Goal: Transaction & Acquisition: Book appointment/travel/reservation

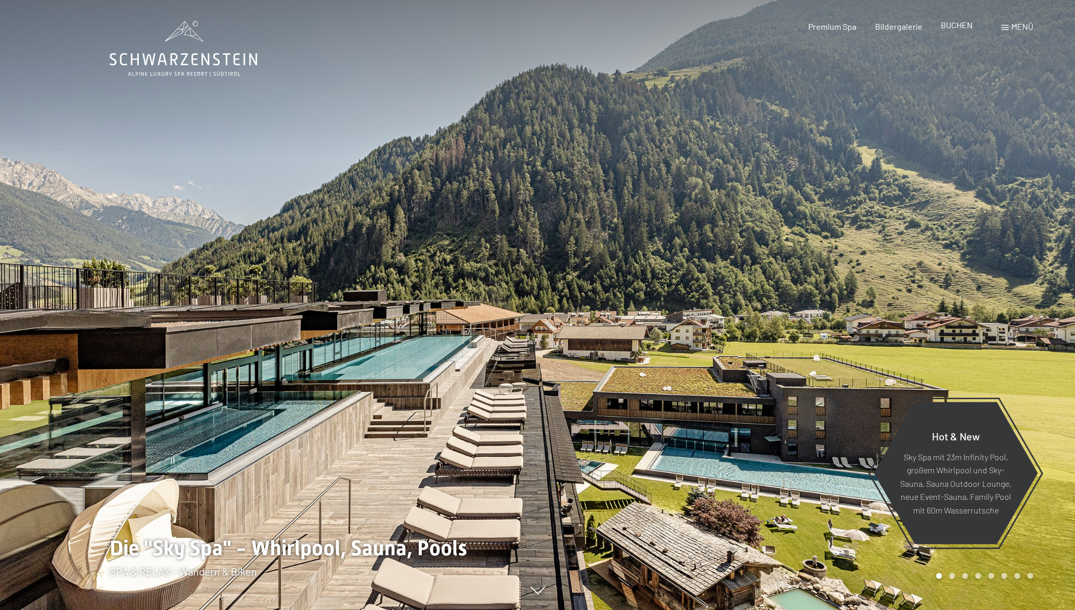
click at [952, 27] on span "BUCHEN" at bounding box center [957, 25] width 32 height 10
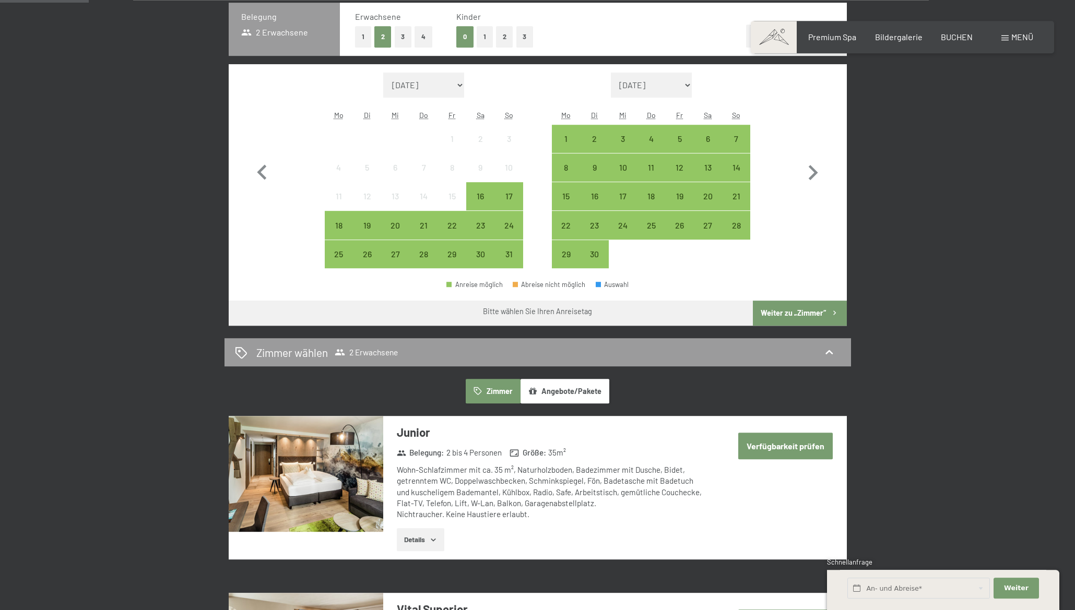
scroll to position [284, 0]
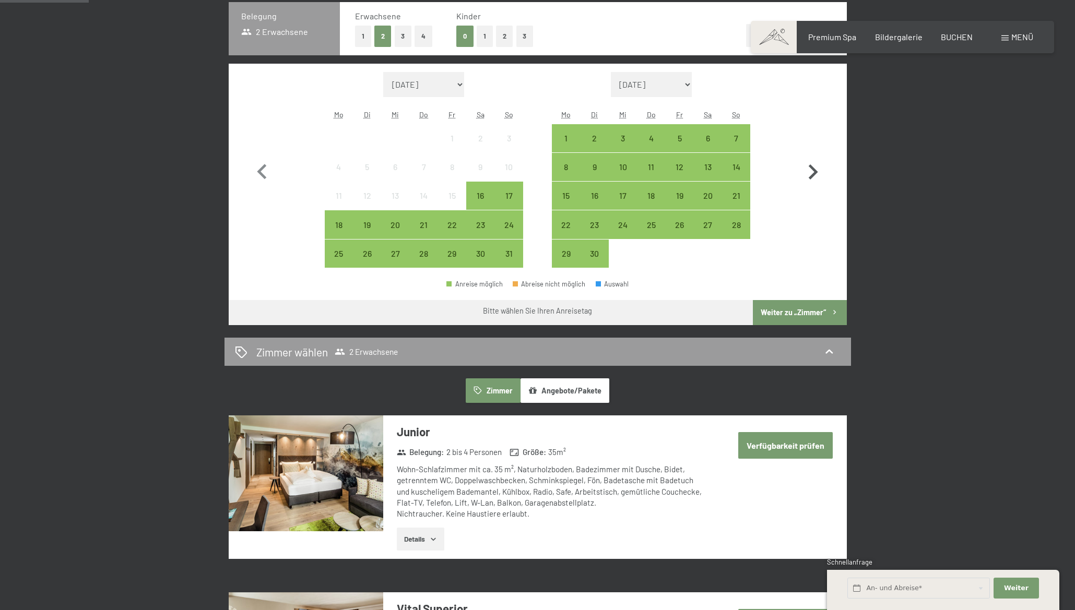
click at [811, 174] on icon "button" at bounding box center [813, 172] width 30 height 30
select select "2025-09-01"
select select "2025-10-01"
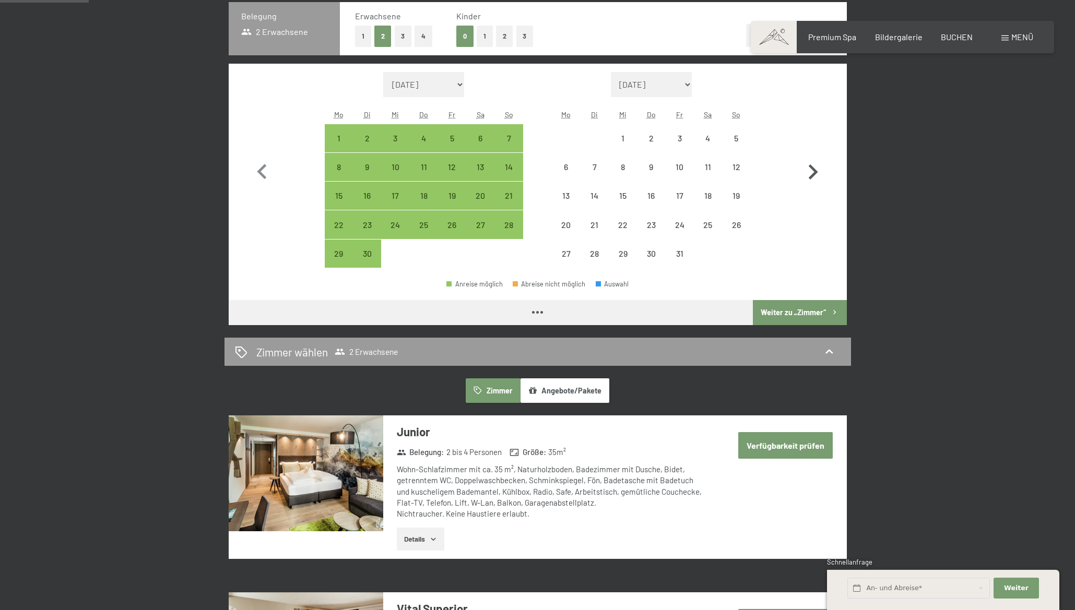
click at [811, 175] on icon "button" at bounding box center [813, 172] width 30 height 30
select select "2025-10-01"
select select "2025-11-01"
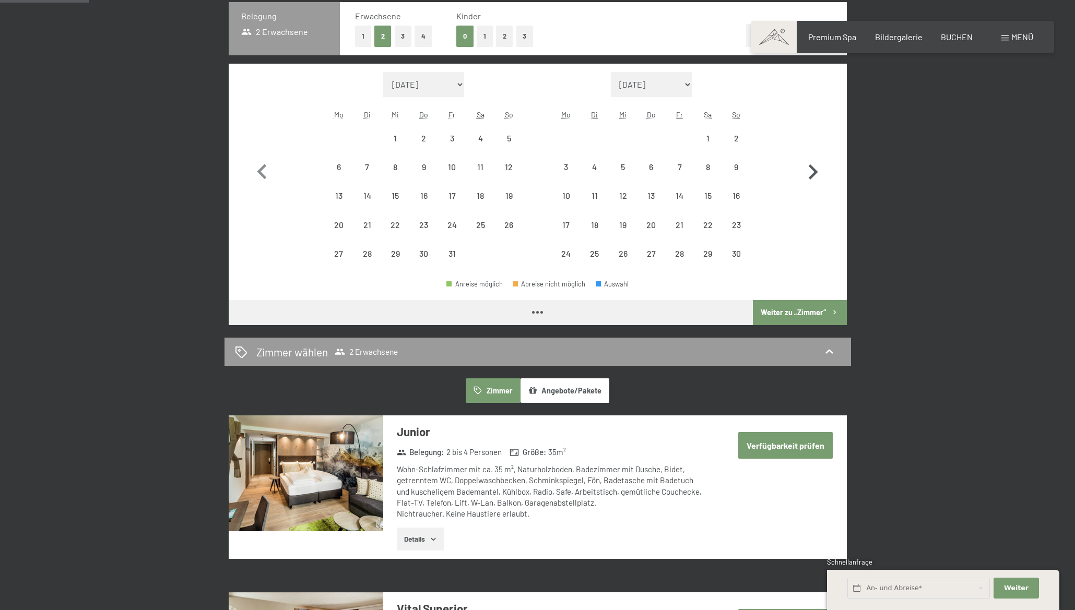
click at [811, 175] on icon "button" at bounding box center [813, 172] width 30 height 30
select select "2025-11-01"
select select "2025-12-01"
click at [811, 175] on icon "button" at bounding box center [813, 172] width 30 height 30
select select "2025-12-01"
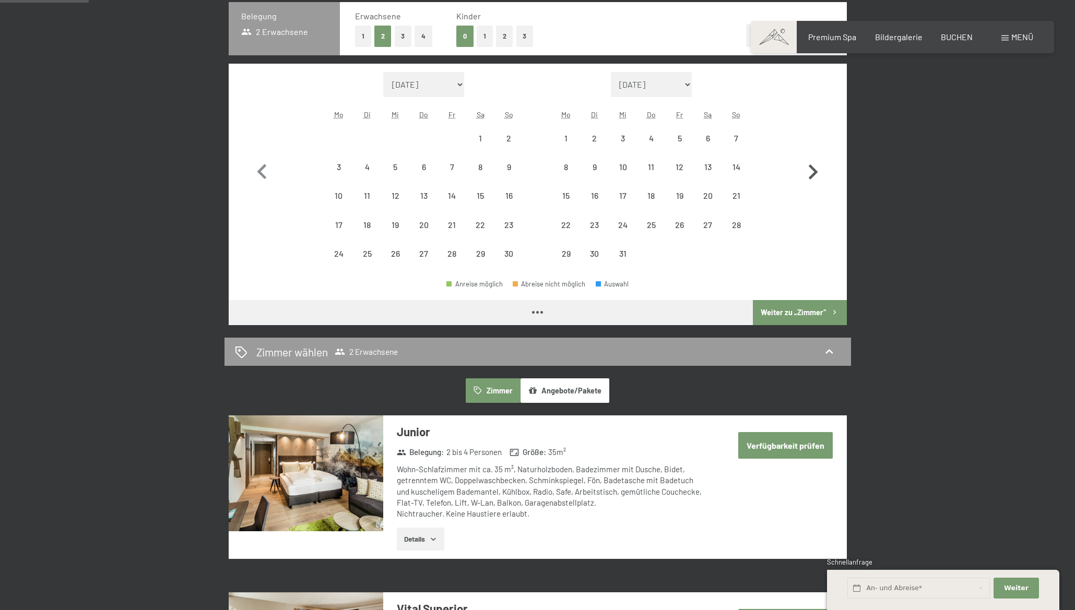
select select "2026-01-01"
select select "2025-12-01"
select select "2026-01-01"
select select "2025-12-01"
select select "2026-01-01"
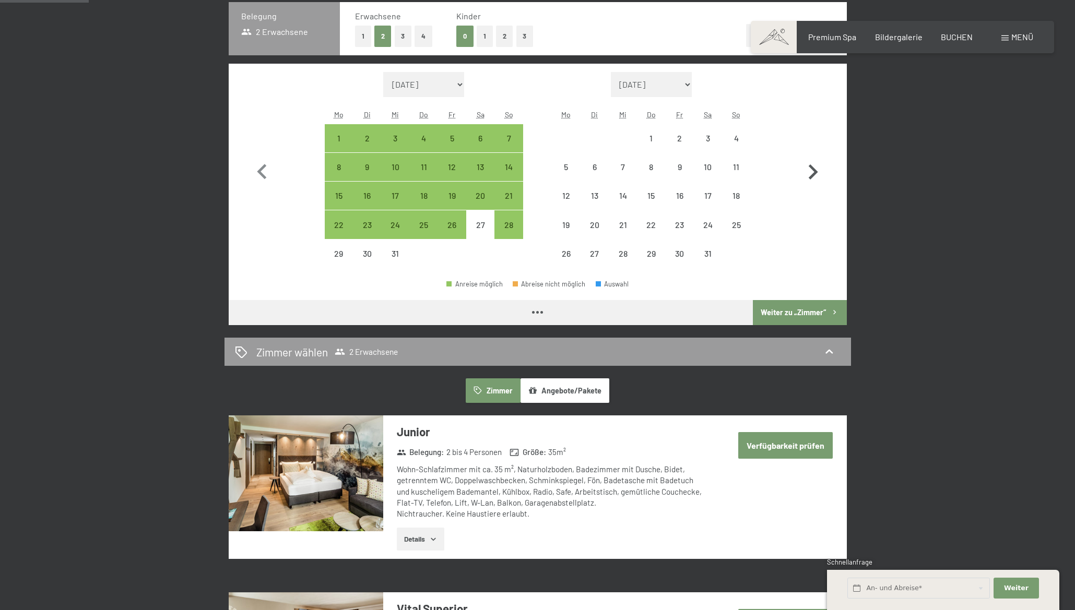
click at [811, 175] on icon "button" at bounding box center [813, 172] width 30 height 30
select select "2026-01-01"
select select "2026-02-01"
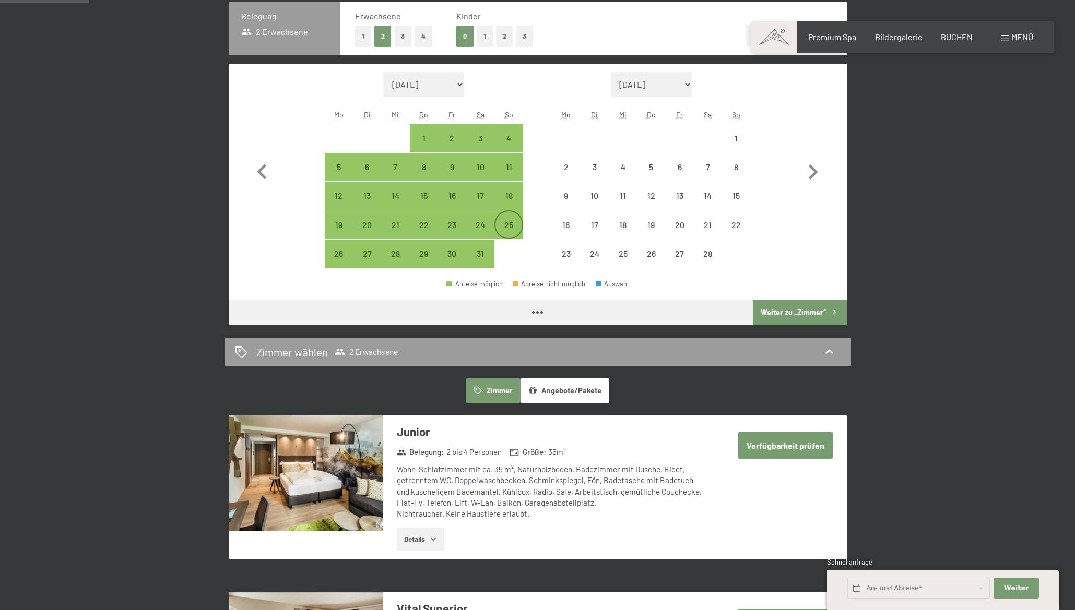
select select "2026-01-01"
select select "2026-02-01"
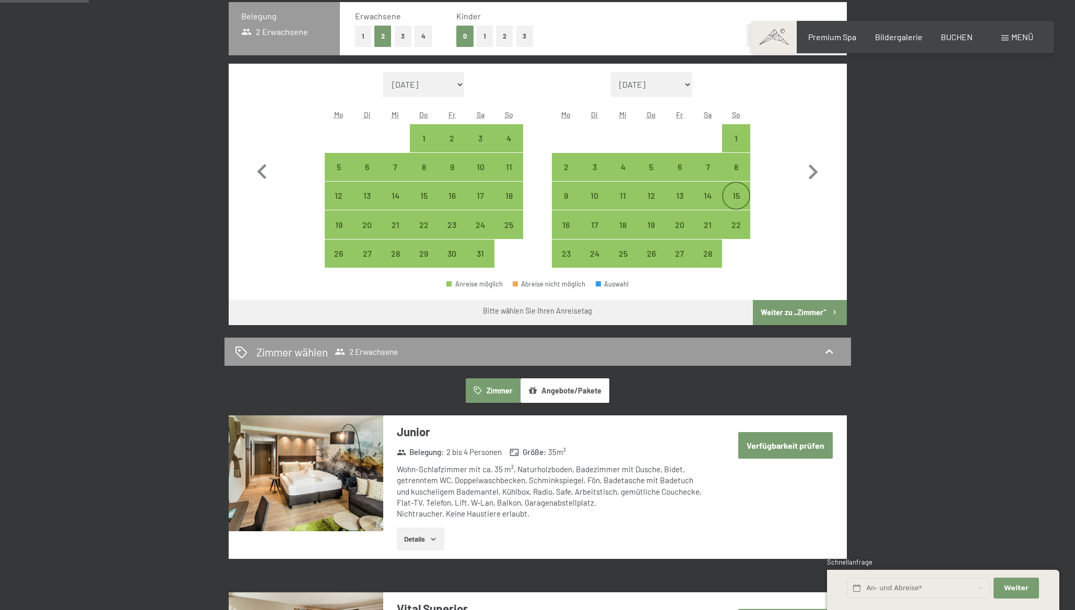
click at [737, 194] on div "15" at bounding box center [736, 205] width 26 height 26
select select "2026-01-01"
select select "2026-02-01"
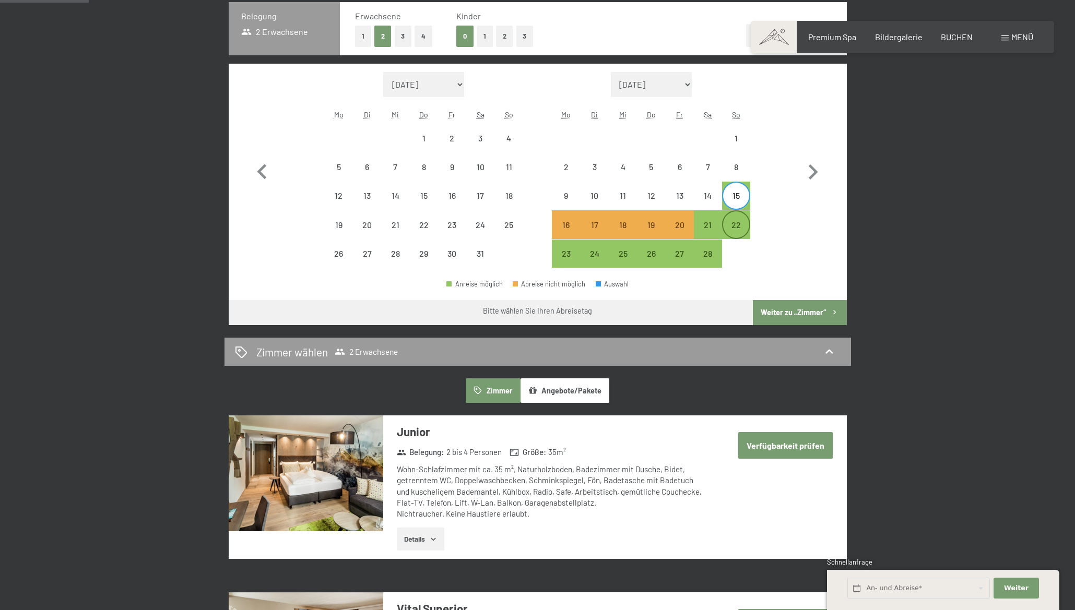
click at [735, 226] on div "22" at bounding box center [736, 234] width 26 height 26
select select "2026-01-01"
select select "2026-02-01"
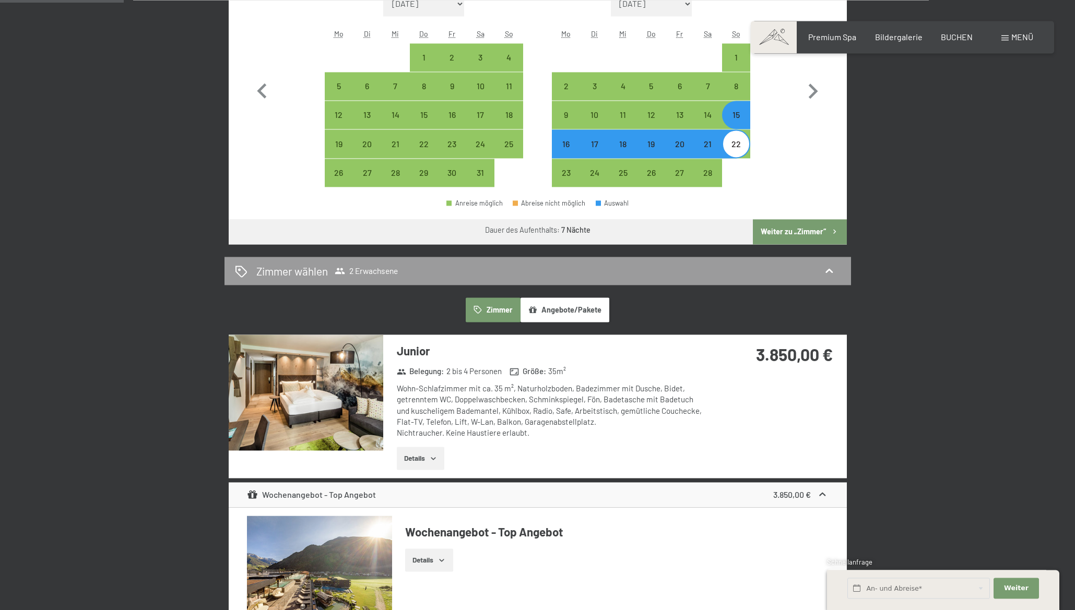
scroll to position [355, 0]
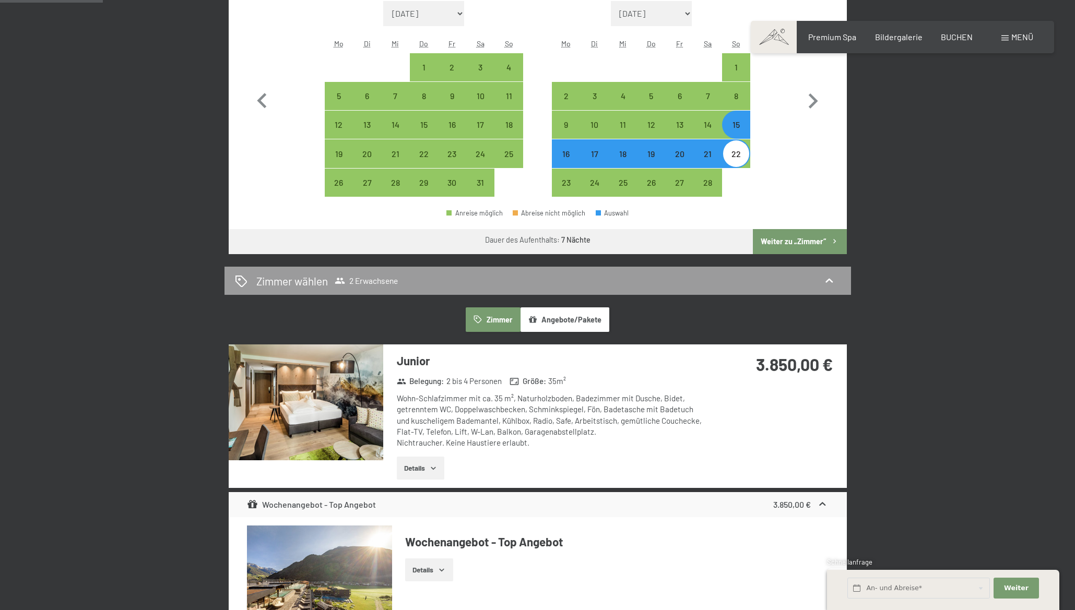
click at [831, 242] on icon "button" at bounding box center [834, 241] width 9 height 9
select select "2026-01-01"
select select "2026-02-01"
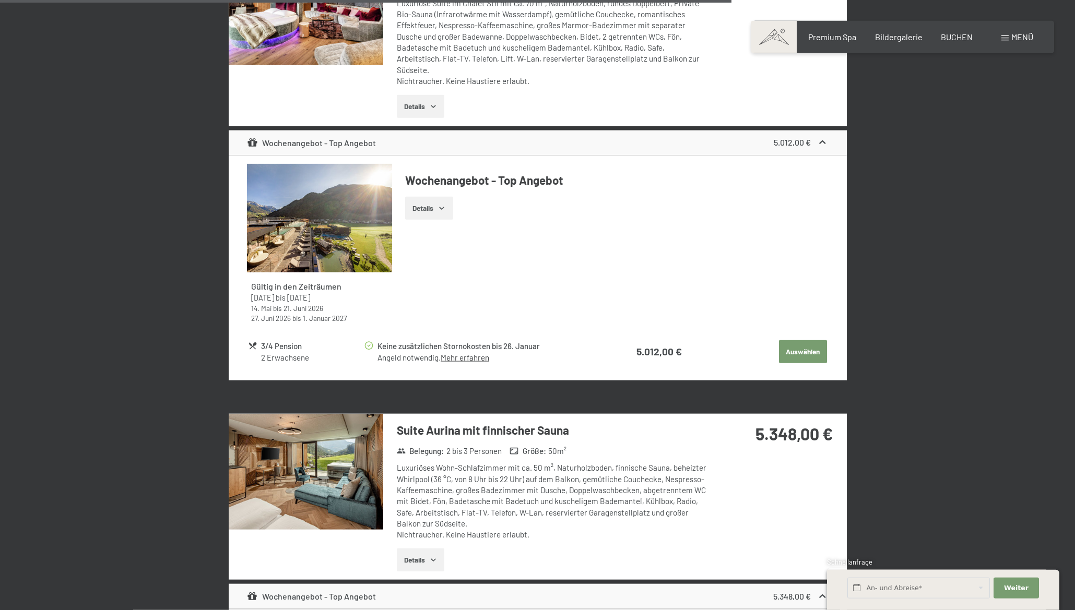
scroll to position [2307, 0]
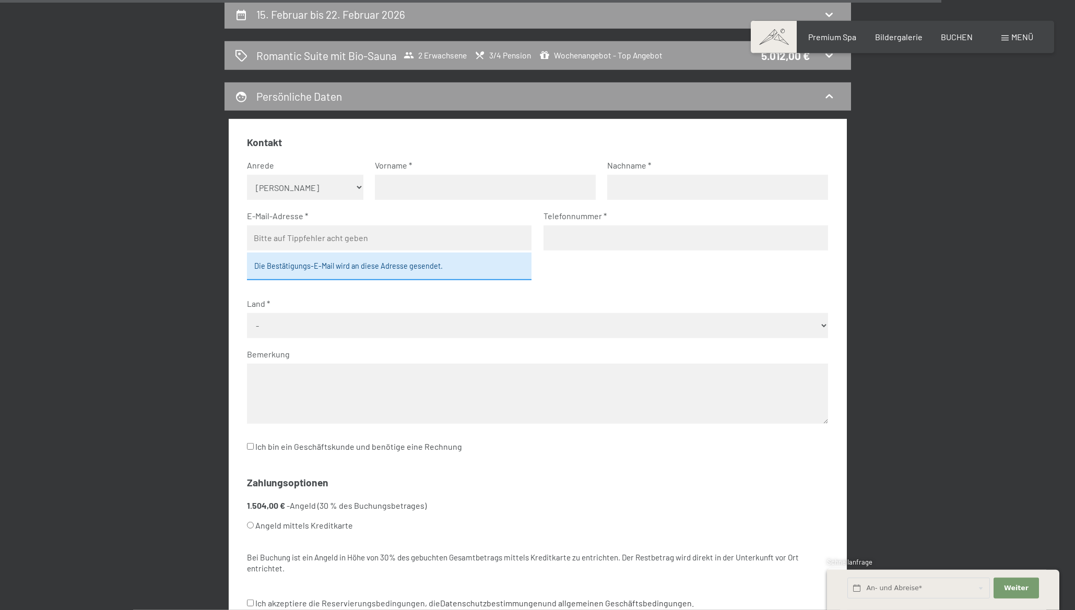
scroll to position [958, 0]
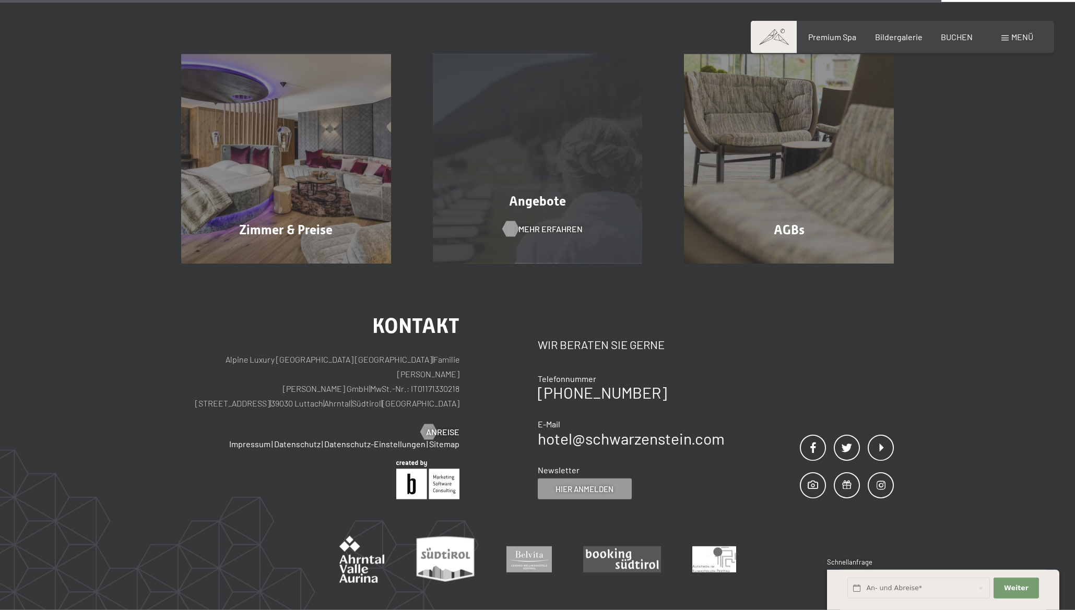
click at [532, 226] on span "Mehr erfahren" at bounding box center [550, 228] width 64 height 11
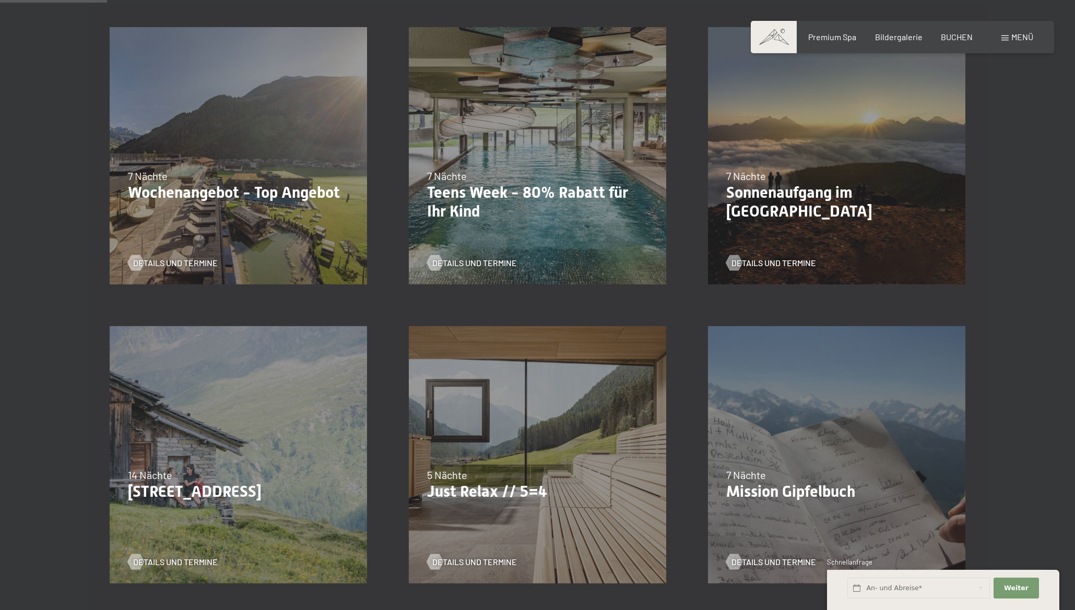
scroll to position [355, 0]
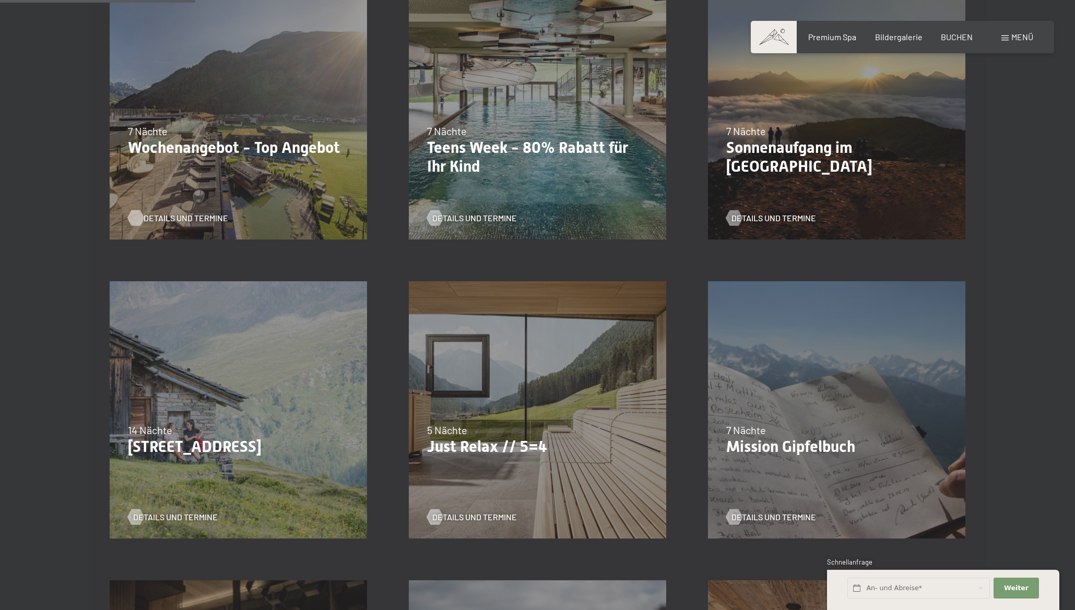
click at [182, 215] on span "Details und Termine" at bounding box center [186, 217] width 85 height 11
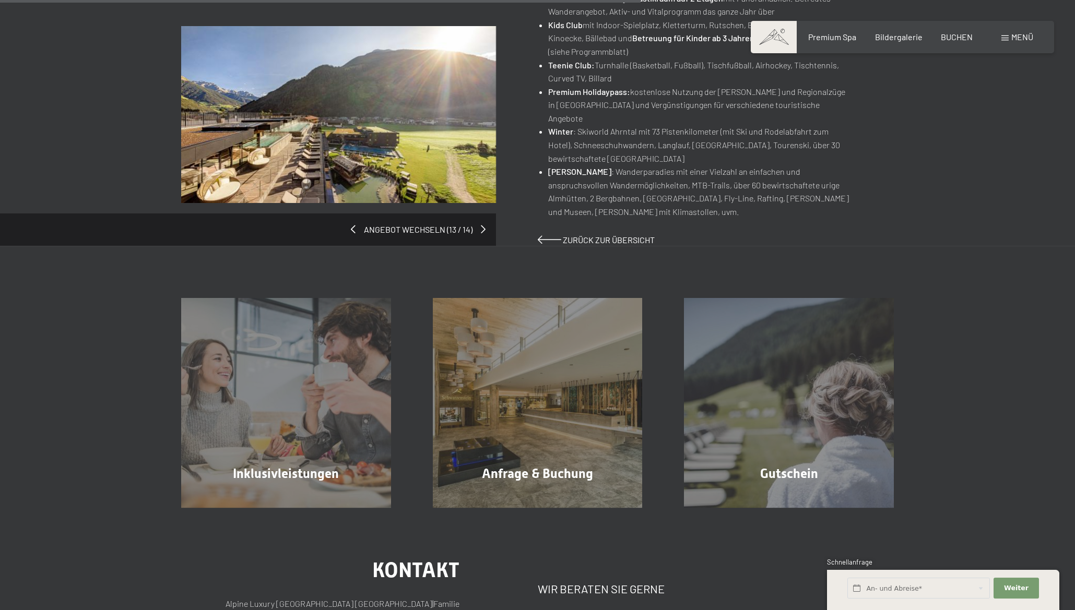
scroll to position [781, 0]
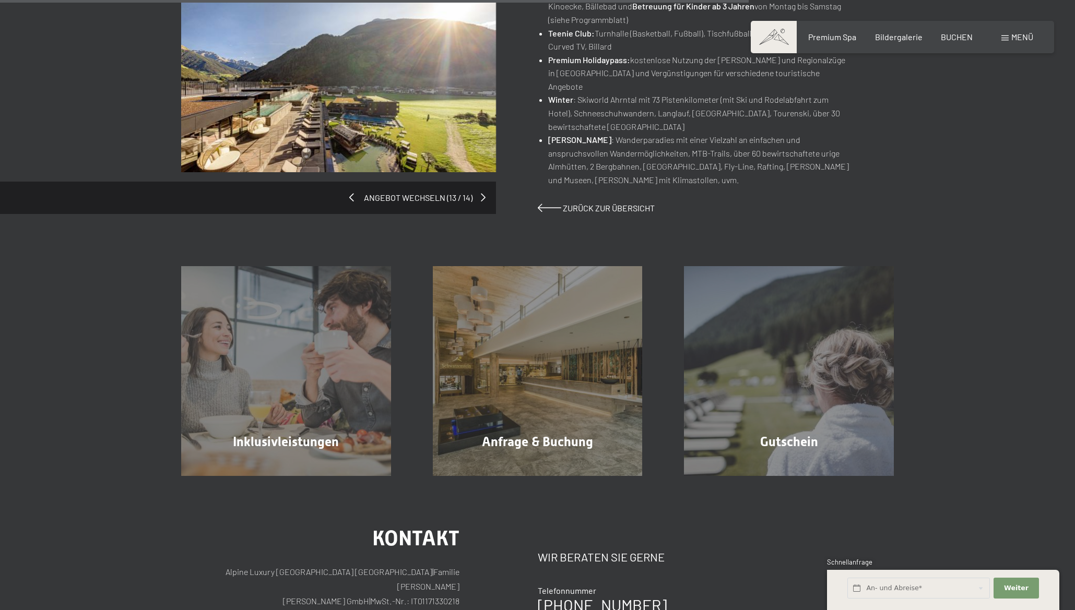
click at [351, 193] on span at bounding box center [351, 197] width 5 height 8
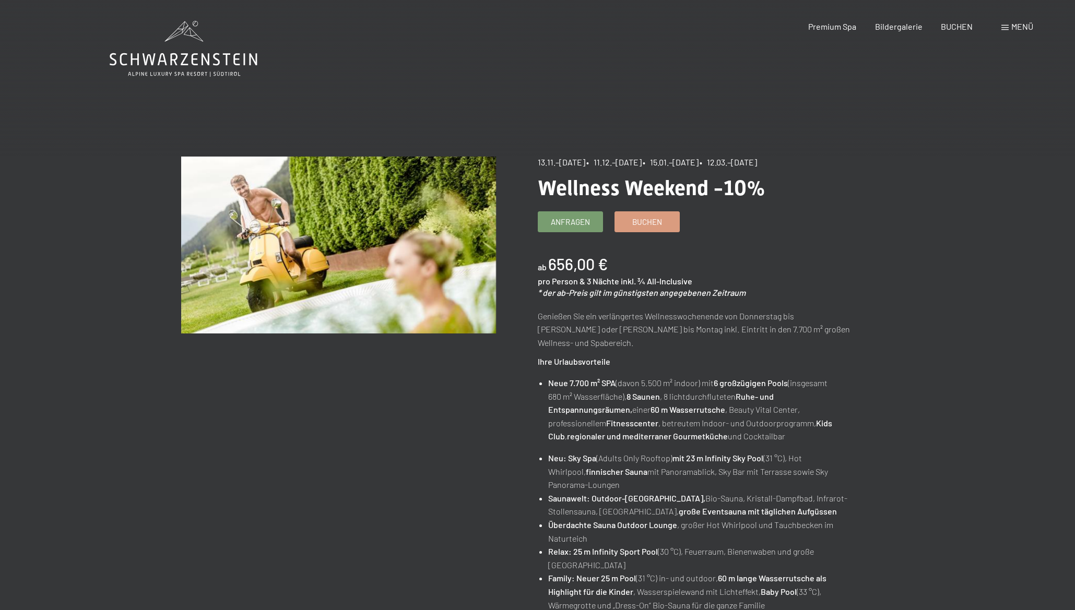
click at [197, 64] on icon at bounding box center [184, 49] width 148 height 56
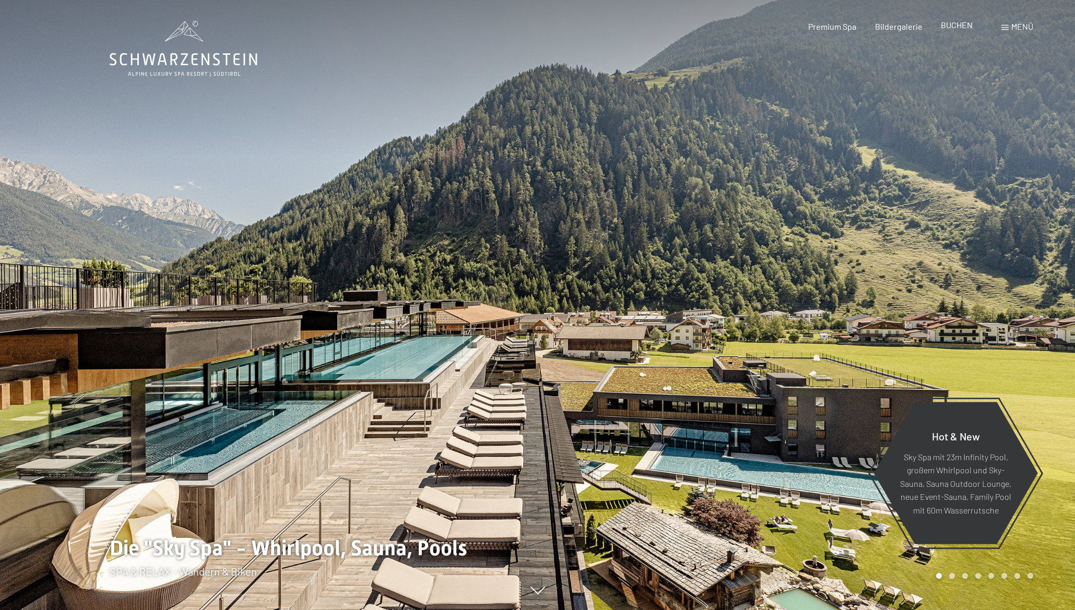
click at [962, 30] on div "BUCHEN" at bounding box center [957, 24] width 32 height 11
click at [956, 25] on span "BUCHEN" at bounding box center [957, 25] width 32 height 10
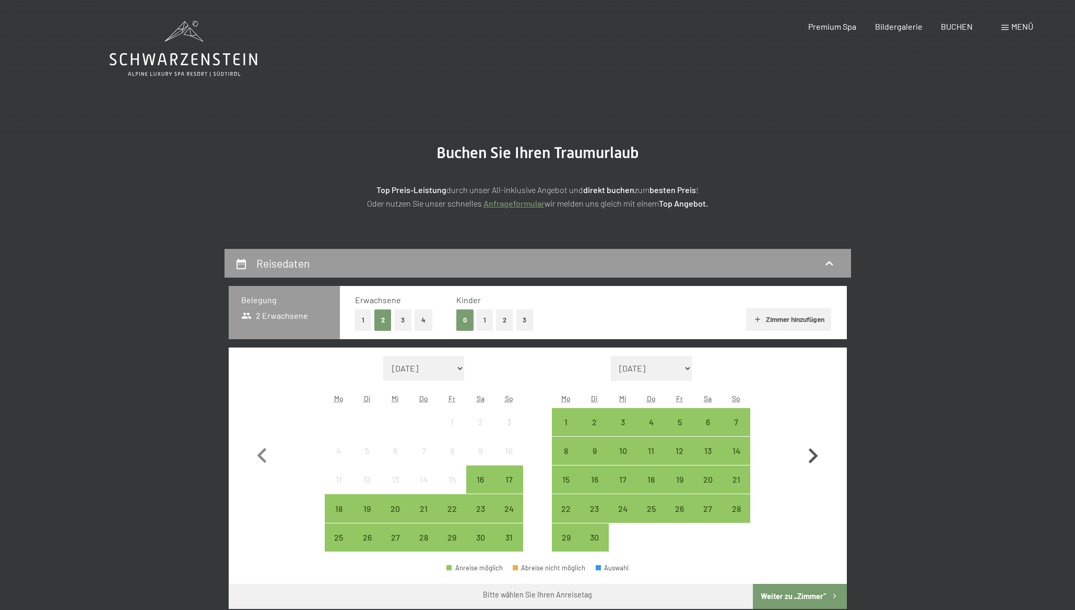
click at [812, 456] on icon "button" at bounding box center [813, 456] width 30 height 30
select select "2025-09-01"
select select "2025-10-01"
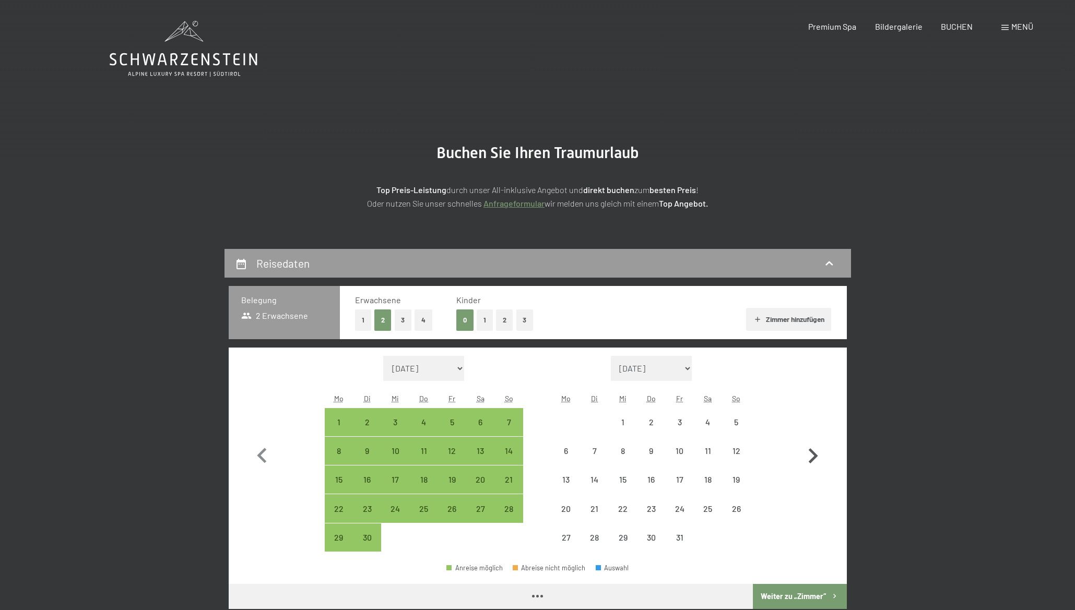
click at [812, 456] on icon "button" at bounding box center [813, 456] width 30 height 30
select select "2025-10-01"
select select "2025-11-01"
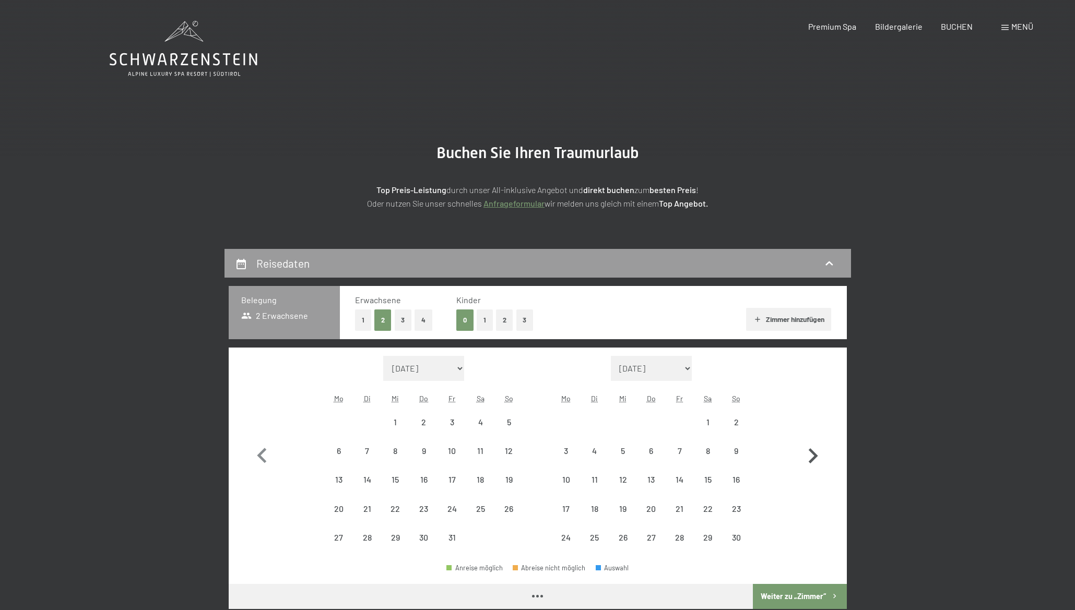
click at [812, 456] on icon "button" at bounding box center [813, 456] width 30 height 30
select select "2025-12-01"
select select "2026-01-01"
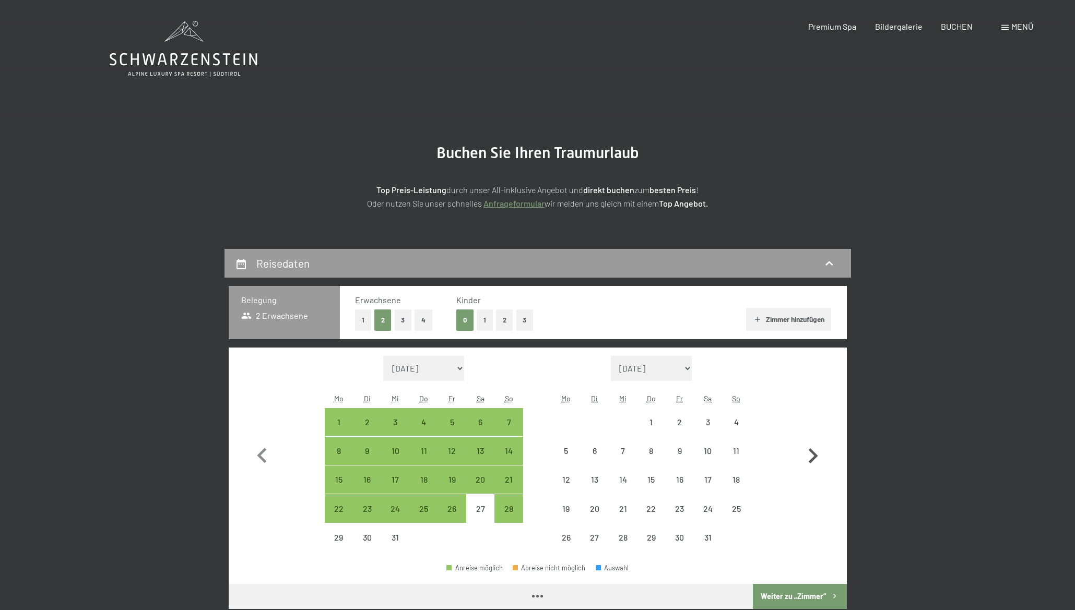
click at [812, 456] on icon "button" at bounding box center [813, 456] width 30 height 30
select select "2026-01-01"
select select "2026-02-01"
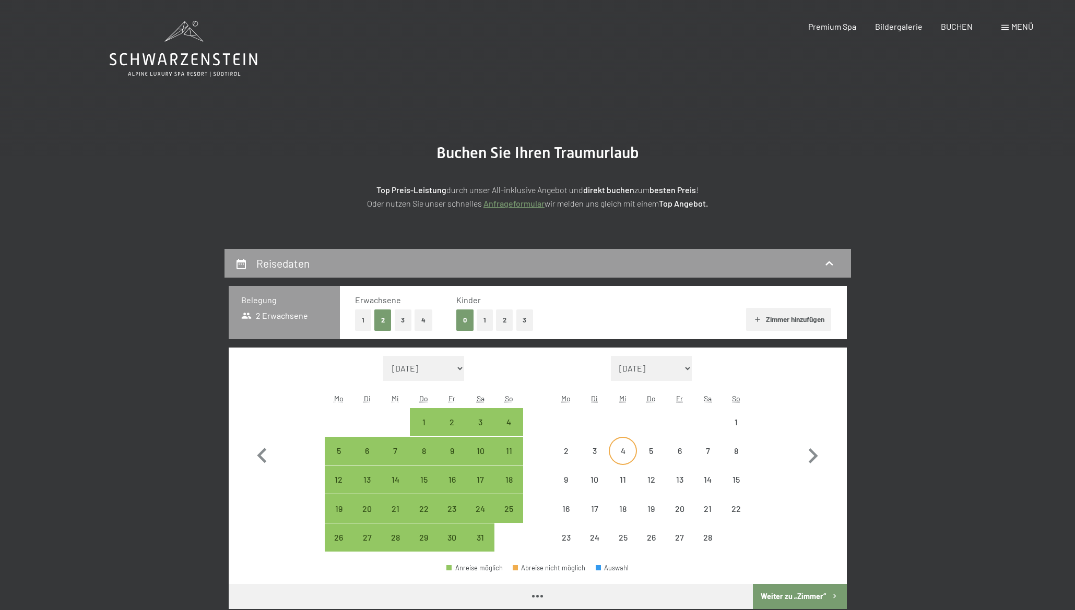
select select "2026-01-01"
select select "2026-02-01"
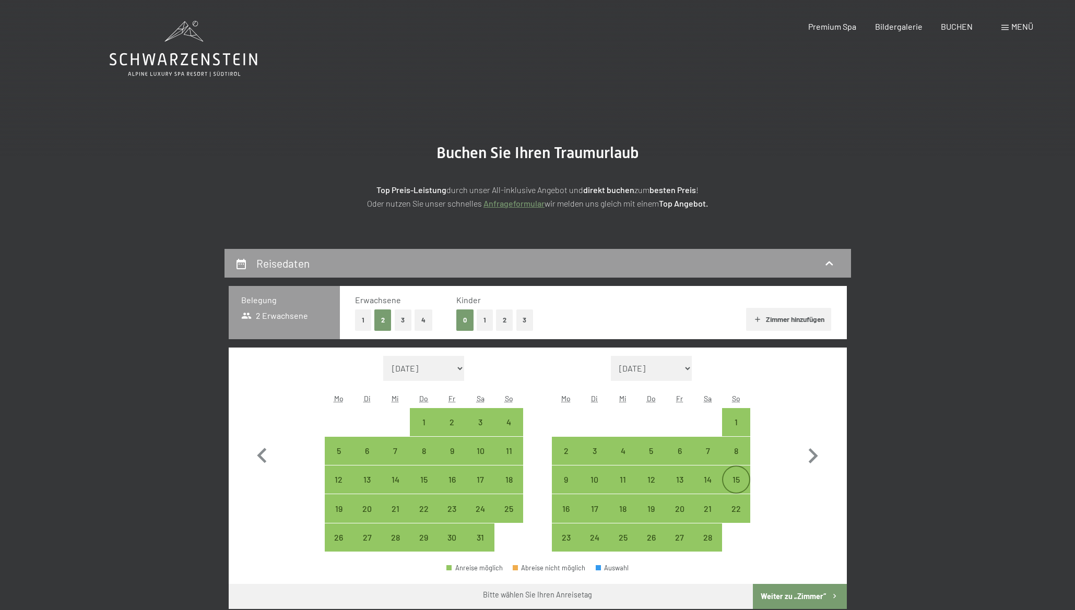
click at [732, 483] on div "15" at bounding box center [736, 488] width 26 height 26
select select "2026-01-01"
select select "2026-02-01"
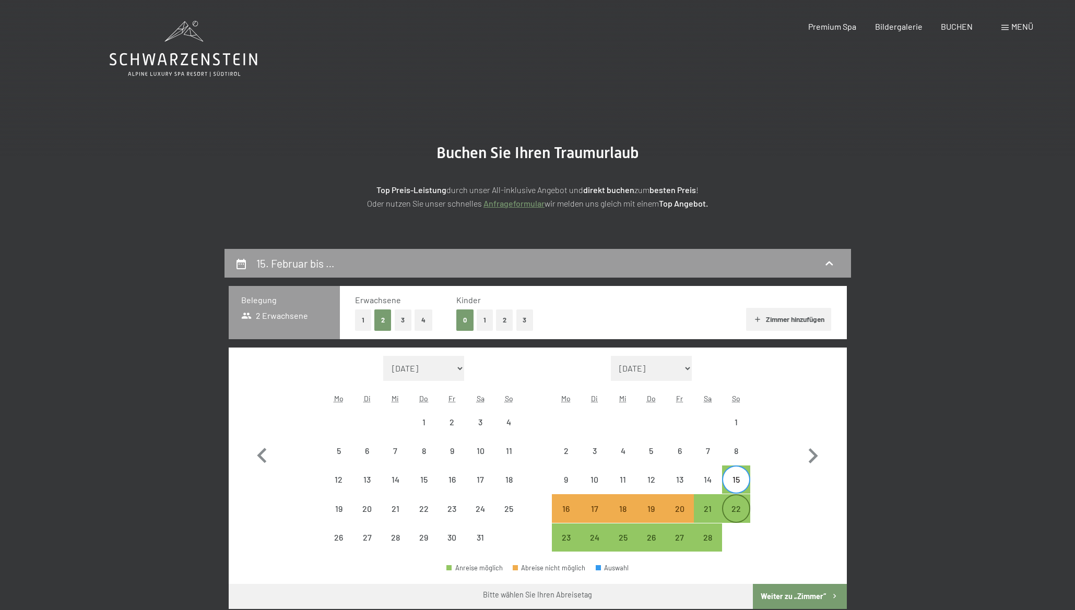
click at [736, 511] on div "22" at bounding box center [736, 518] width 26 height 26
select select "2026-01-01"
select select "2026-02-01"
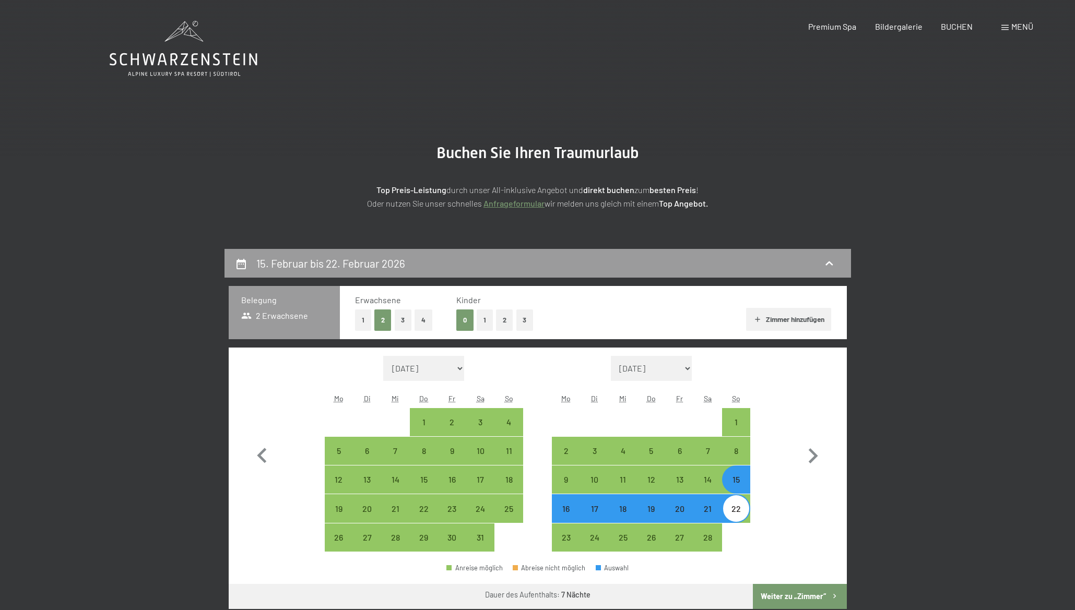
click at [504, 325] on button "2" at bounding box center [504, 320] width 17 height 21
select select "2026-01-01"
select select "2026-02-01"
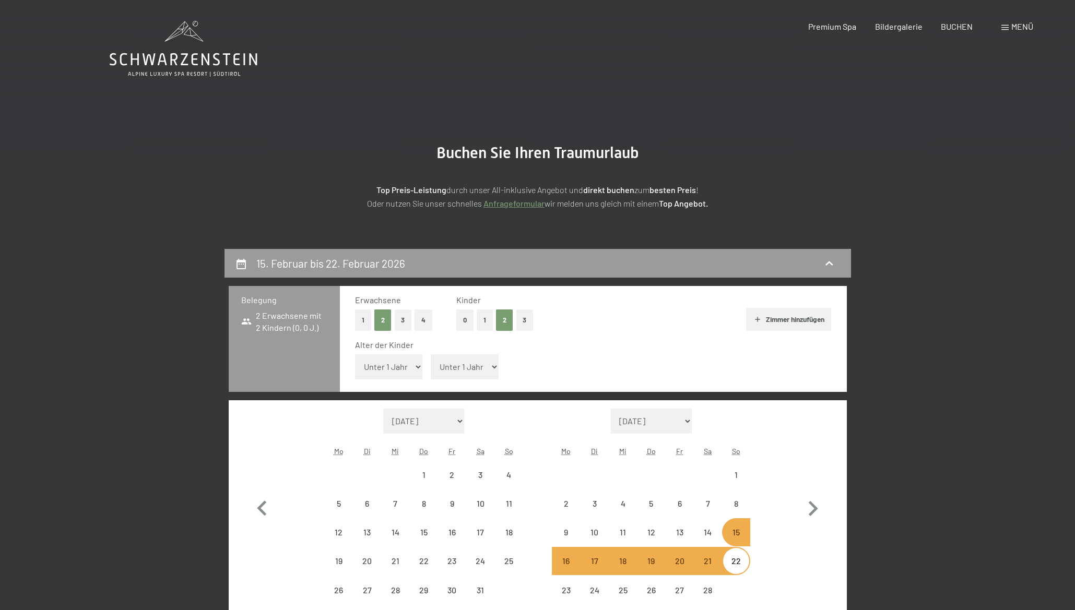
select select "2026-01-01"
select select "2026-02-01"
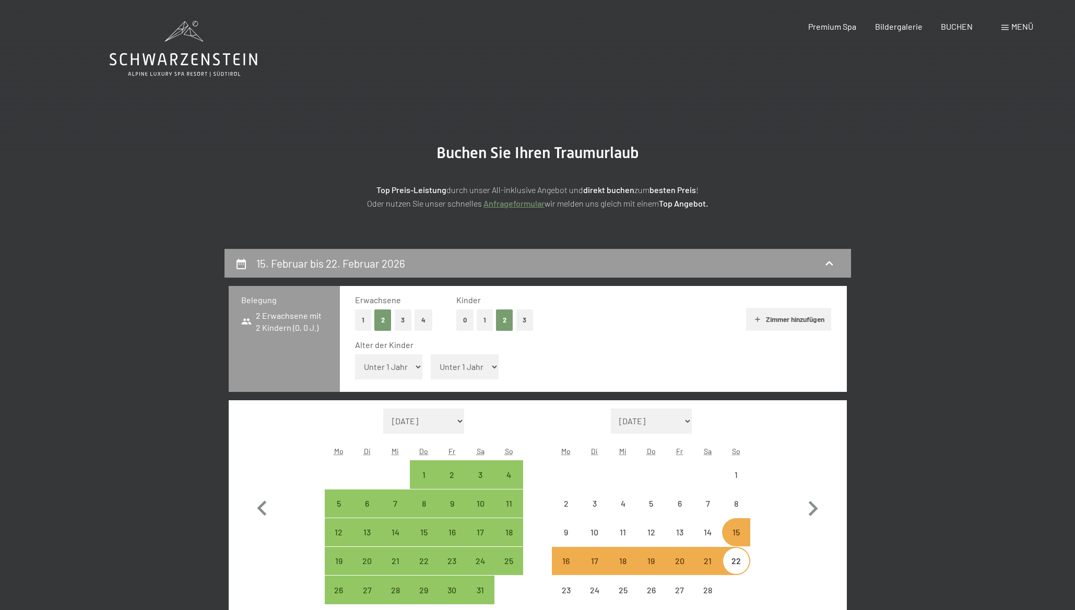
select select "2026-01-01"
select select "2026-02-01"
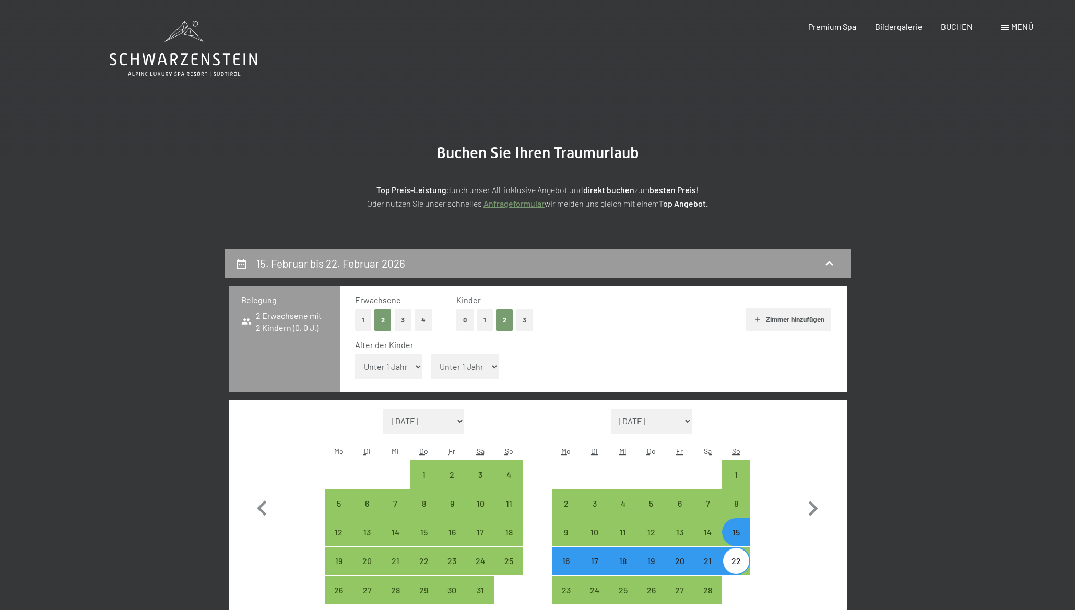
select select "6"
click option "6 Jahre" at bounding box center [0, 0] width 0 height 0
select select "2026-01-01"
select select "2026-02-01"
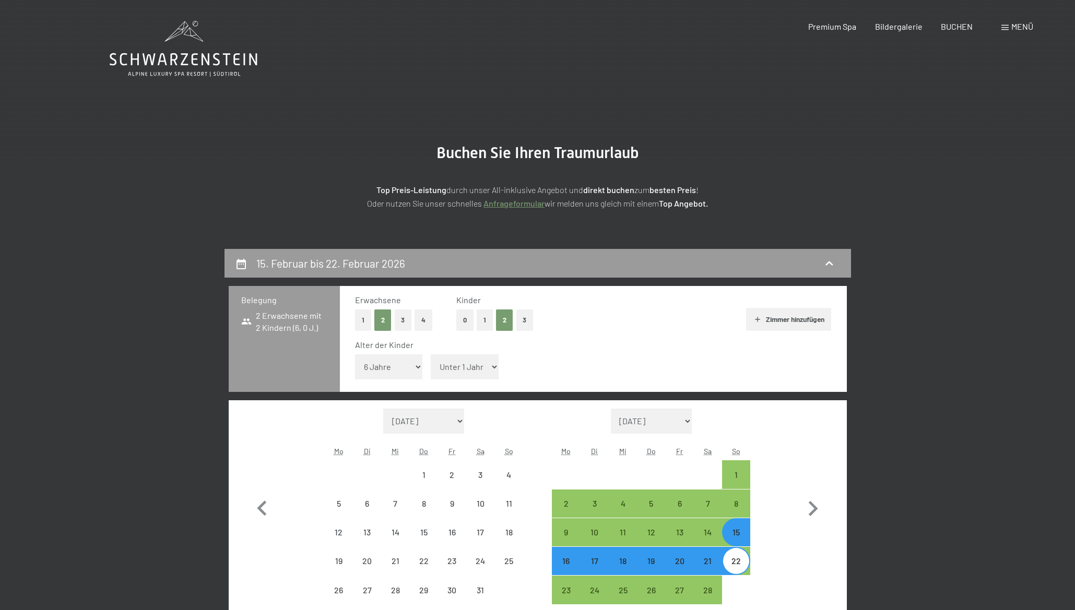
select select "2026-01-01"
select select "2026-02-01"
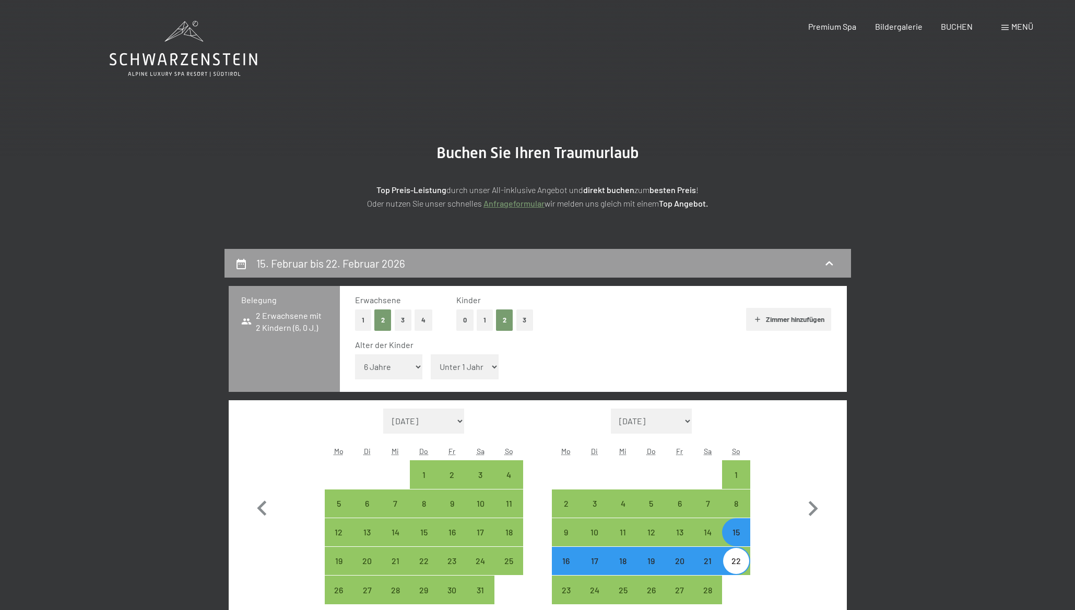
select select "8"
click option "8 Jahre" at bounding box center [0, 0] width 0 height 0
select select "2026-01-01"
select select "2026-02-01"
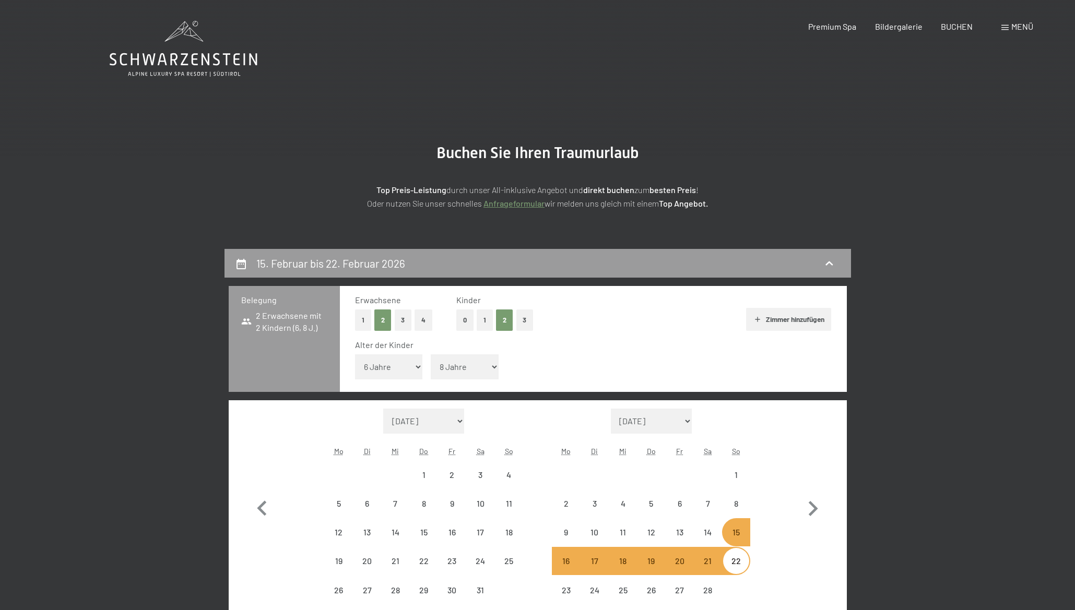
select select "2026-01-01"
select select "2026-02-01"
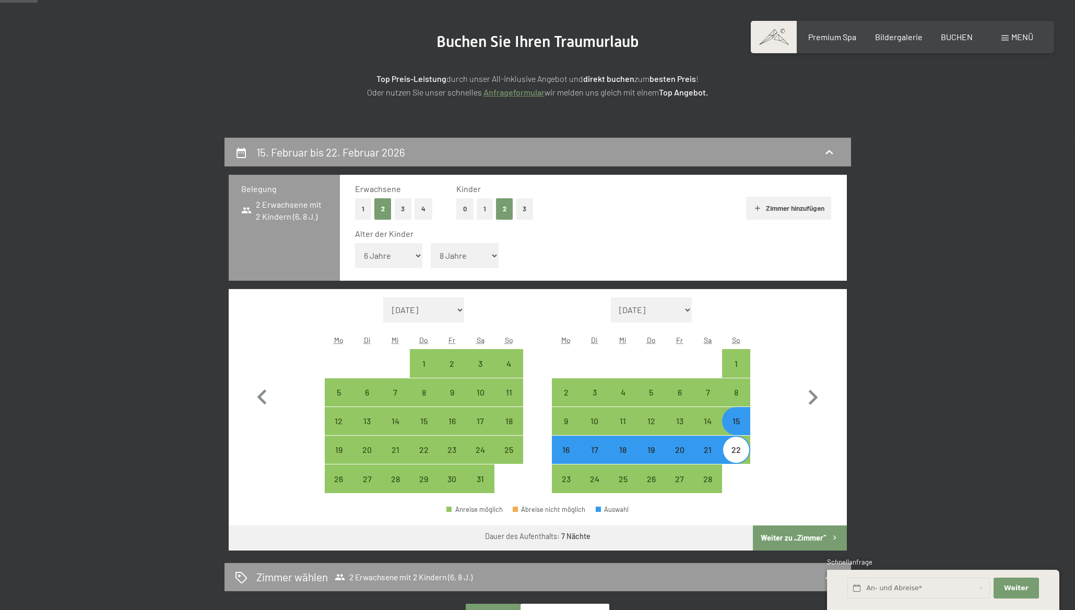
scroll to position [142, 0]
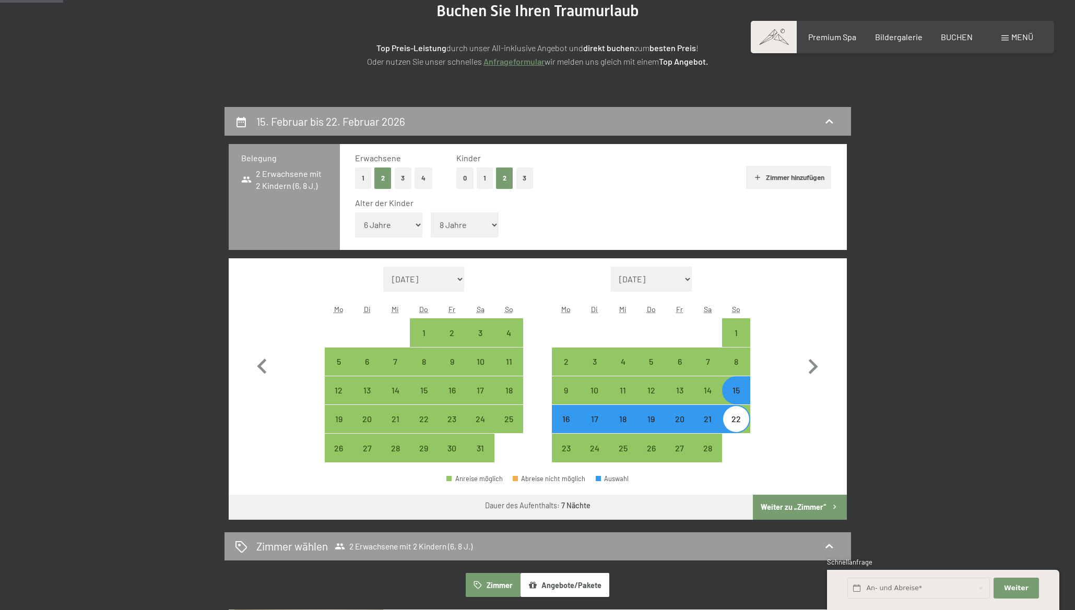
click at [793, 175] on button "Zimmer hinzufügen" at bounding box center [788, 177] width 85 height 23
select select "2026-01-01"
select select "2026-02-01"
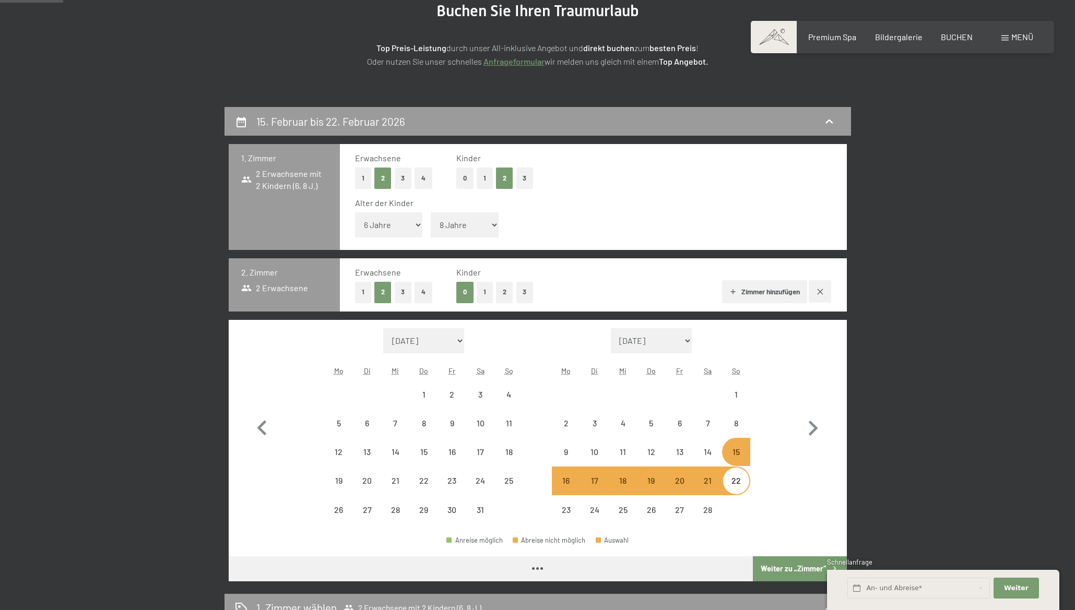
select select "2026-01-01"
select select "2026-02-01"
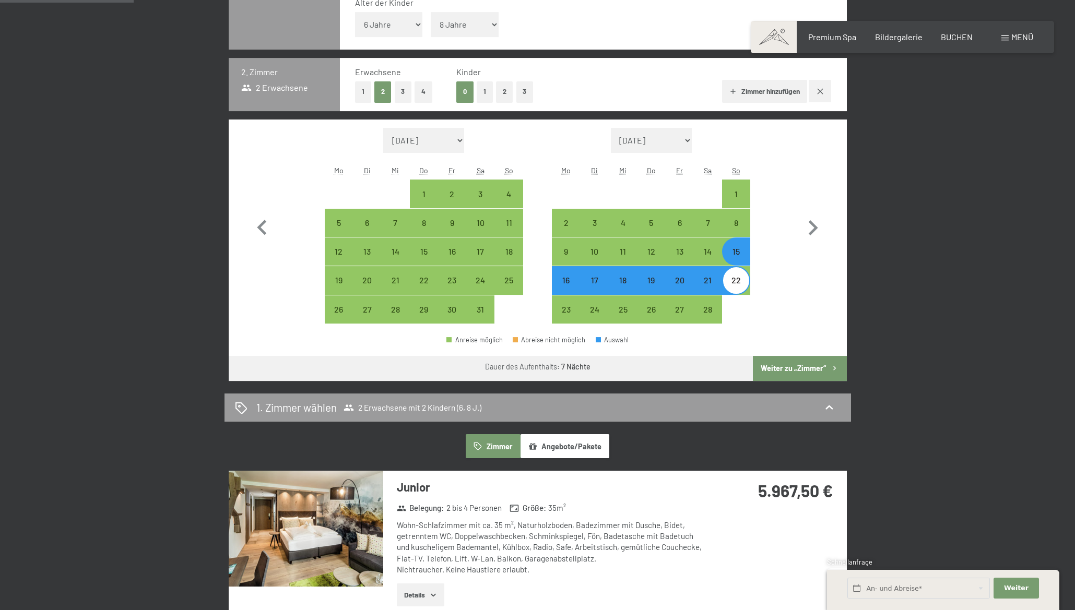
scroll to position [355, 0]
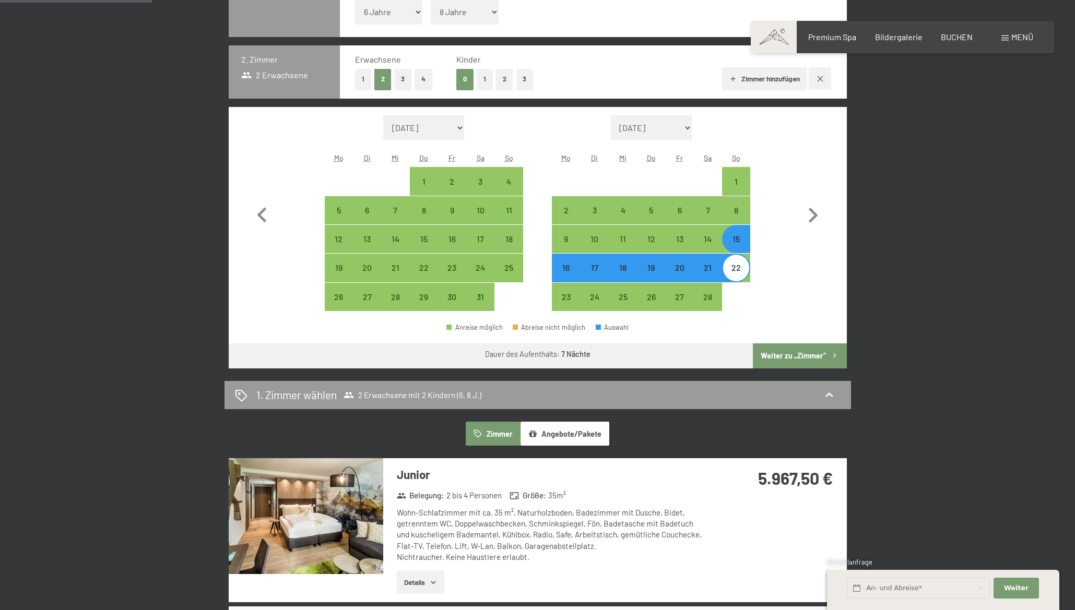
click at [793, 353] on button "Weiter zu „Zimmer“" at bounding box center [799, 355] width 93 height 25
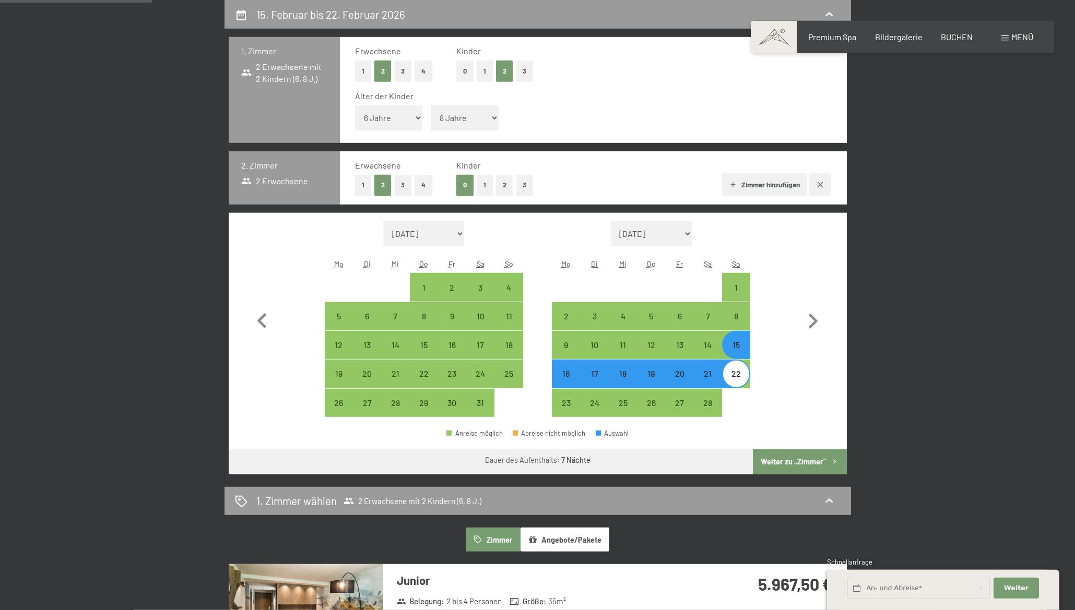
select select "2026-01-01"
select select "2026-02-01"
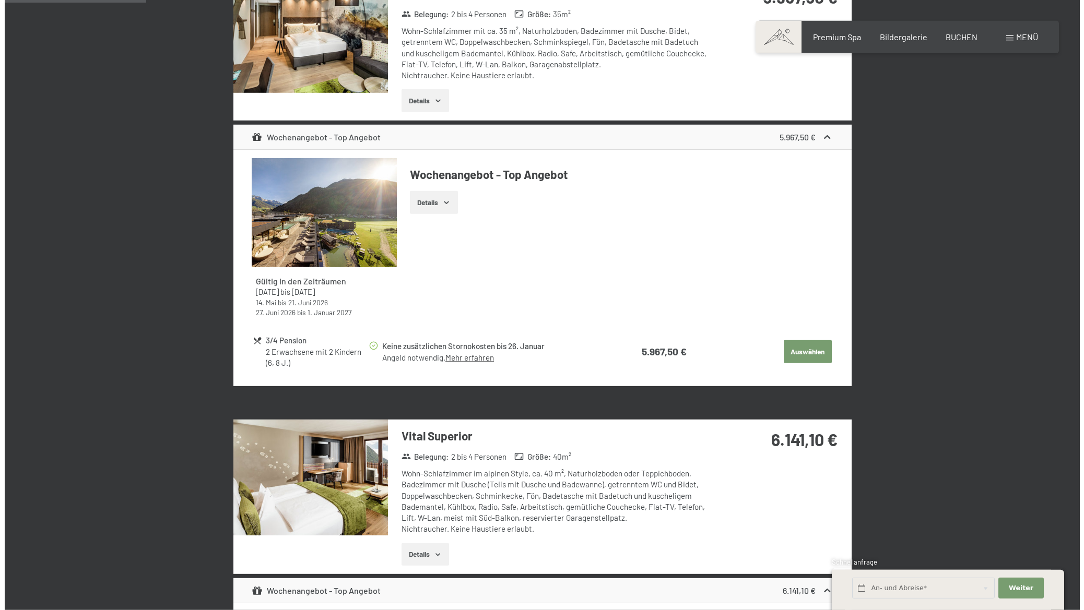
scroll to position [0, 0]
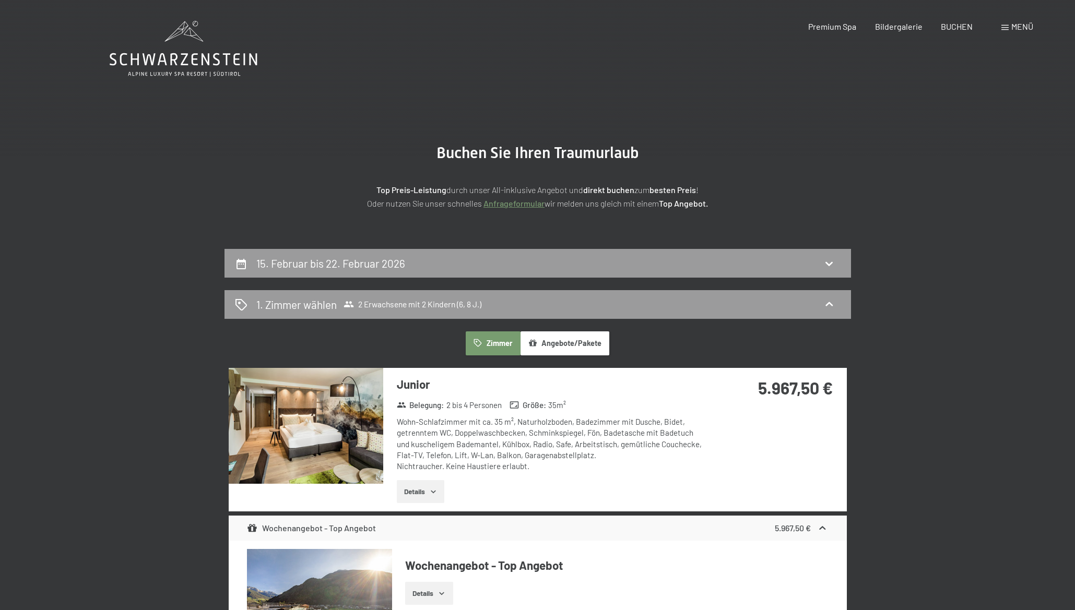
click at [1014, 28] on span "Menü" at bounding box center [1022, 26] width 22 height 10
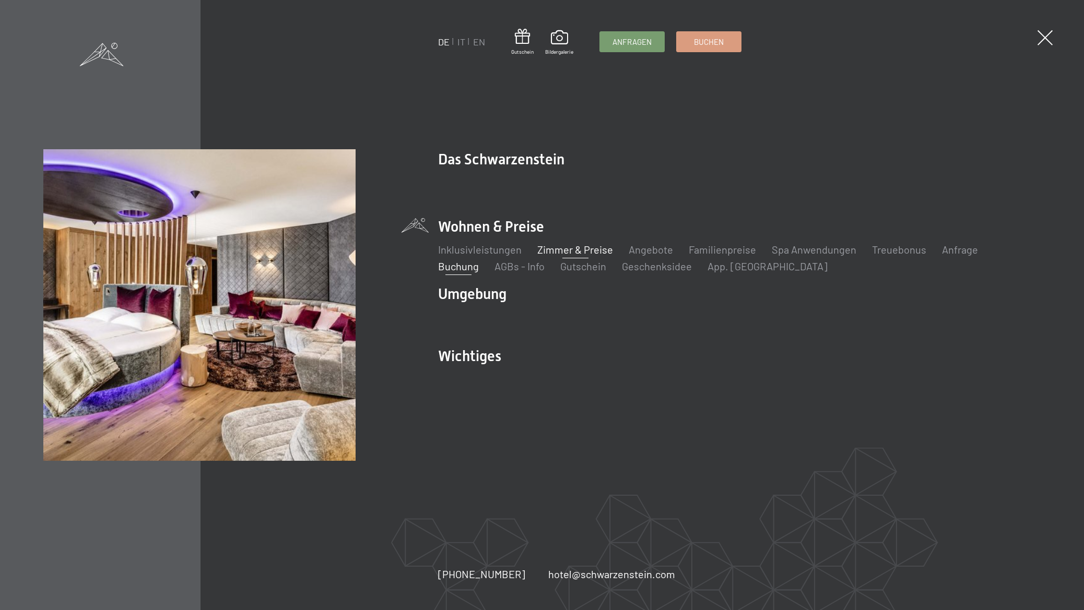
click at [582, 246] on link "Zimmer & Preise" at bounding box center [575, 249] width 76 height 13
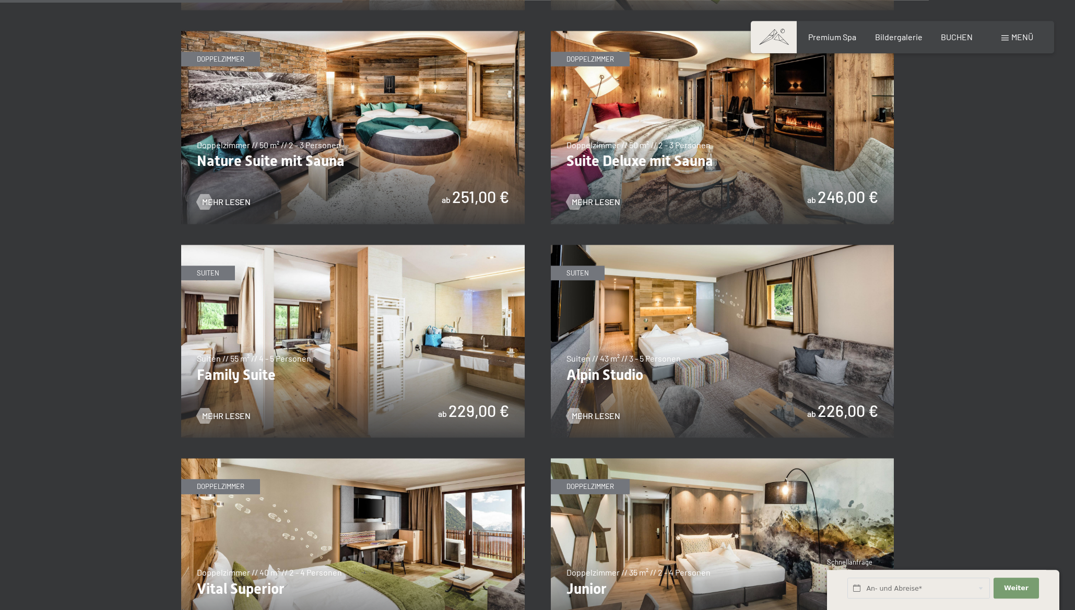
scroll to position [1136, 0]
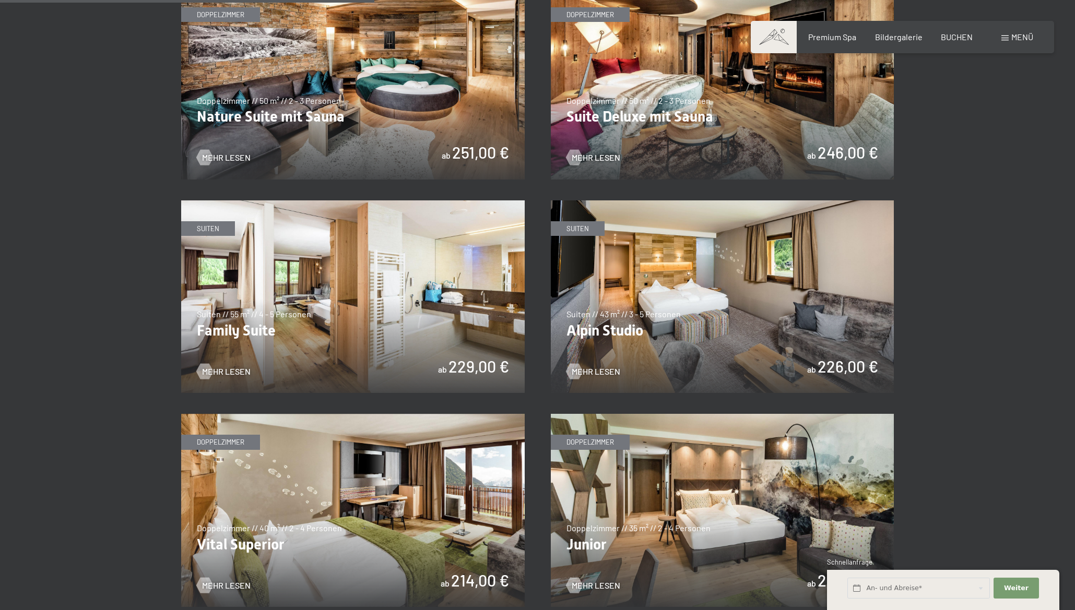
click at [271, 314] on img at bounding box center [352, 296] width 343 height 193
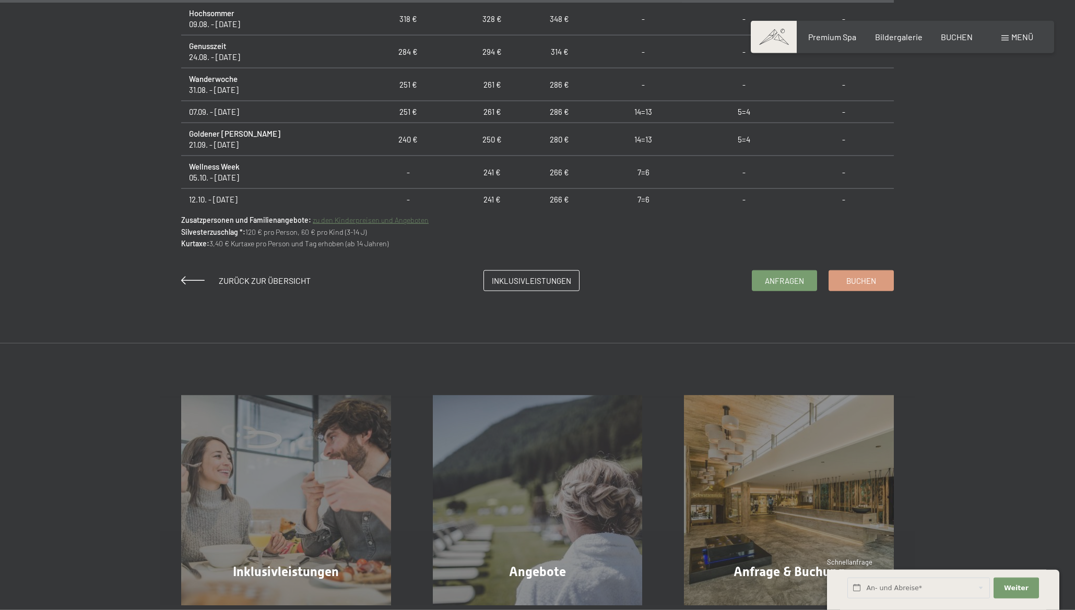
scroll to position [923, 0]
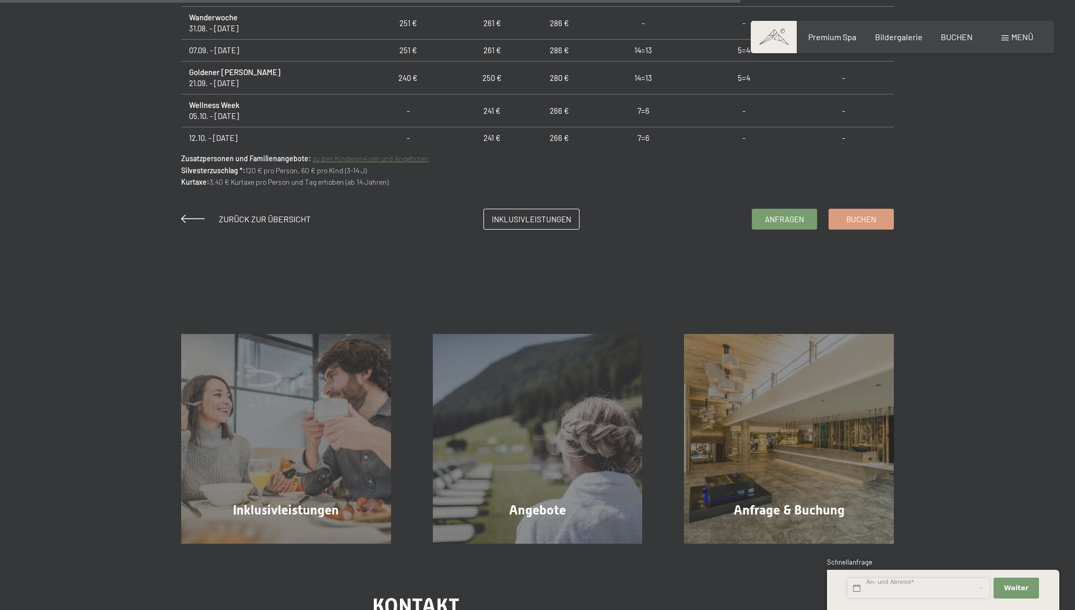
click at [889, 589] on input "text" at bounding box center [918, 588] width 142 height 21
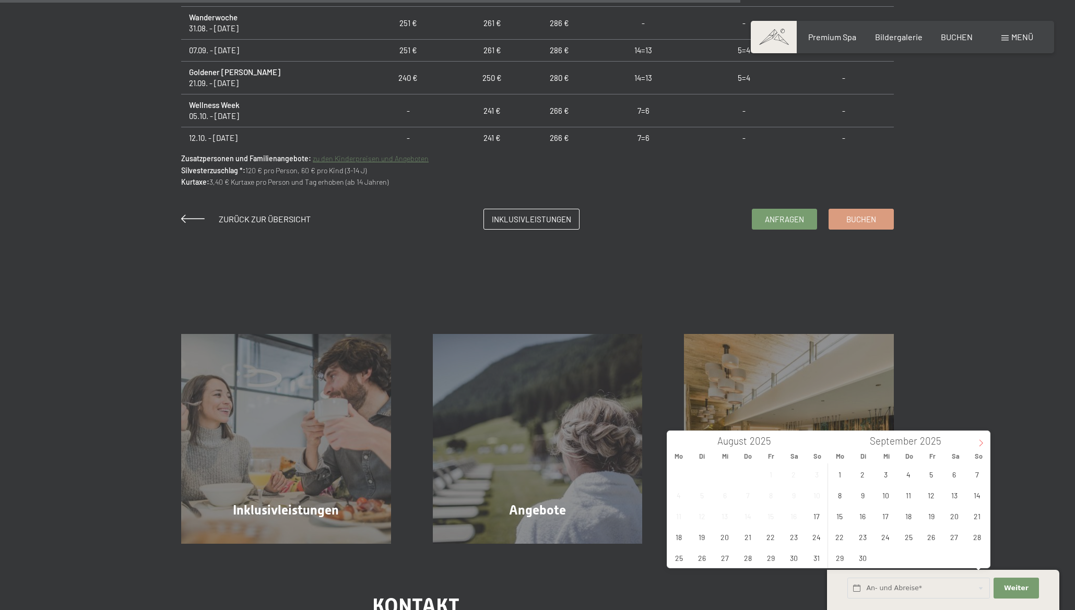
click at [982, 442] on icon at bounding box center [980, 442] width 7 height 7
type input "2026"
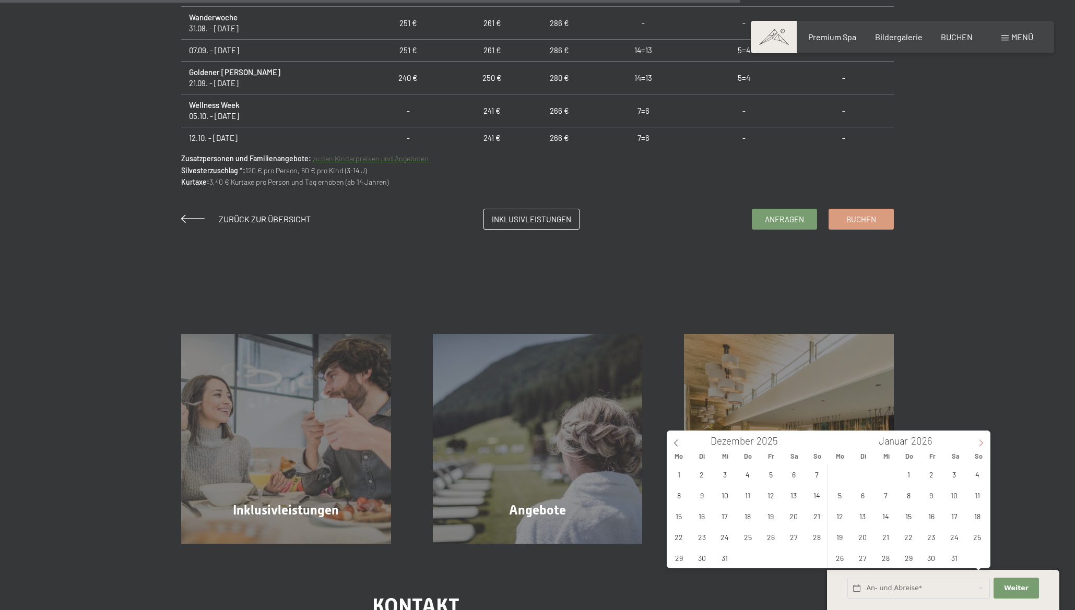
click at [982, 442] on icon at bounding box center [980, 442] width 7 height 7
type input "2026"
click at [975, 518] on span "15" at bounding box center [977, 516] width 20 height 20
click at [978, 540] on span "22" at bounding box center [977, 537] width 20 height 20
type input "So. 15.02.2026 - So. 22.02.2026"
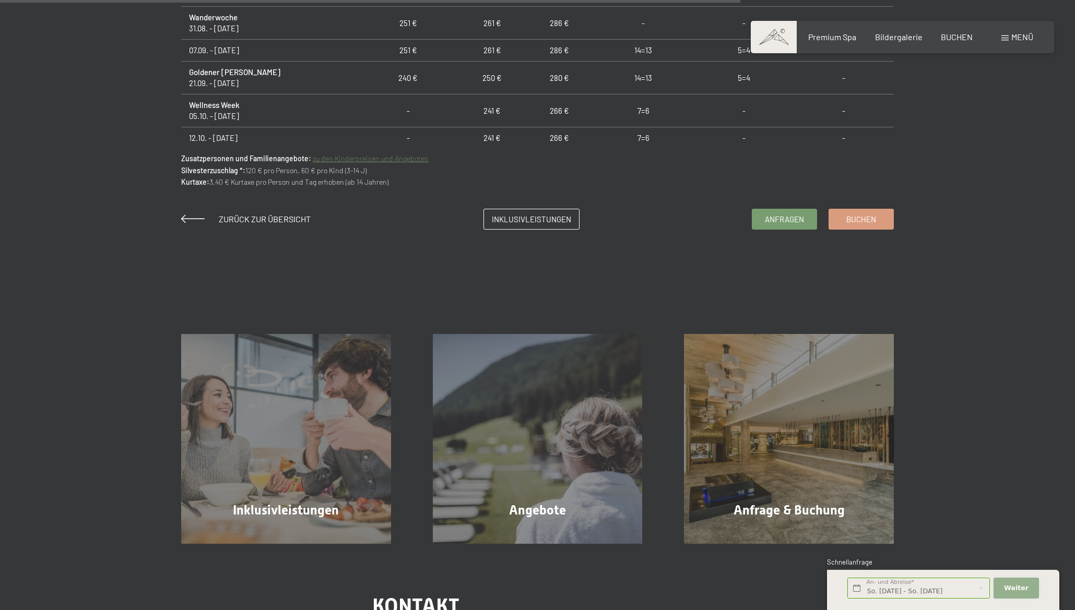
click at [1017, 594] on button "Weiter Adressfelder ausblenden" at bounding box center [1015, 588] width 45 height 21
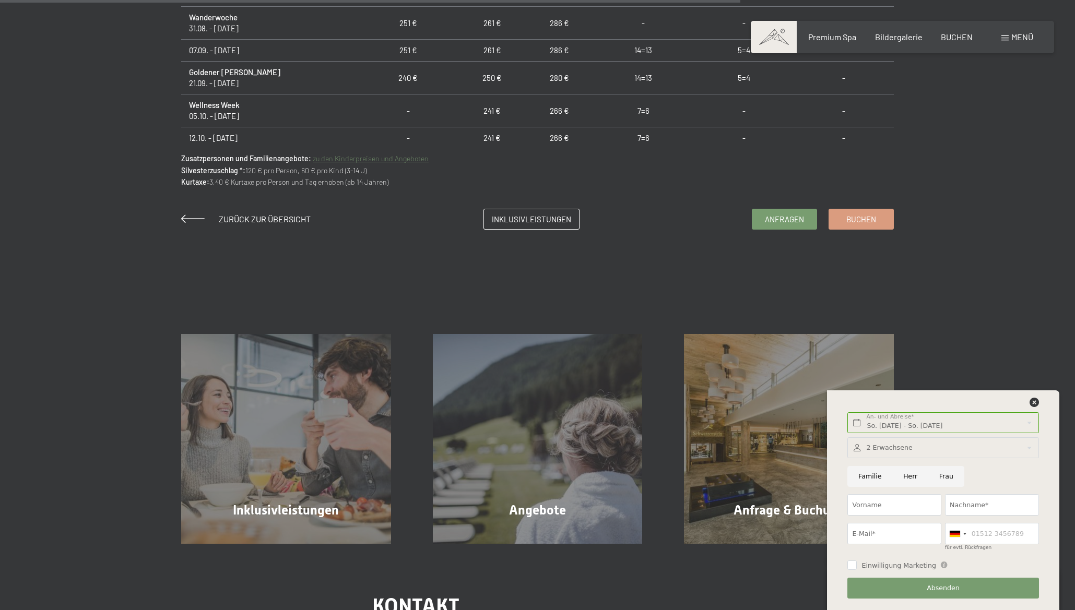
click at [961, 447] on div at bounding box center [942, 447] width 191 height 21
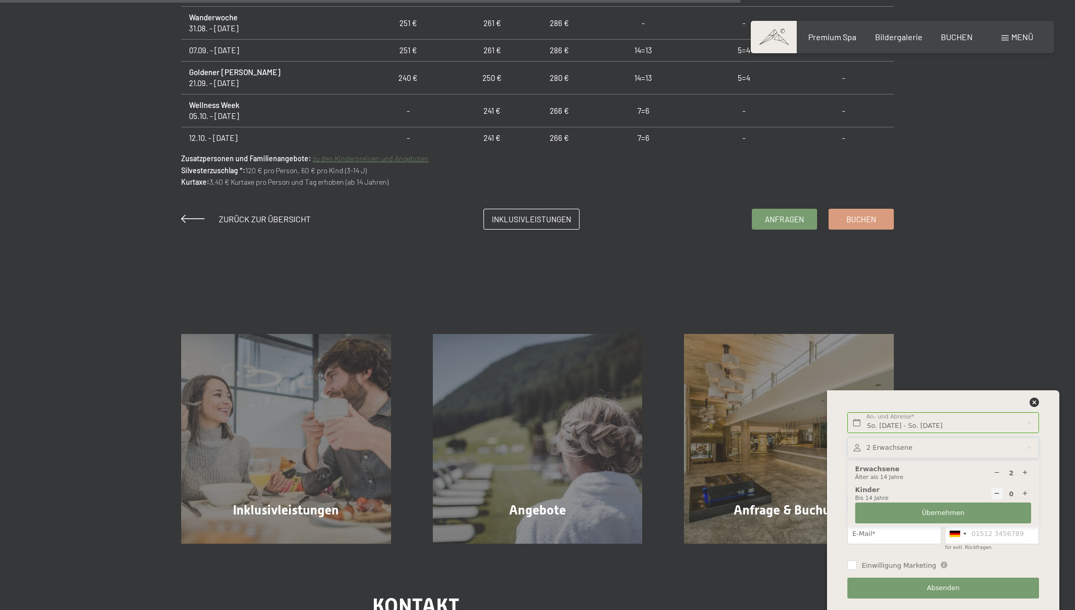
click at [1026, 492] on icon at bounding box center [1024, 494] width 7 height 7
type input "1"
select select
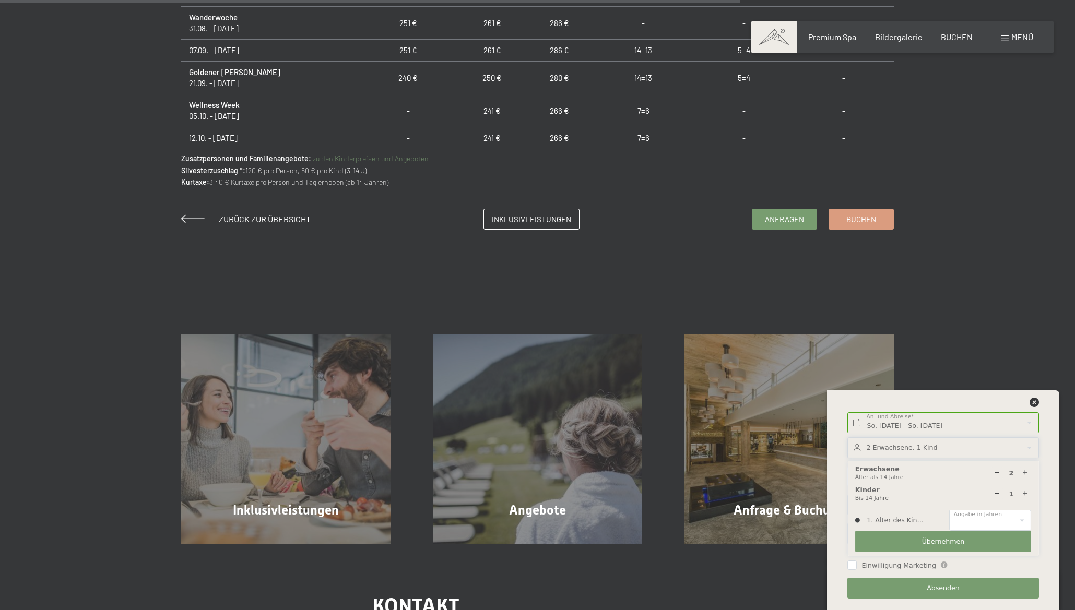
click at [1026, 492] on icon at bounding box center [1024, 494] width 7 height 7
type input "2"
select select
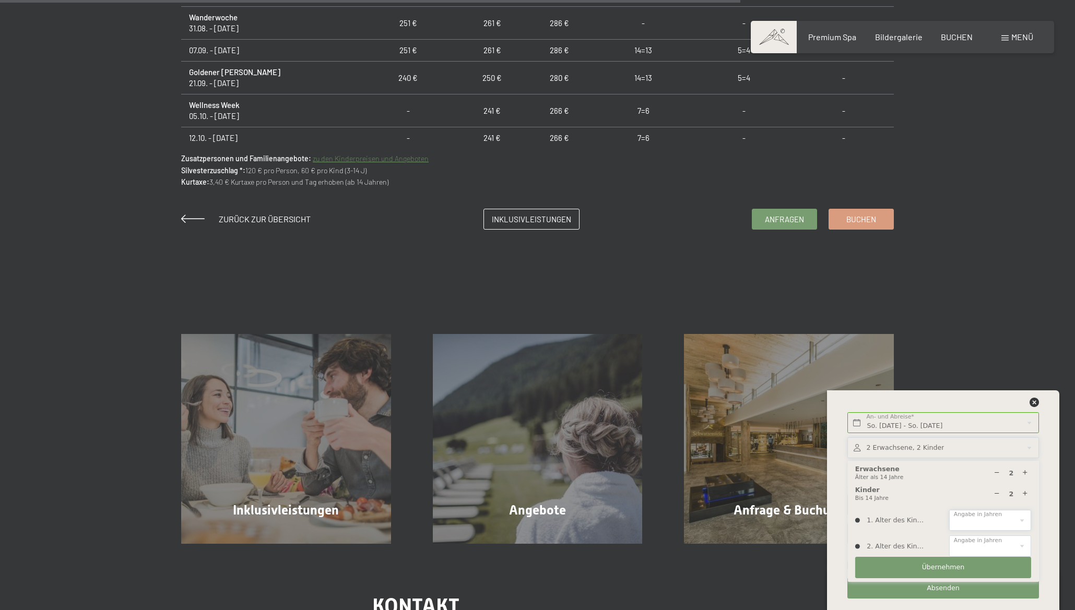
select select "6"
click option "6" at bounding box center [0, 0] width 0 height 0
select select "8"
click option "8" at bounding box center [0, 0] width 0 height 0
click at [951, 566] on span "Übernehmen" at bounding box center [943, 567] width 43 height 9
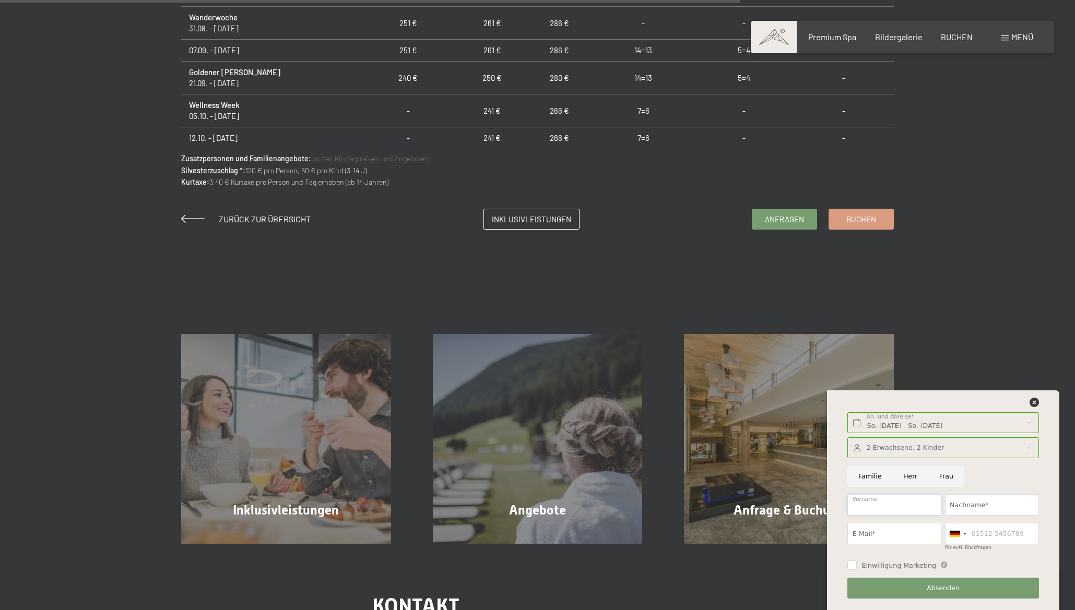
click at [903, 505] on input "Vorname" at bounding box center [894, 504] width 94 height 21
type input "Jürgen"
click at [963, 506] on input "Nachname*" at bounding box center [992, 504] width 94 height 21
type input "Bieg"
click at [905, 534] on input "E-Mail*" at bounding box center [894, 533] width 94 height 21
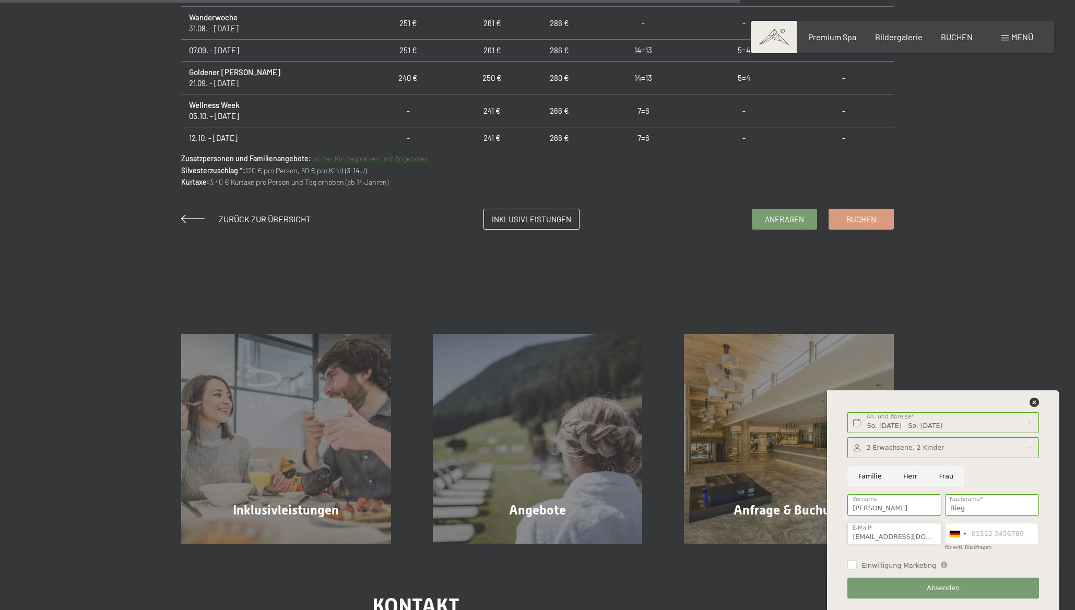
type input "jubieg@kompakt.de"
click at [990, 534] on input "für evtl. Rückfragen" at bounding box center [992, 533] width 94 height 21
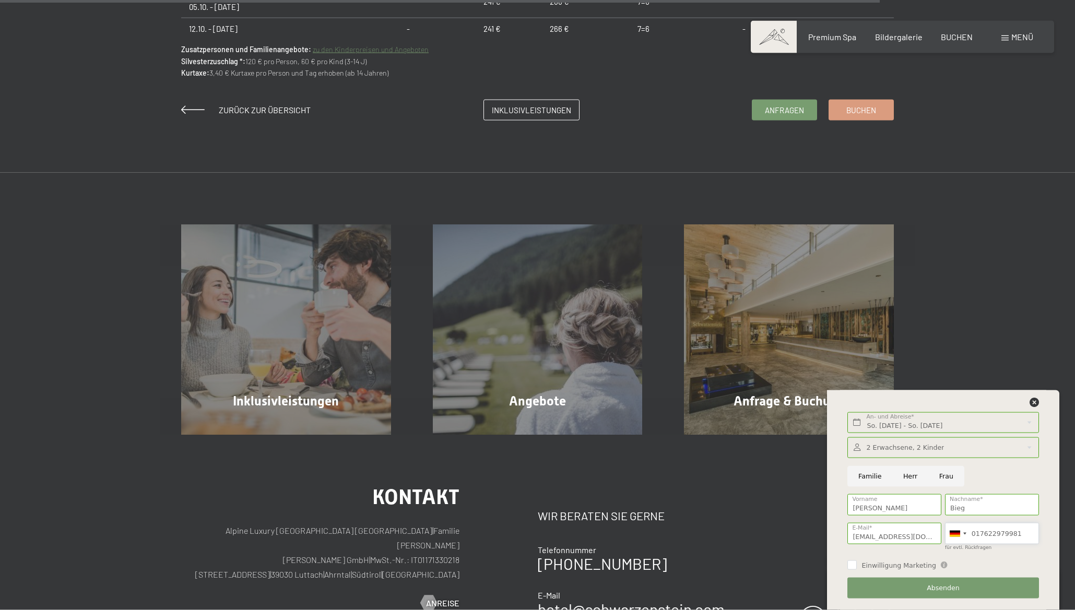
scroll to position [994, 0]
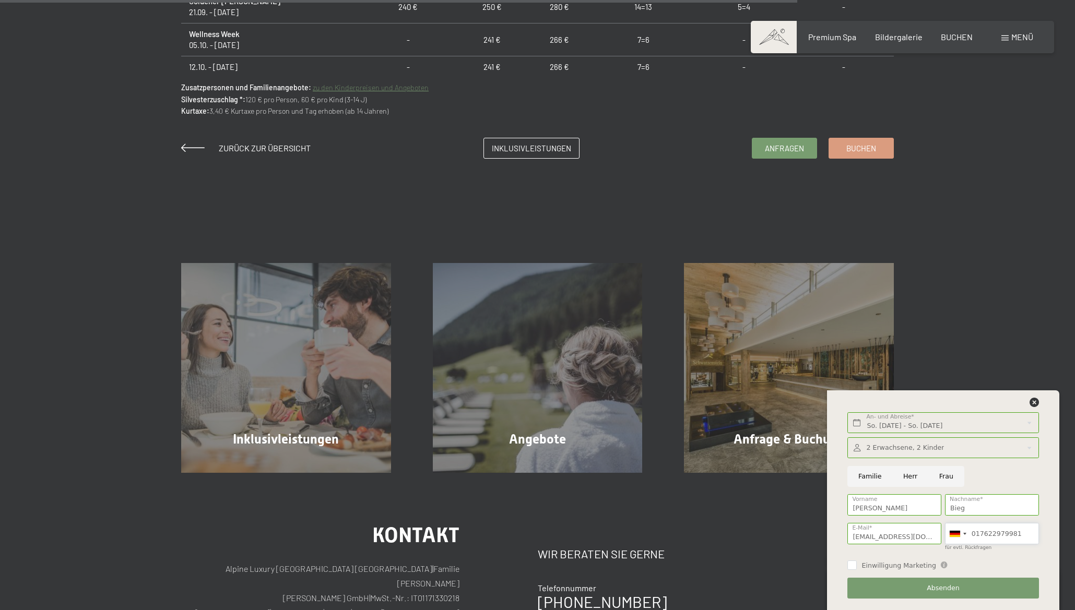
type input "017622979981"
click at [902, 474] on input "Herr" at bounding box center [910, 476] width 36 height 21
radio input "true"
click at [936, 588] on span "Absenden" at bounding box center [942, 588] width 33 height 9
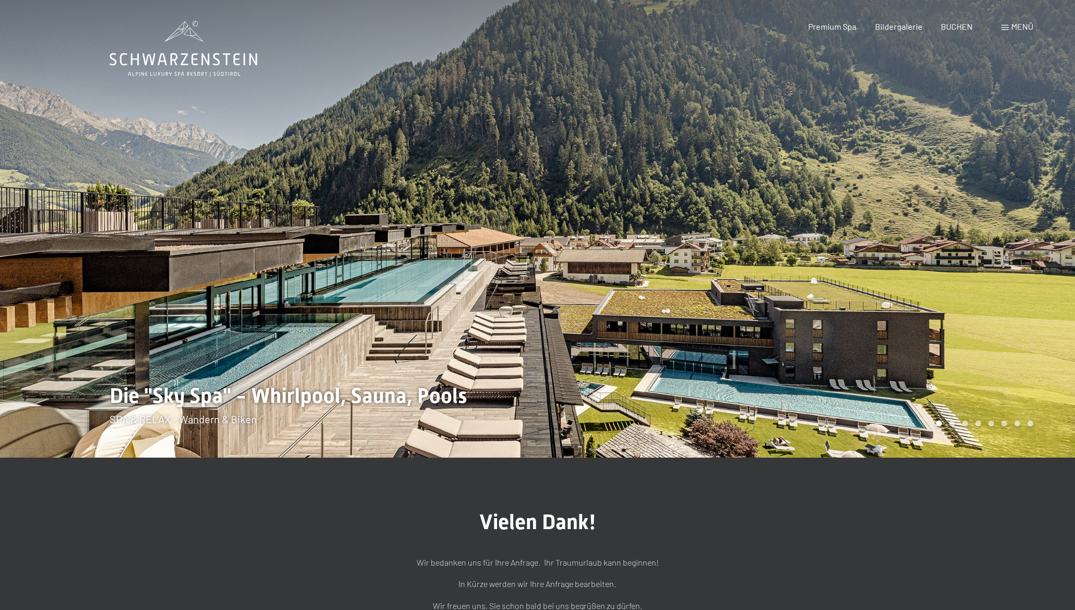
click at [1021, 25] on span "Menü" at bounding box center [1022, 26] width 22 height 10
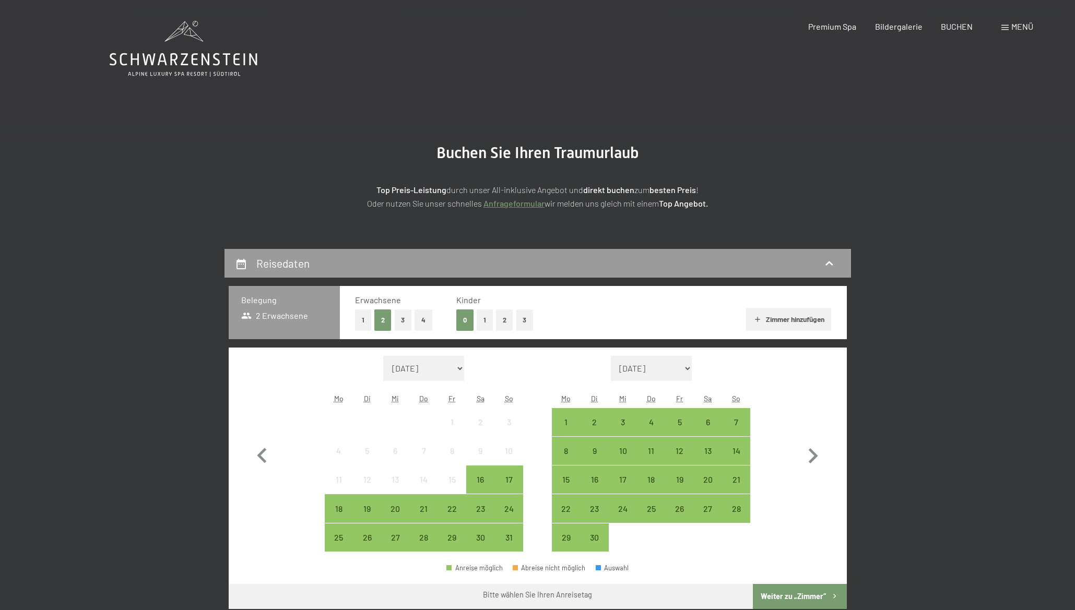
click at [812, 459] on icon "button" at bounding box center [812, 455] width 9 height 15
select select "[DATE]"
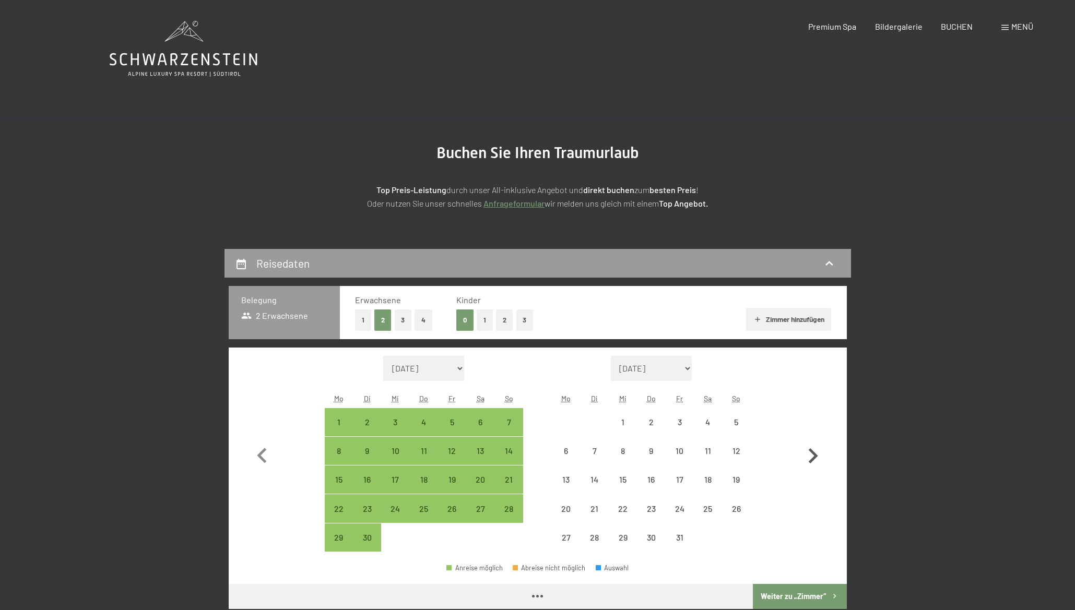
click at [812, 459] on icon "button" at bounding box center [812, 455] width 9 height 15
select select "[DATE]"
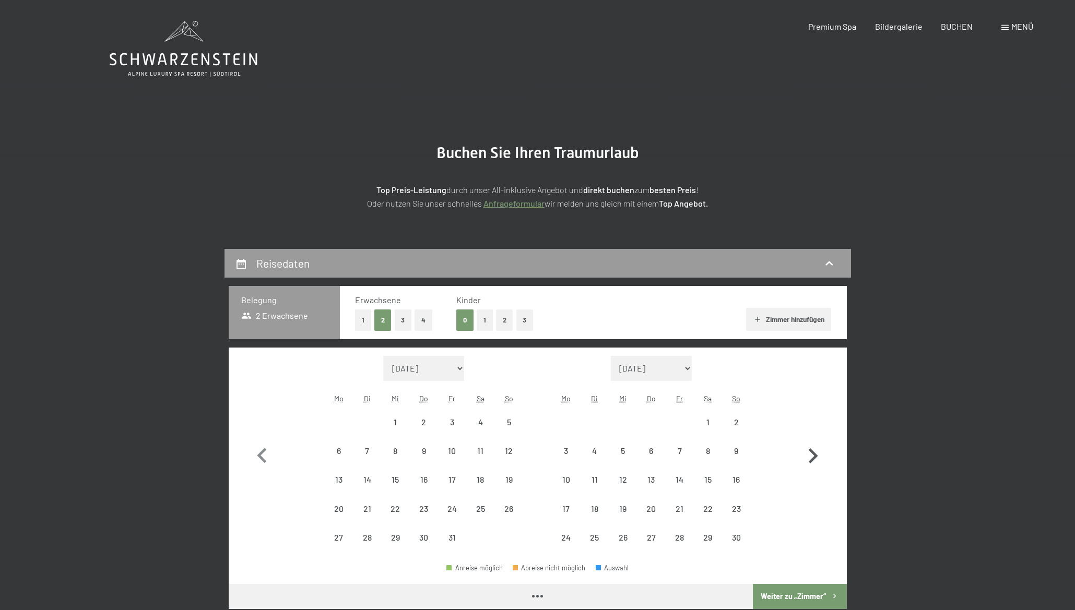
click at [812, 459] on icon "button" at bounding box center [812, 455] width 9 height 15
select select "[DATE]"
click at [812, 459] on icon "button" at bounding box center [812, 455] width 9 height 15
select select "[DATE]"
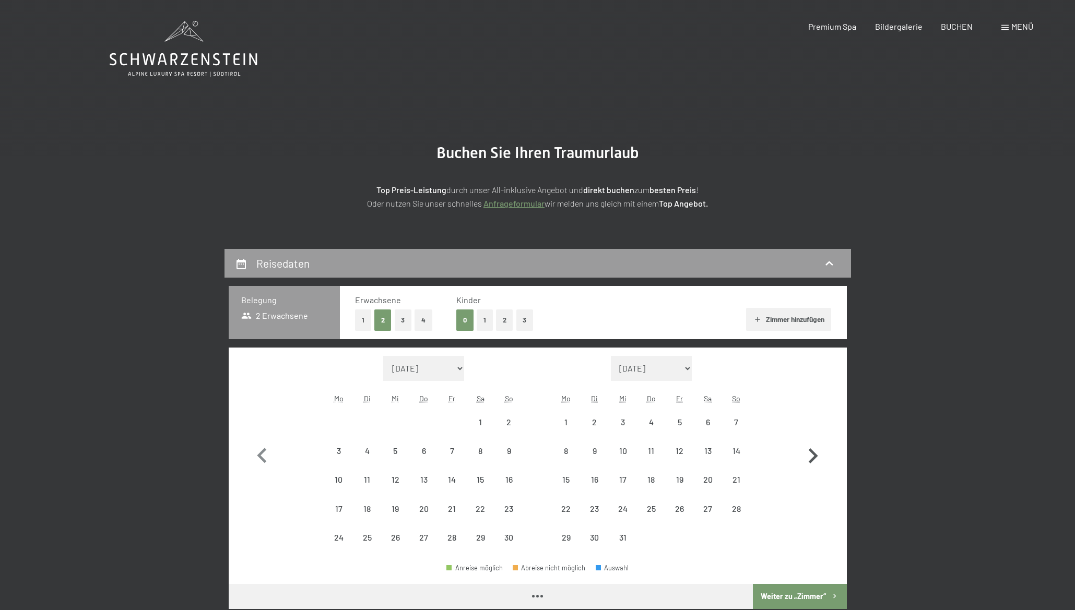
select select "[DATE]"
click at [812, 459] on icon "button" at bounding box center [812, 455] width 9 height 15
select select "[DATE]"
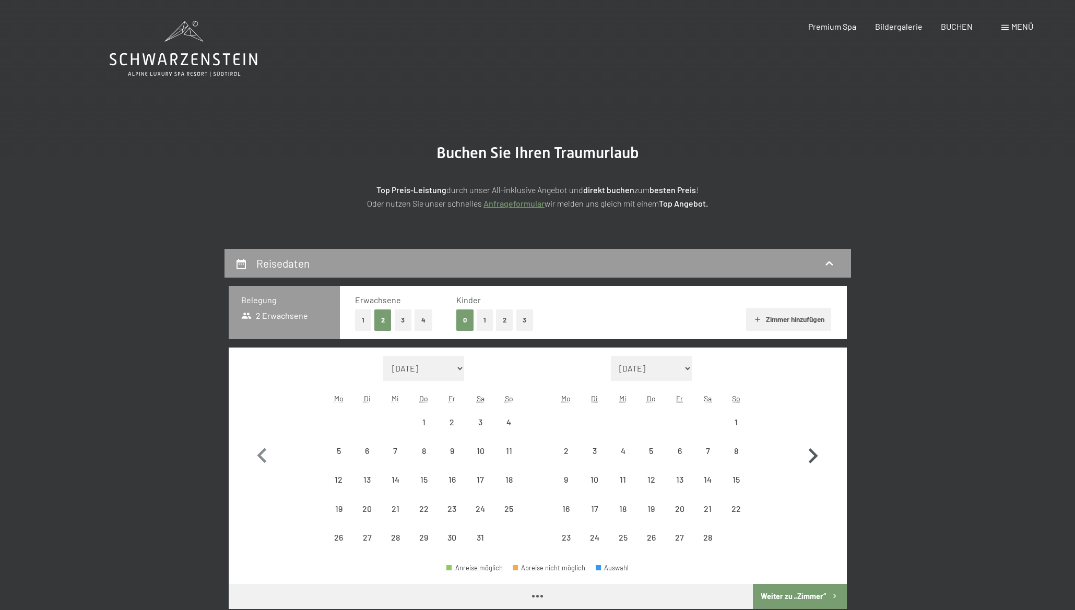
select select "[DATE]"
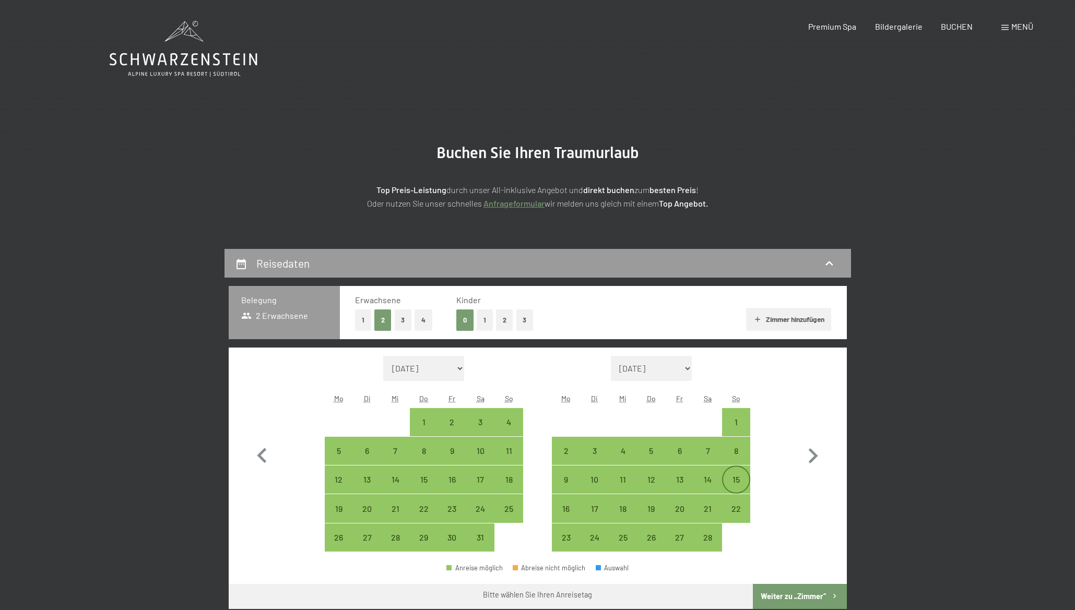
click at [735, 483] on div "15" at bounding box center [736, 488] width 26 height 26
select select "[DATE]"
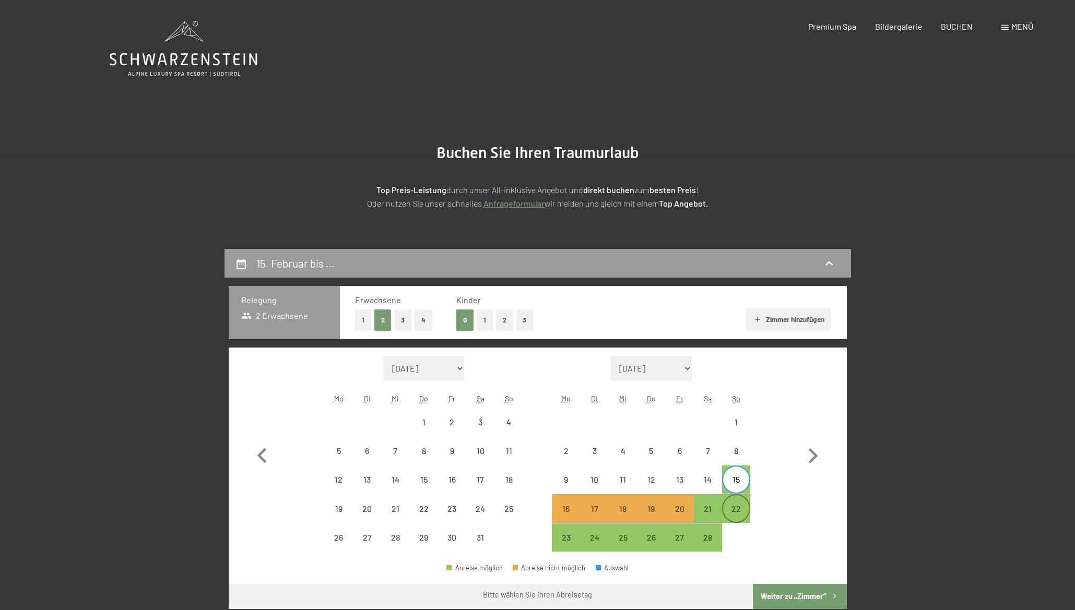
click at [739, 511] on div "22" at bounding box center [736, 518] width 26 height 26
select select "[DATE]"
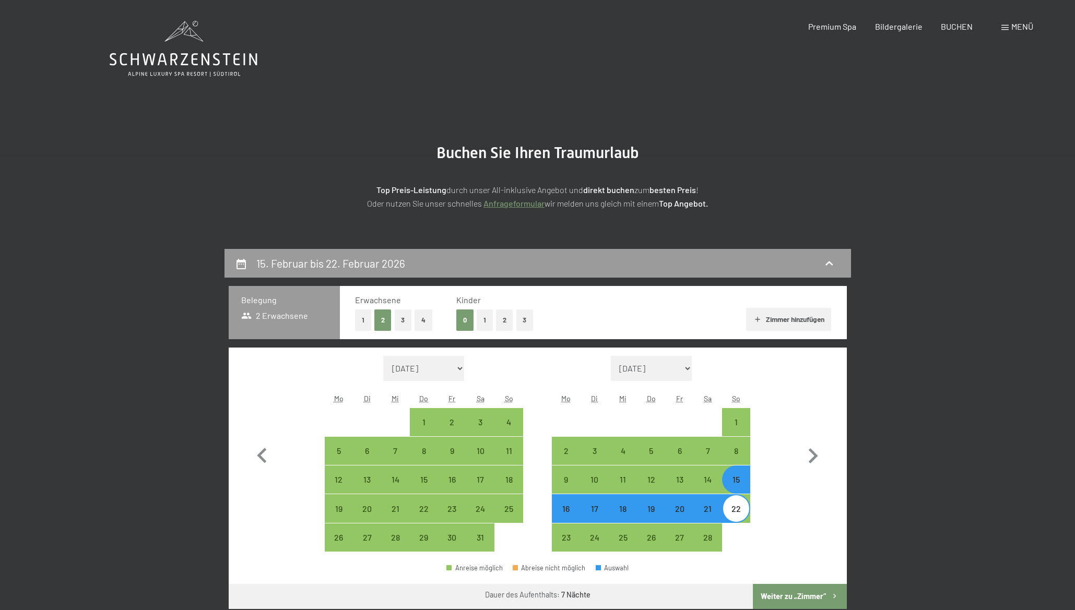
click at [794, 596] on button "Weiter zu „Zimmer“" at bounding box center [799, 596] width 93 height 25
select select "[DATE]"
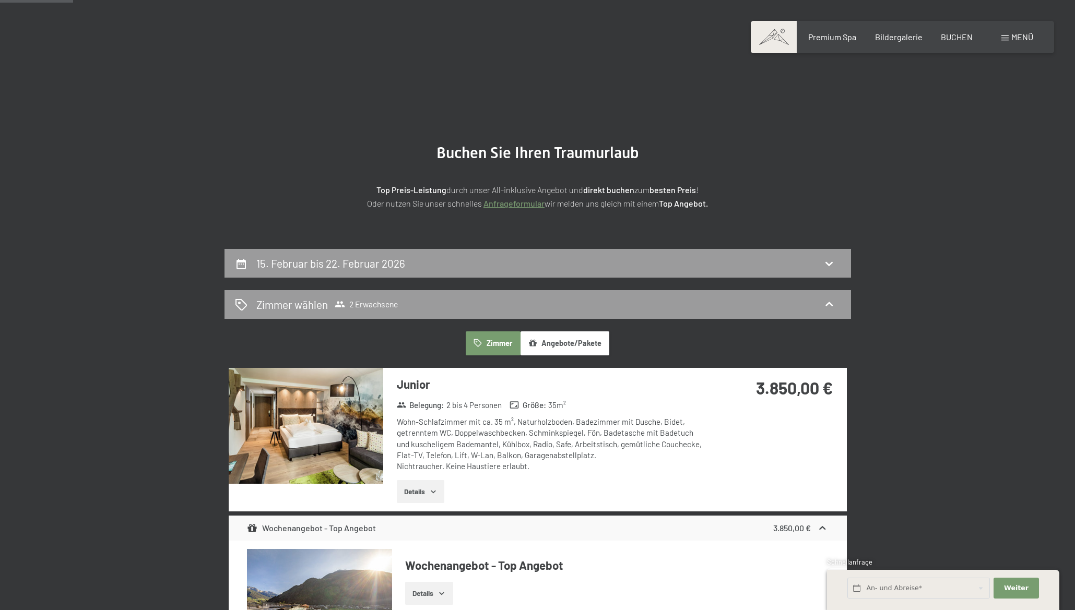
scroll to position [249, 0]
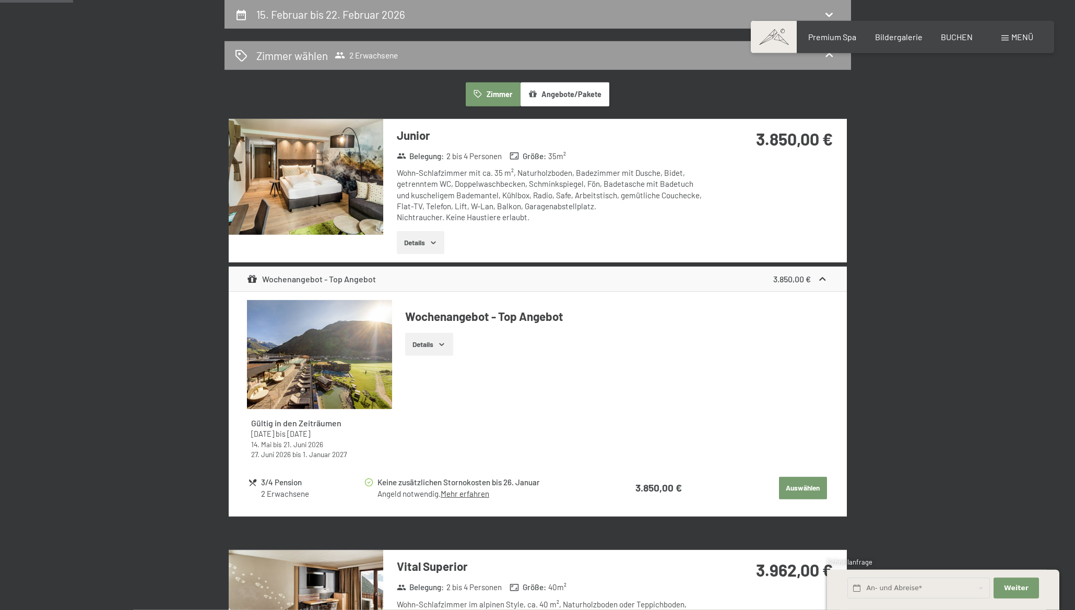
click at [519, 195] on div "Wohn-Schlafzimmer mit ca. 35 m², Naturholzboden, Badezimmer mit Dusche, Bidet, …" at bounding box center [552, 195] width 311 height 55
click at [800, 489] on button "Auswählen" at bounding box center [803, 488] width 48 height 23
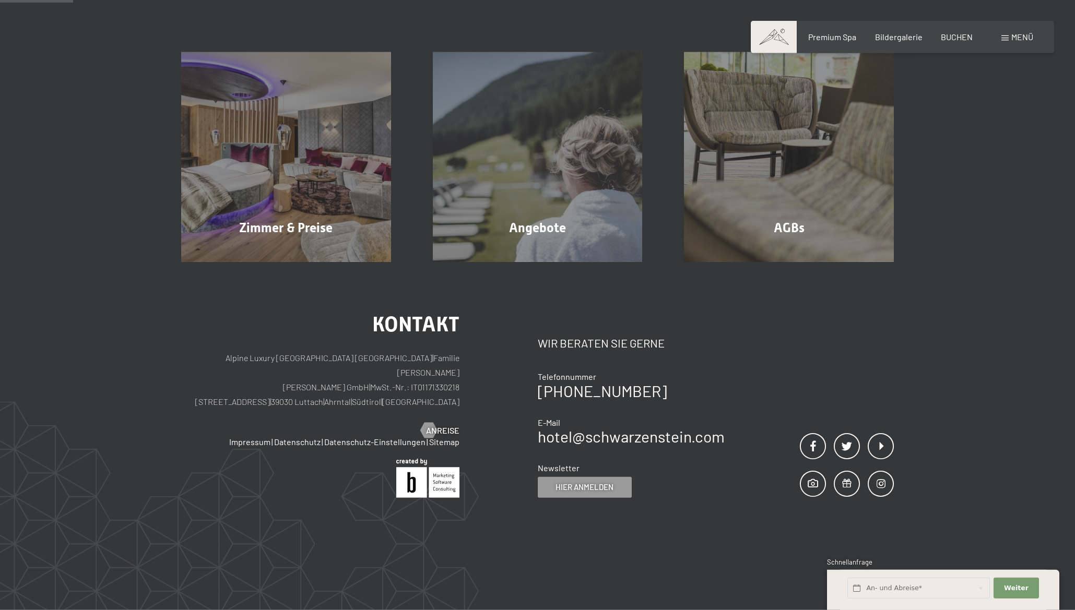
scroll to position [958, 0]
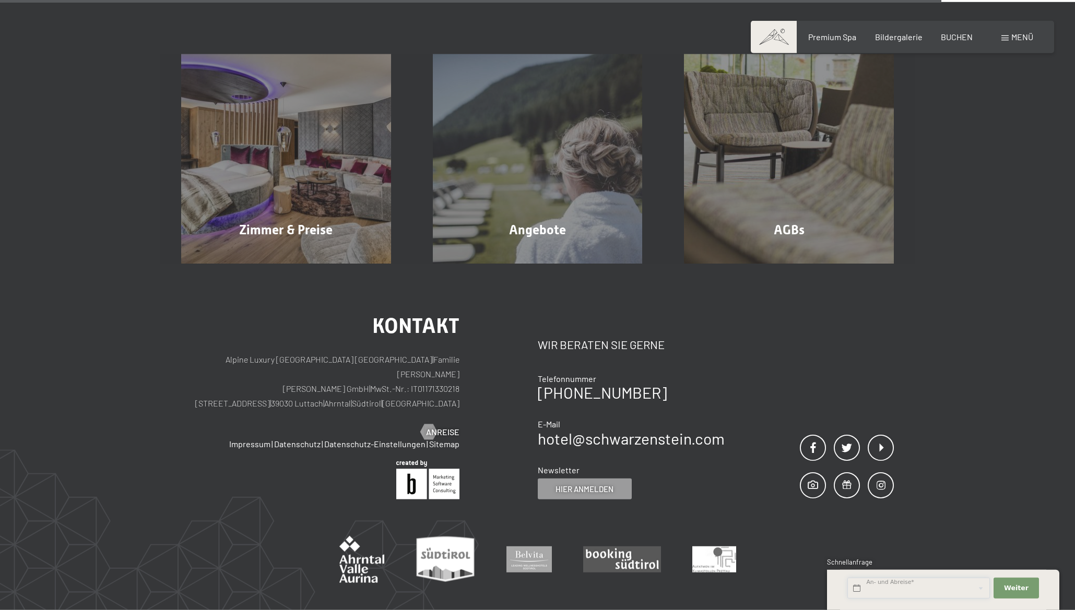
click at [951, 583] on input "text" at bounding box center [918, 588] width 142 height 21
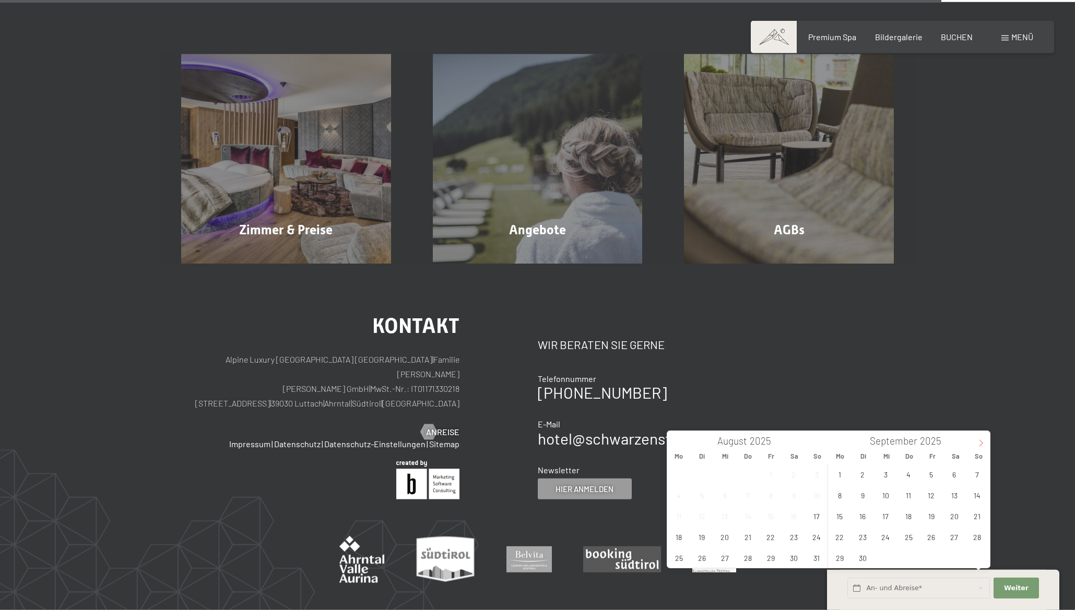
click at [982, 444] on icon at bounding box center [981, 443] width 4 height 7
type input "2026"
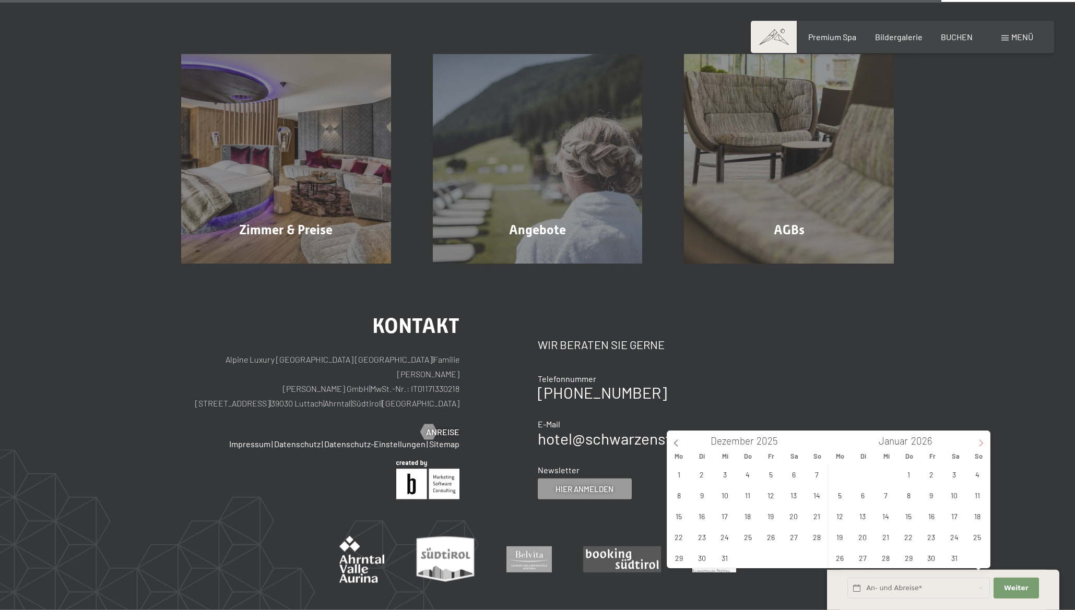
click at [982, 444] on icon at bounding box center [981, 443] width 4 height 7
type input "2026"
click at [977, 513] on span "15" at bounding box center [977, 516] width 20 height 20
click at [979, 531] on span "22" at bounding box center [977, 537] width 20 height 20
type input "So. 15.02.2026 - So. 22.02.2026"
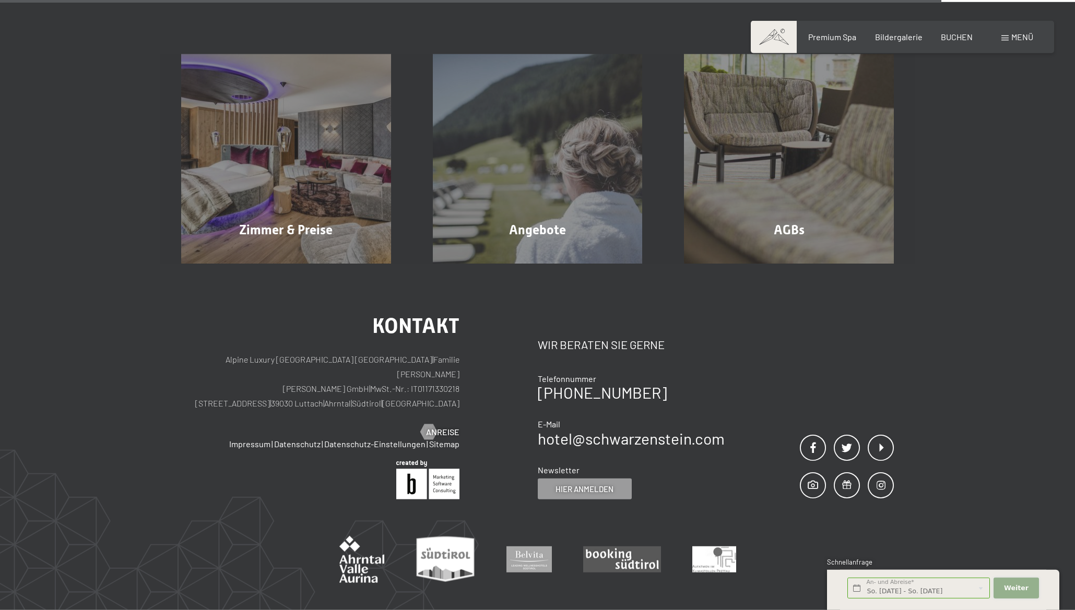
click at [1021, 587] on span "Weiter" at bounding box center [1016, 588] width 25 height 9
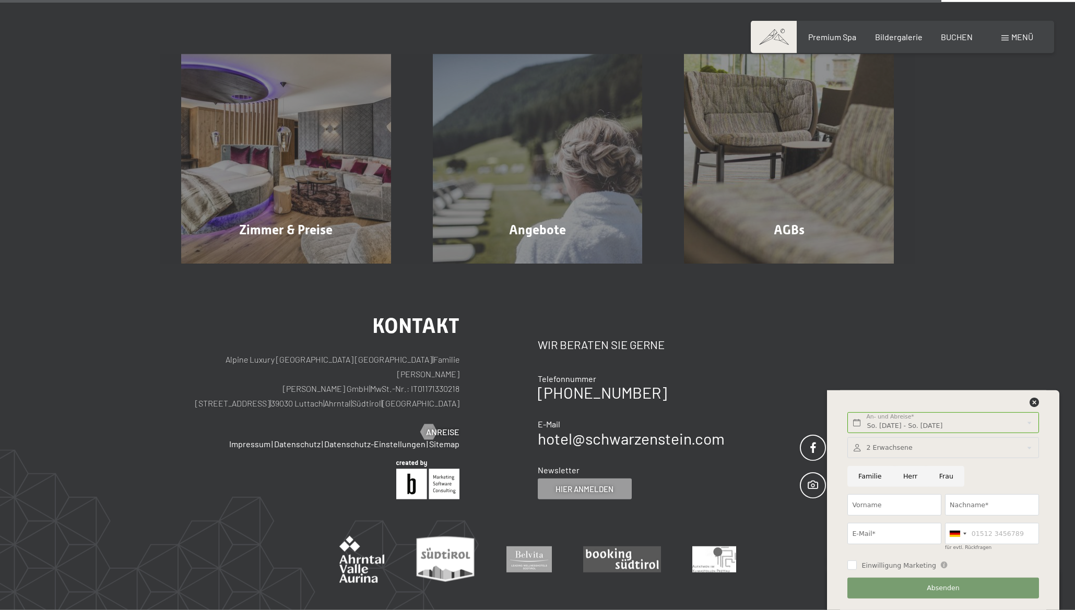
click at [904, 475] on input "Herr" at bounding box center [910, 476] width 36 height 21
radio input "true"
click at [894, 507] on input "Vorname" at bounding box center [894, 504] width 94 height 21
type input "Jürgen"
click at [971, 501] on input "Nachname*" at bounding box center [992, 504] width 94 height 21
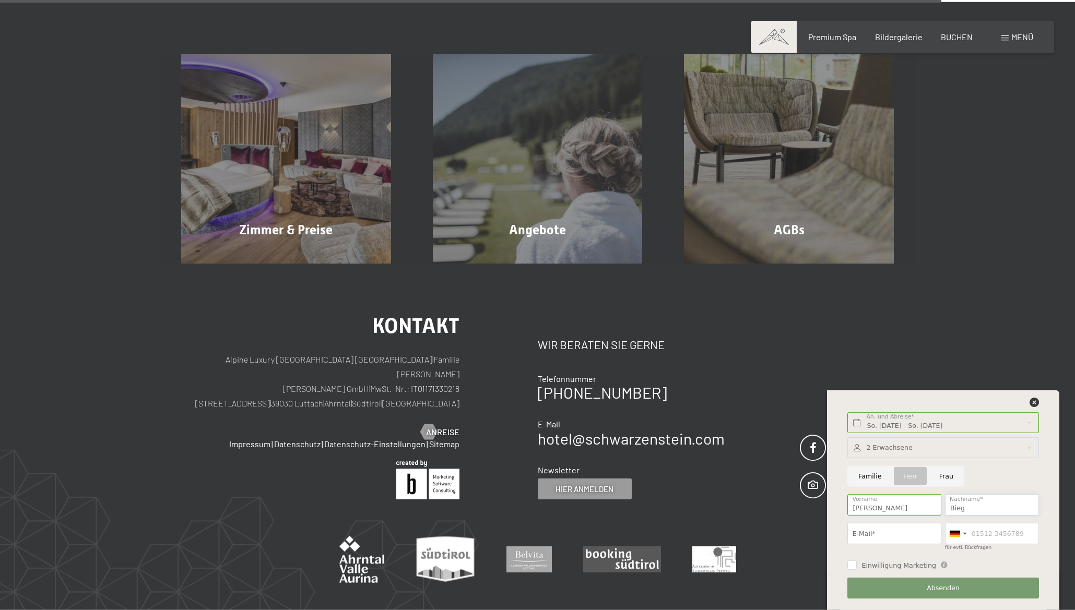
type input "Bieg"
click at [898, 533] on input "E-Mail*" at bounding box center [894, 533] width 94 height 21
type input "jubieg@kompakt.de"
click at [986, 539] on input "für evtl. Rückfragen" at bounding box center [992, 533] width 94 height 21
type input "017622979981"
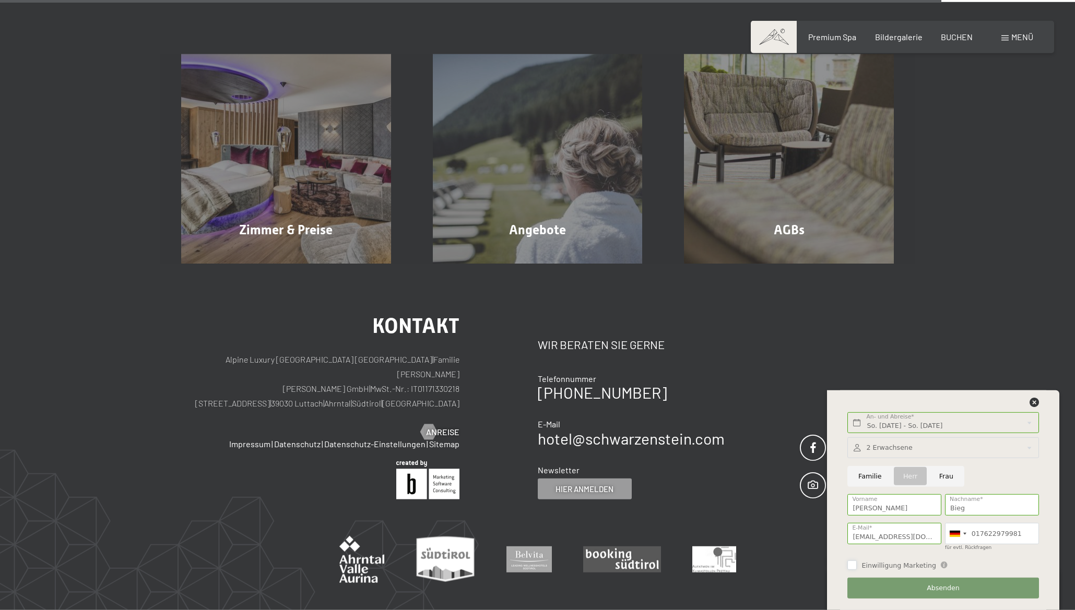
click at [854, 565] on input "Einwilligung Marketing" at bounding box center [851, 565] width 9 height 9
checkbox input "true"
click at [939, 583] on button "Absenden" at bounding box center [942, 588] width 191 height 21
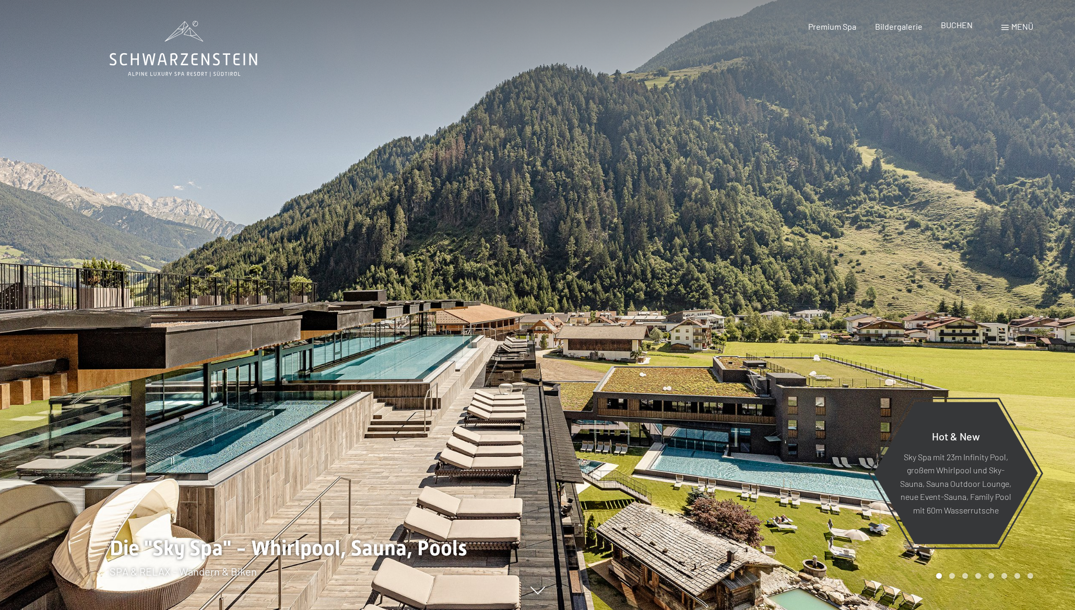
click at [960, 22] on span "BUCHEN" at bounding box center [957, 25] width 32 height 10
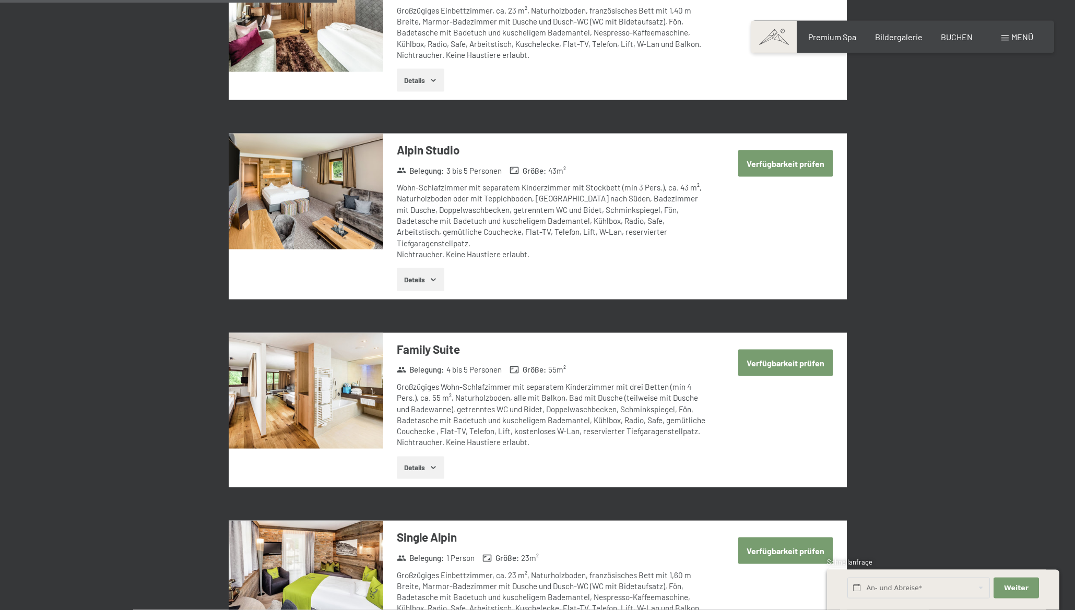
scroll to position [1136, 0]
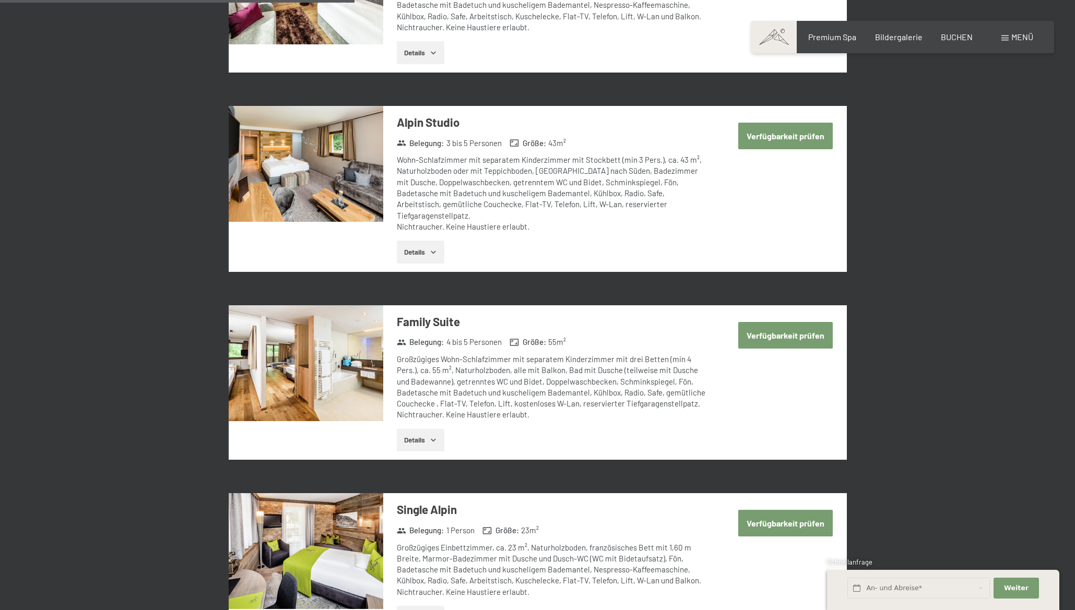
click at [772, 129] on button "Verfügbarkeit prüfen" at bounding box center [785, 136] width 94 height 27
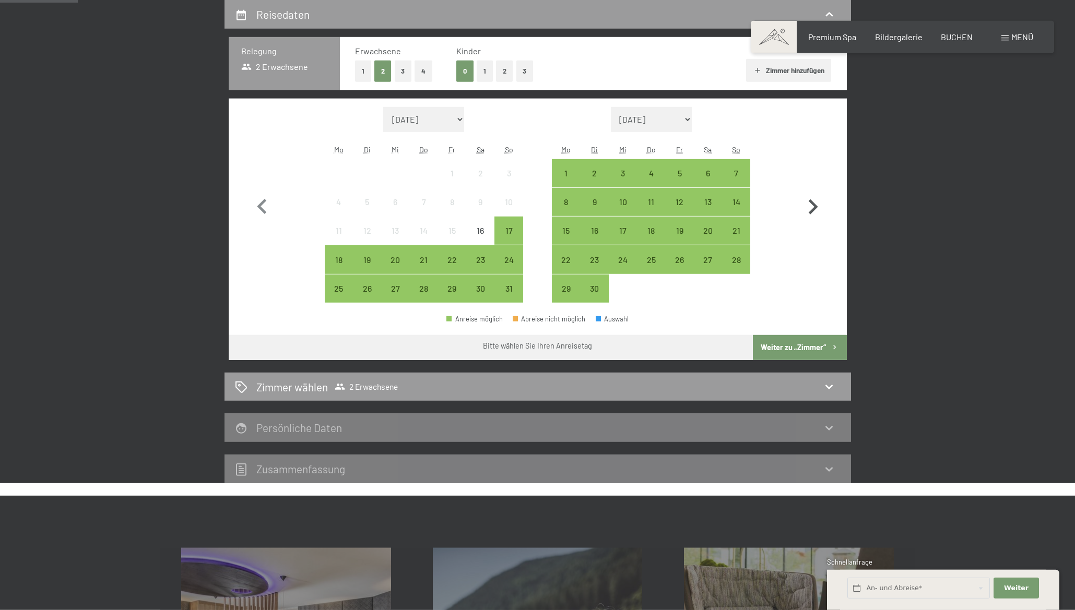
click at [813, 210] on icon "button" at bounding box center [812, 206] width 9 height 15
select select "[DATE]"
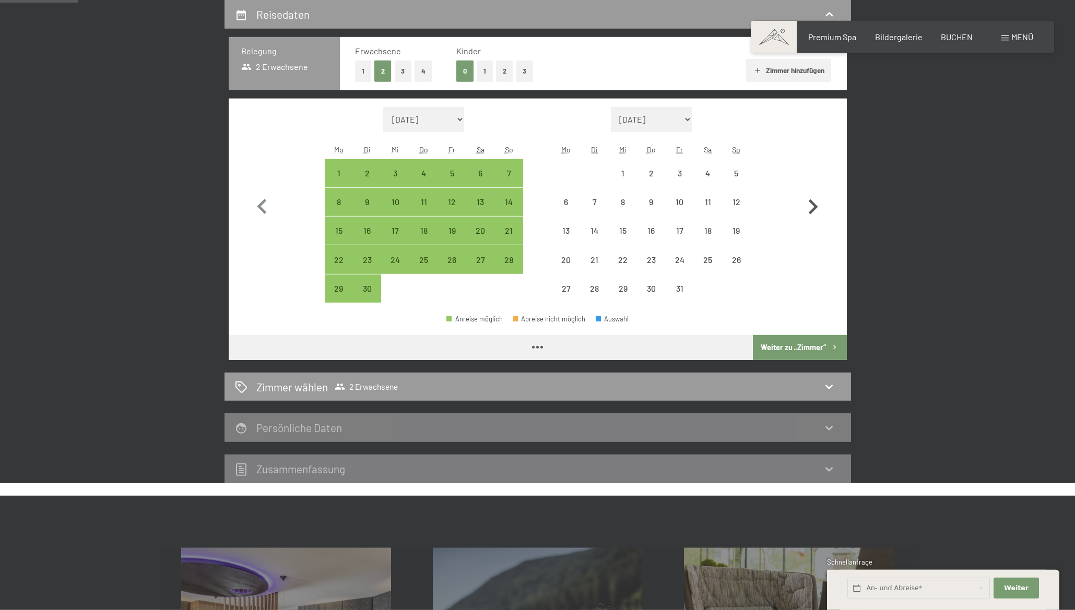
click at [813, 210] on icon "button" at bounding box center [812, 206] width 9 height 15
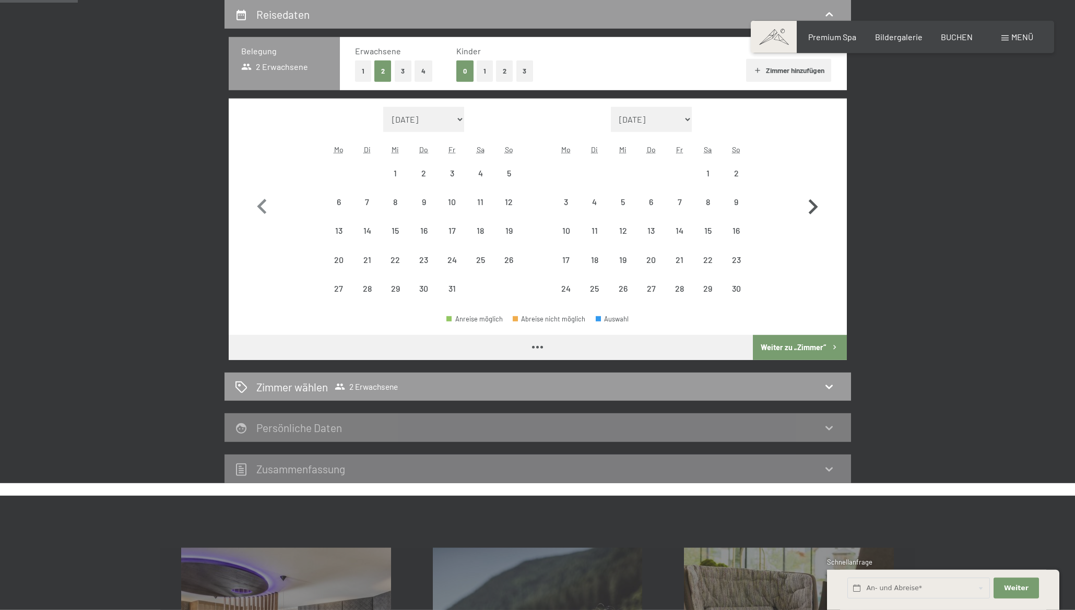
click at [813, 210] on icon "button" at bounding box center [812, 206] width 9 height 15
select select "[DATE]"
click at [813, 210] on icon "button" at bounding box center [812, 206] width 9 height 15
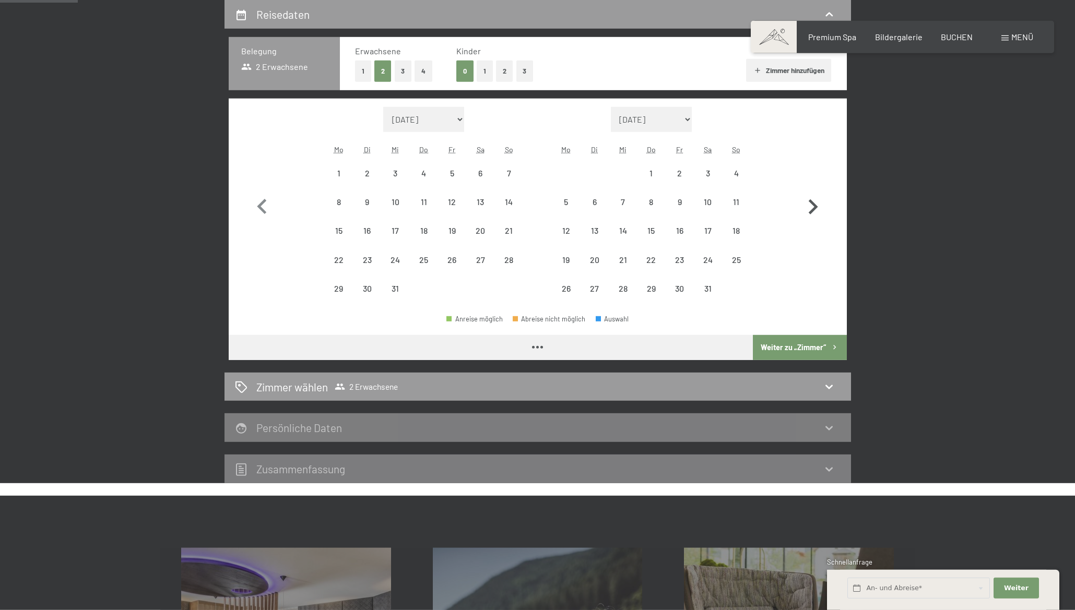
select select "[DATE]"
click at [813, 210] on icon "button" at bounding box center [812, 206] width 9 height 15
select select "[DATE]"
select select "2026-03-01"
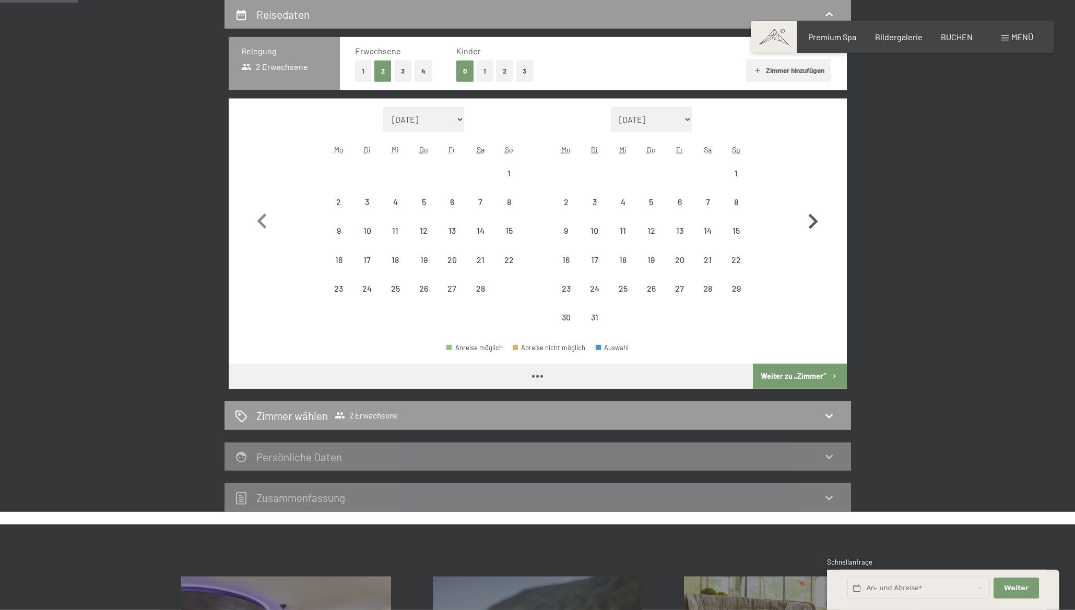
select select "[DATE]"
select select "2026-03-01"
select select "[DATE]"
select select "2026-03-01"
select select "[DATE]"
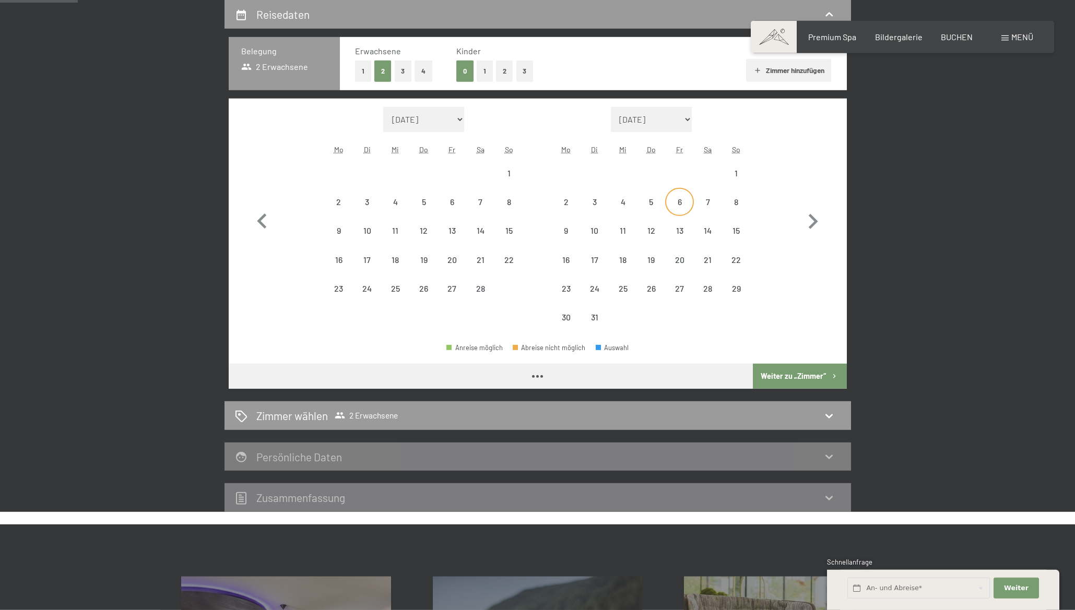
select select "2026-03-01"
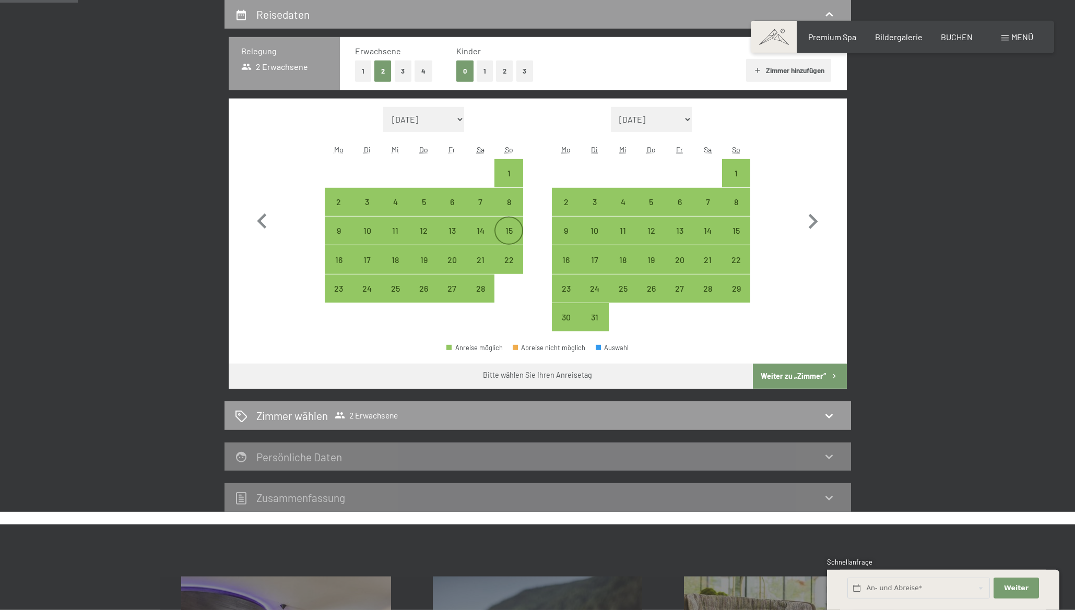
click at [509, 229] on div "15" at bounding box center [508, 240] width 26 height 26
select select "[DATE]"
select select "2026-03-01"
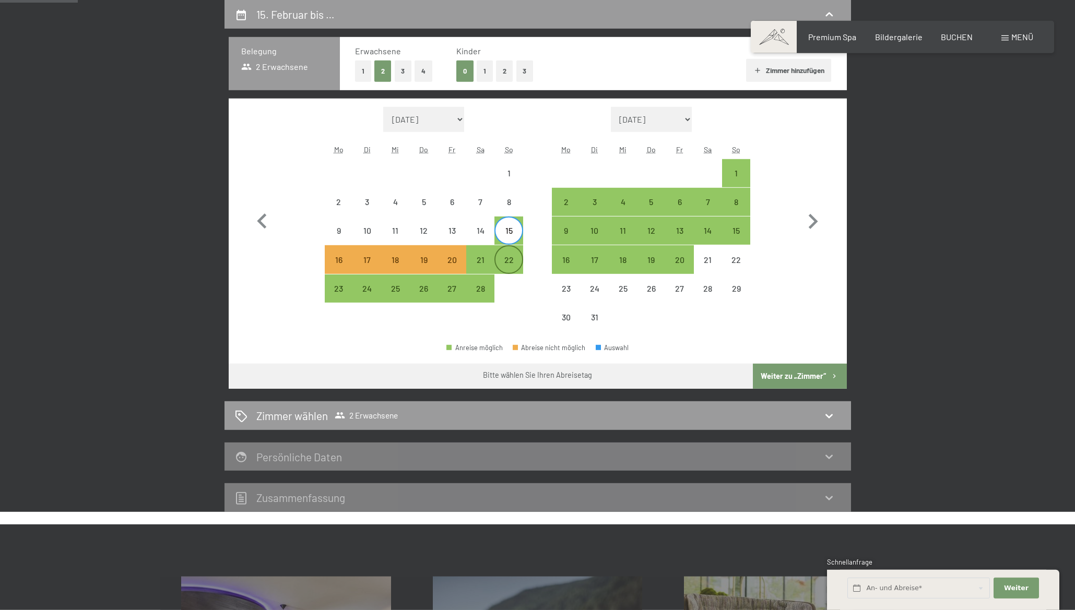
click at [508, 261] on div "22" at bounding box center [508, 269] width 26 height 26
select select "[DATE]"
select select "2026-03-01"
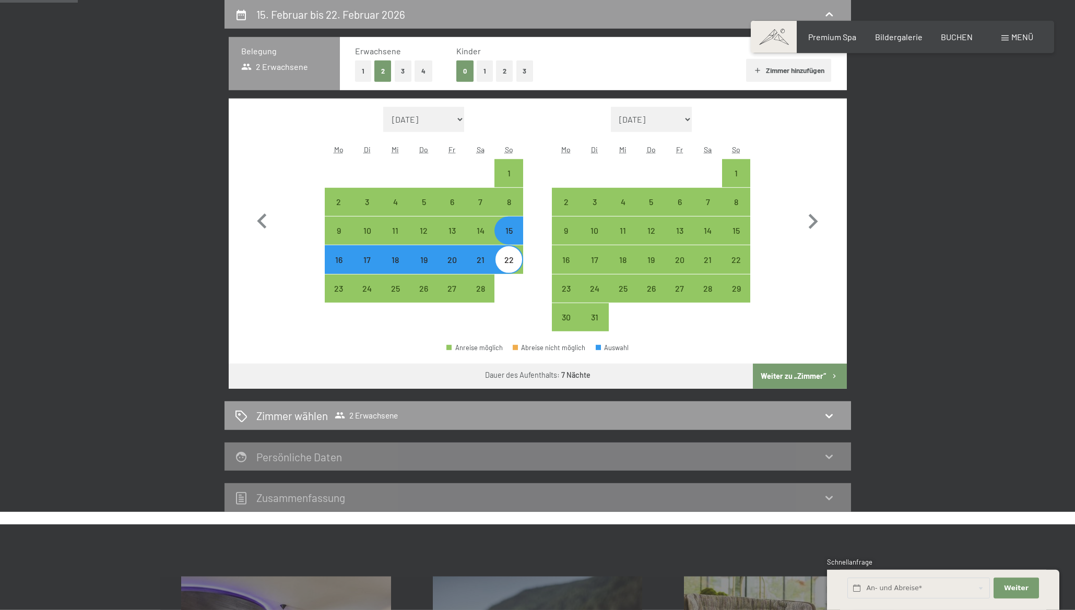
click at [792, 376] on button "Weiter zu „Zimmer“" at bounding box center [799, 376] width 93 height 25
select select "[DATE]"
select select "2026-03-01"
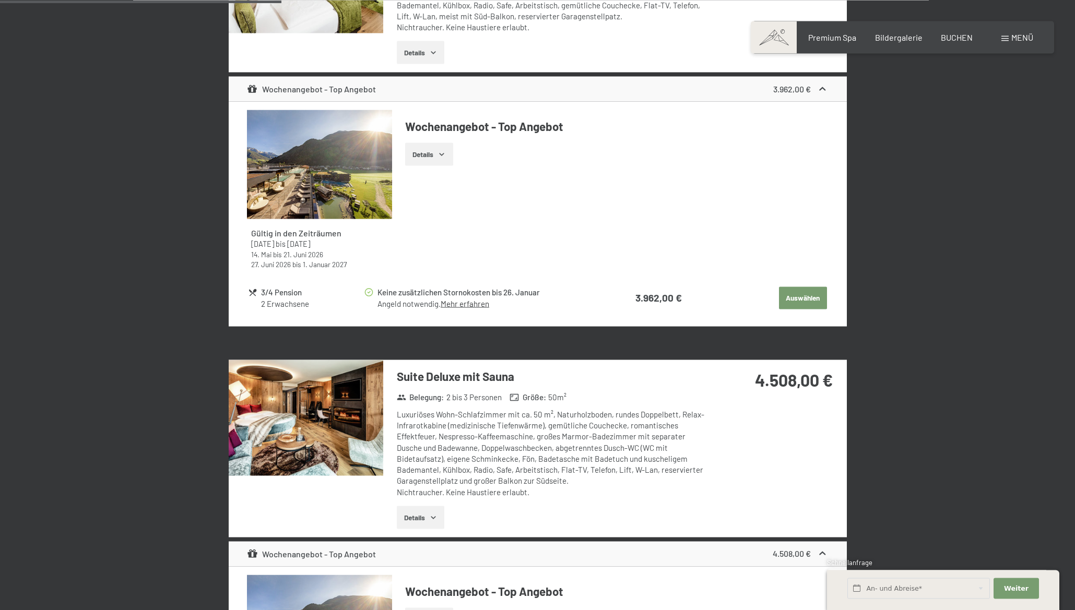
scroll to position [888, 0]
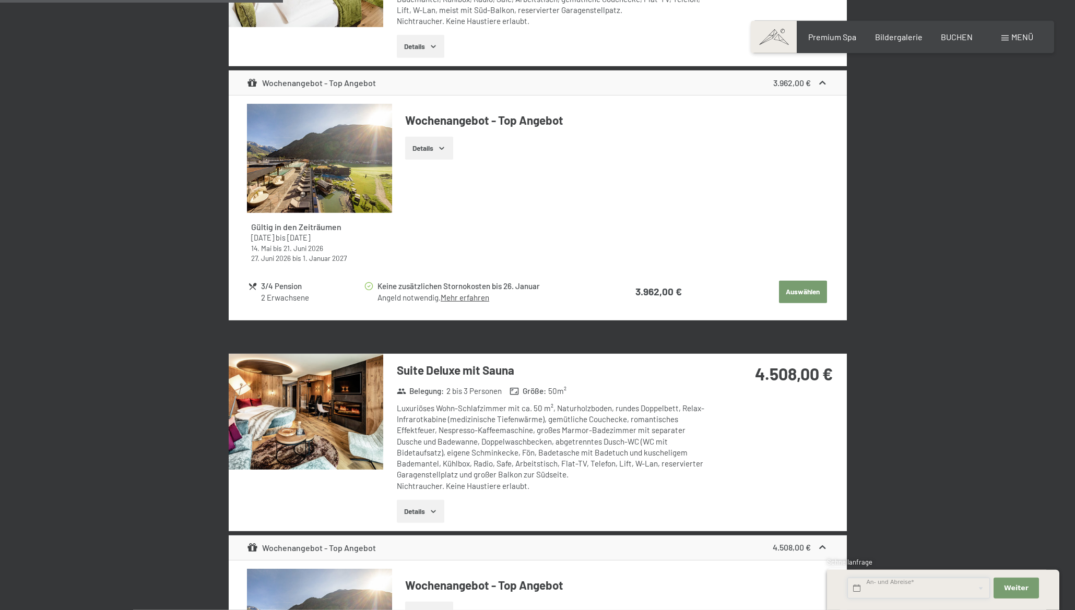
click at [909, 584] on input "text" at bounding box center [918, 588] width 142 height 21
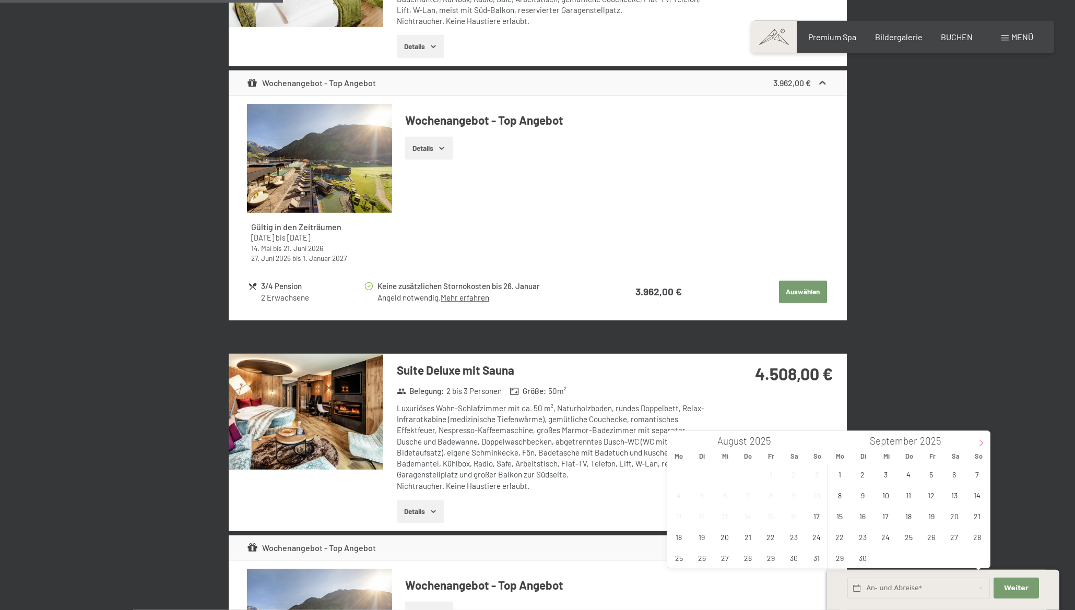
click at [982, 441] on icon at bounding box center [980, 442] width 7 height 7
type input "2026"
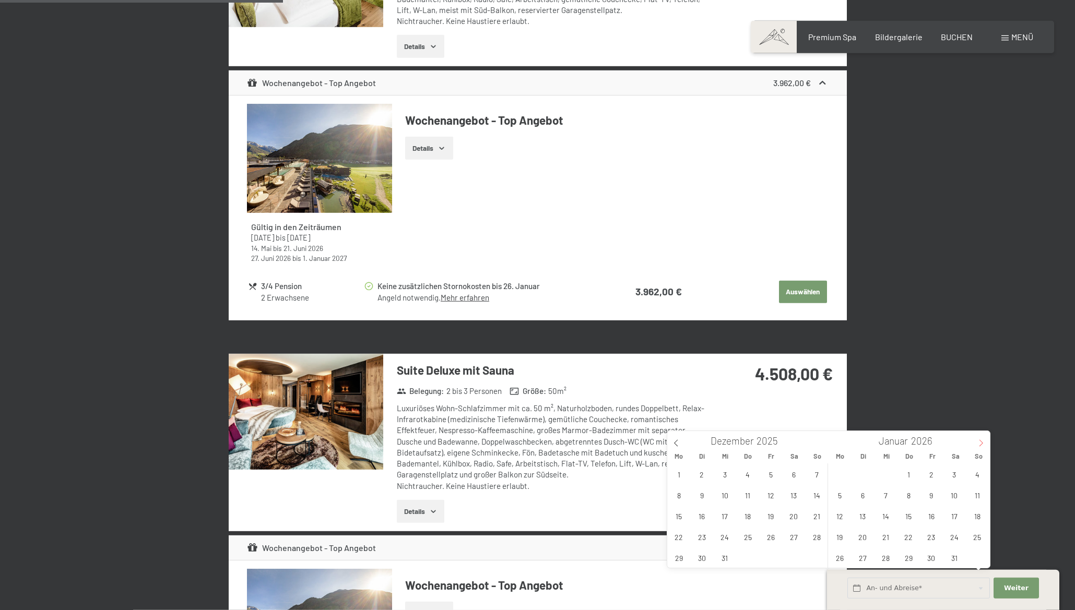
click at [982, 441] on icon at bounding box center [980, 442] width 7 height 7
type input "2026"
click at [978, 513] on span "15" at bounding box center [977, 516] width 20 height 20
click at [978, 531] on span "22" at bounding box center [977, 537] width 20 height 20
type input "So. 15.02.2026 - So. 22.02.2026"
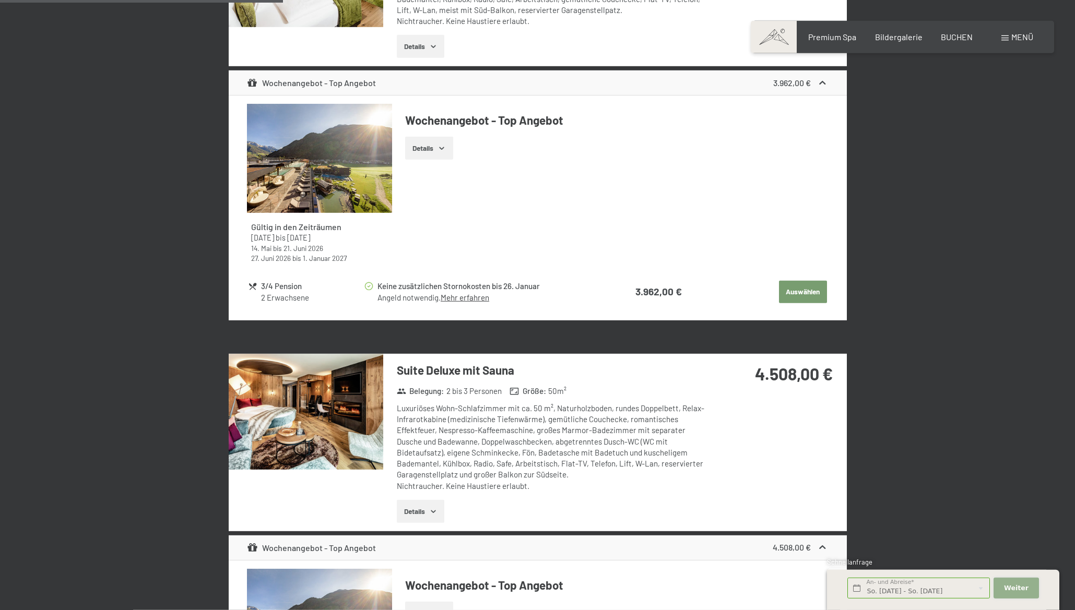
click at [1019, 588] on span "Weiter" at bounding box center [1016, 588] width 25 height 9
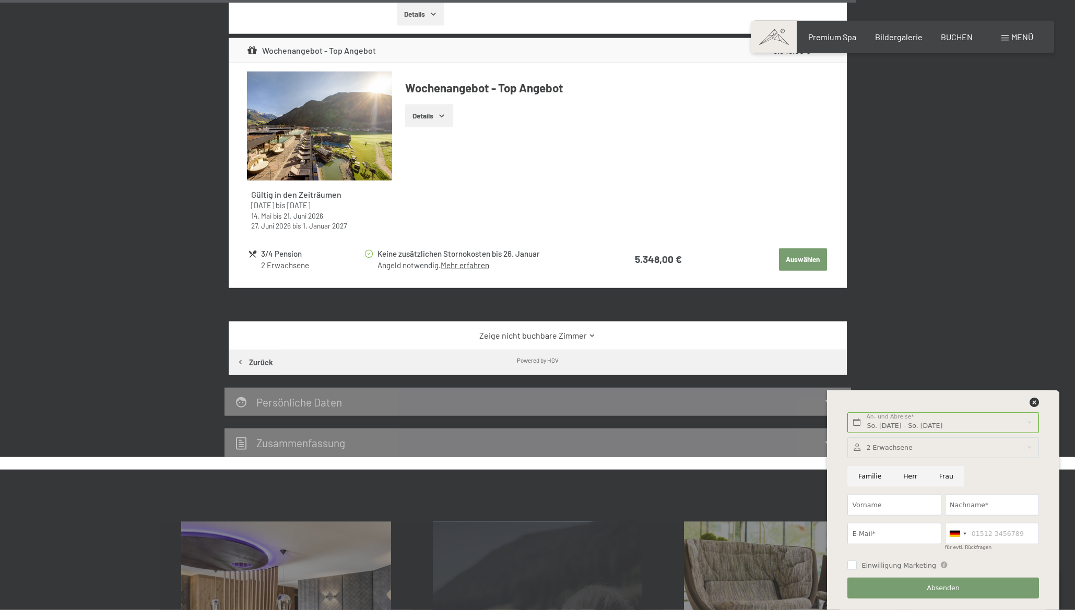
scroll to position [2875, 0]
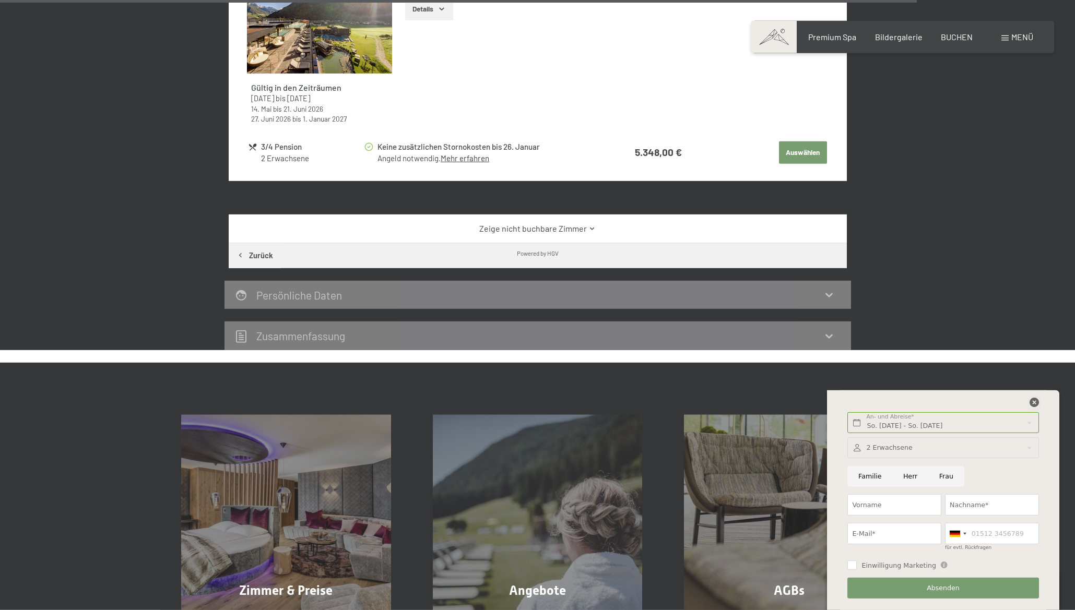
click at [1034, 399] on icon at bounding box center [1033, 402] width 9 height 9
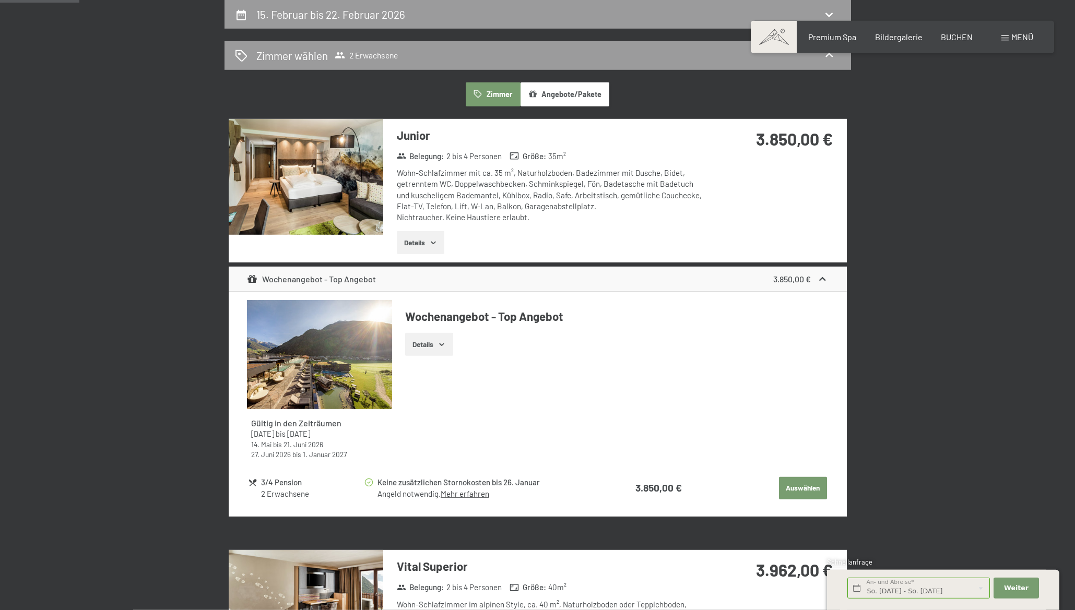
scroll to position [0, 0]
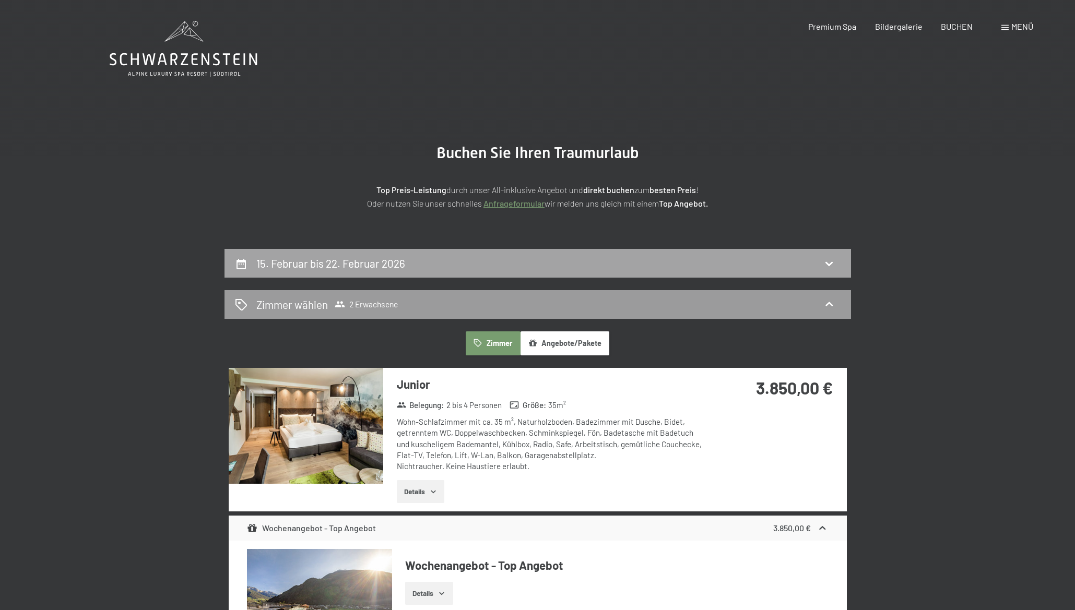
click at [829, 261] on icon at bounding box center [829, 263] width 13 height 13
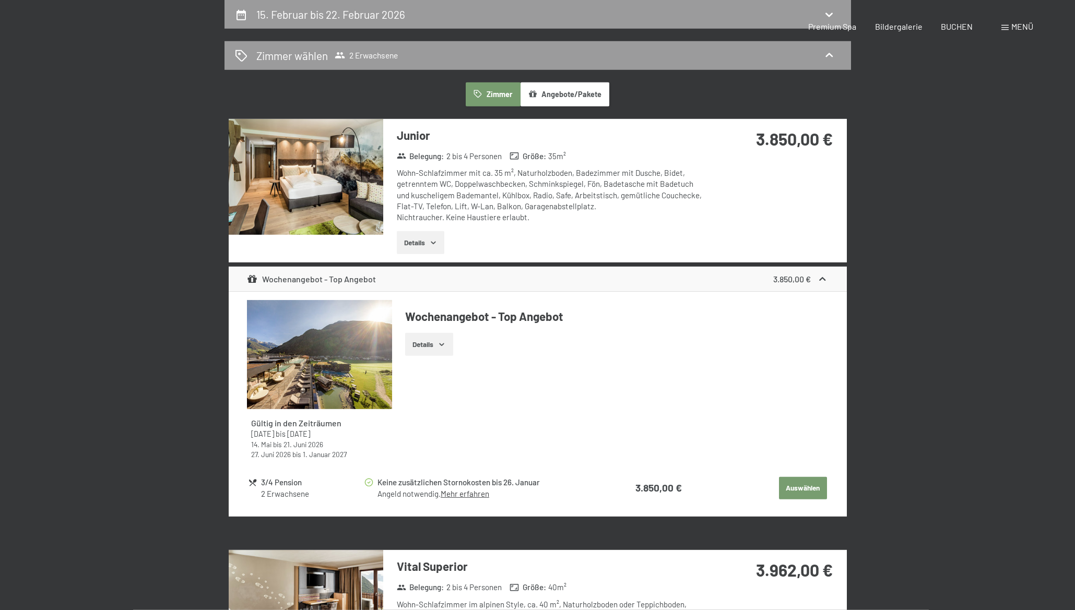
select select "[DATE]"
select select "2026-03-01"
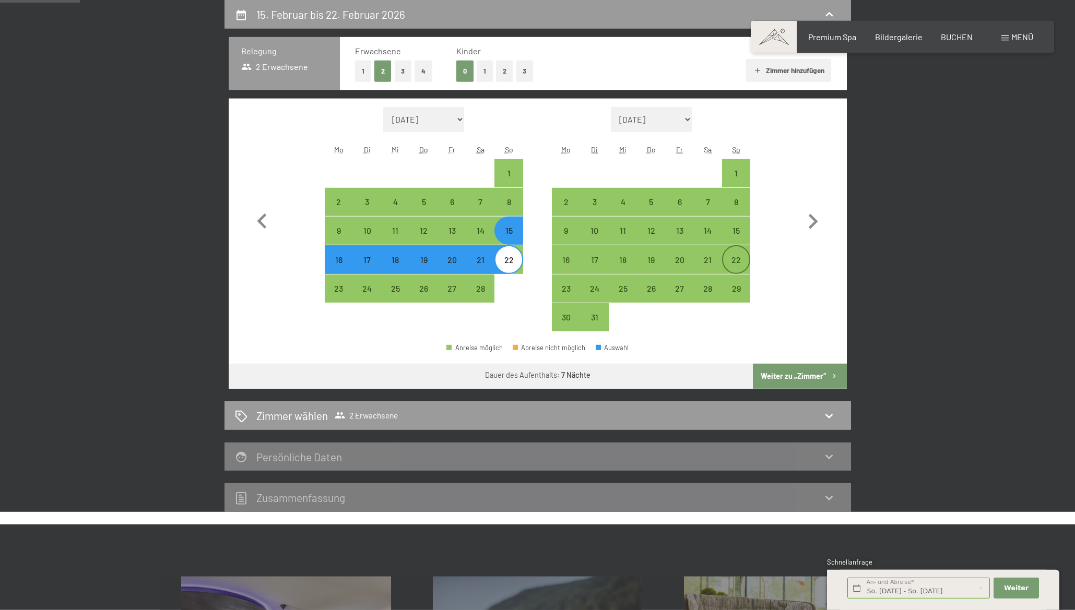
click at [740, 260] on div "22" at bounding box center [736, 269] width 26 height 26
select select "[DATE]"
select select "2026-03-01"
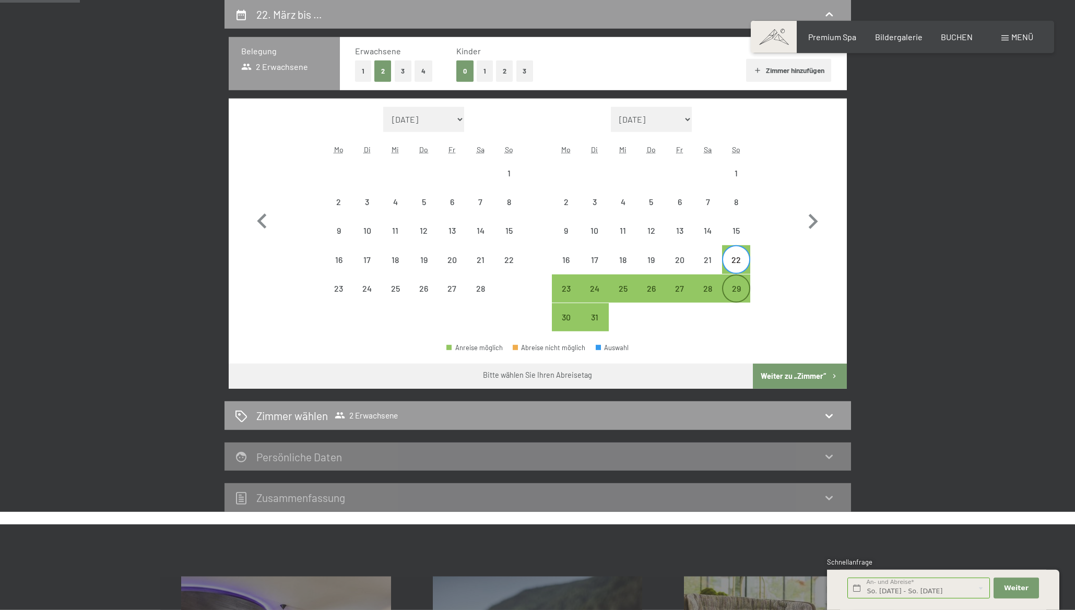
click at [734, 289] on div "29" at bounding box center [736, 297] width 26 height 26
select select "[DATE]"
select select "2026-03-01"
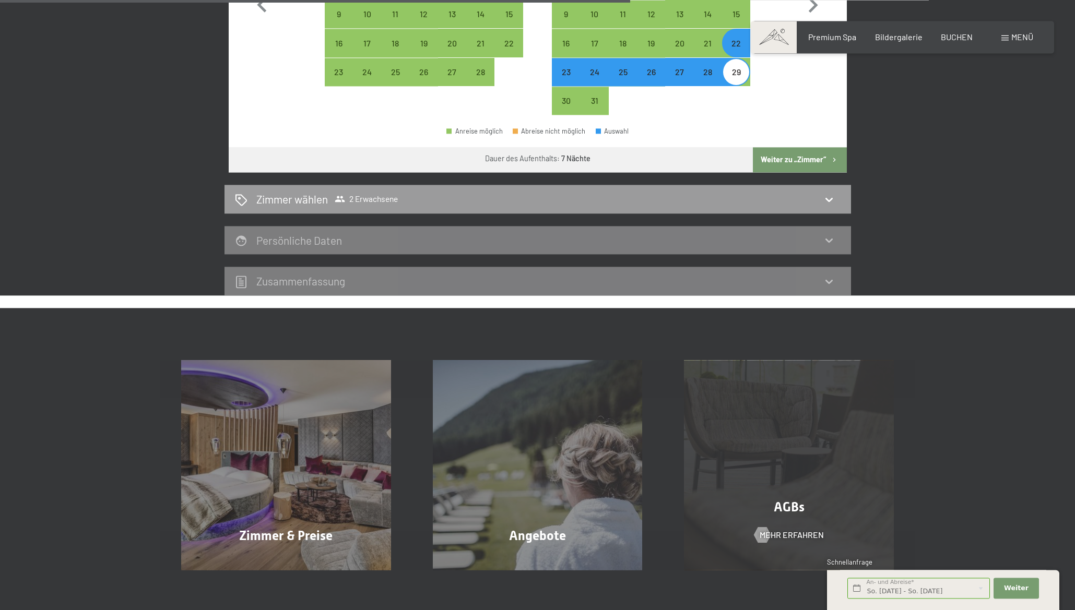
scroll to position [533, 0]
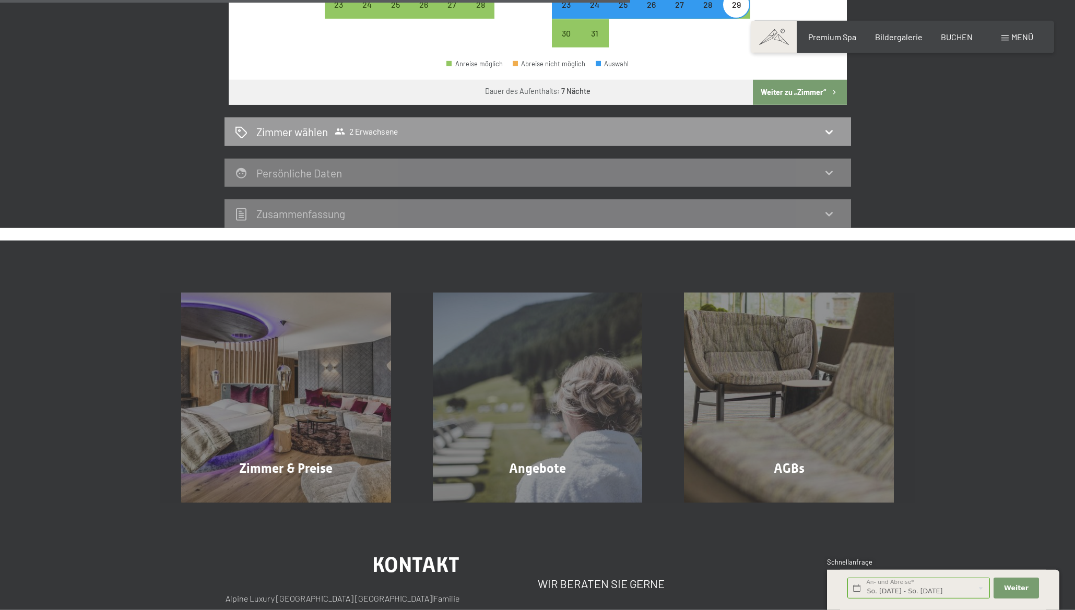
click at [788, 92] on button "Weiter zu „Zimmer“" at bounding box center [799, 92] width 93 height 25
select select "[DATE]"
select select "2026-03-01"
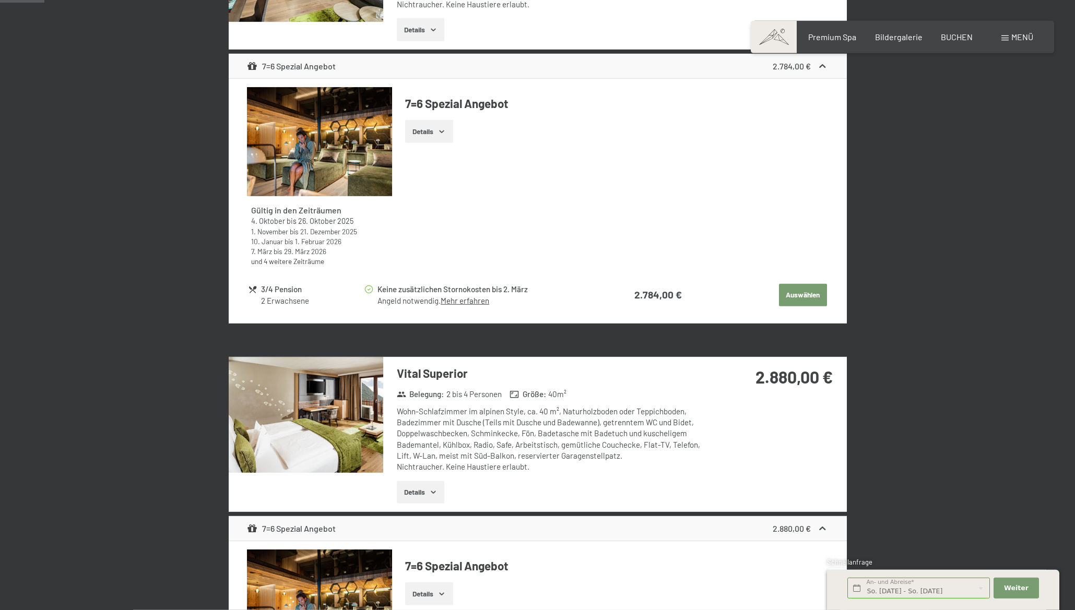
scroll to position [0, 0]
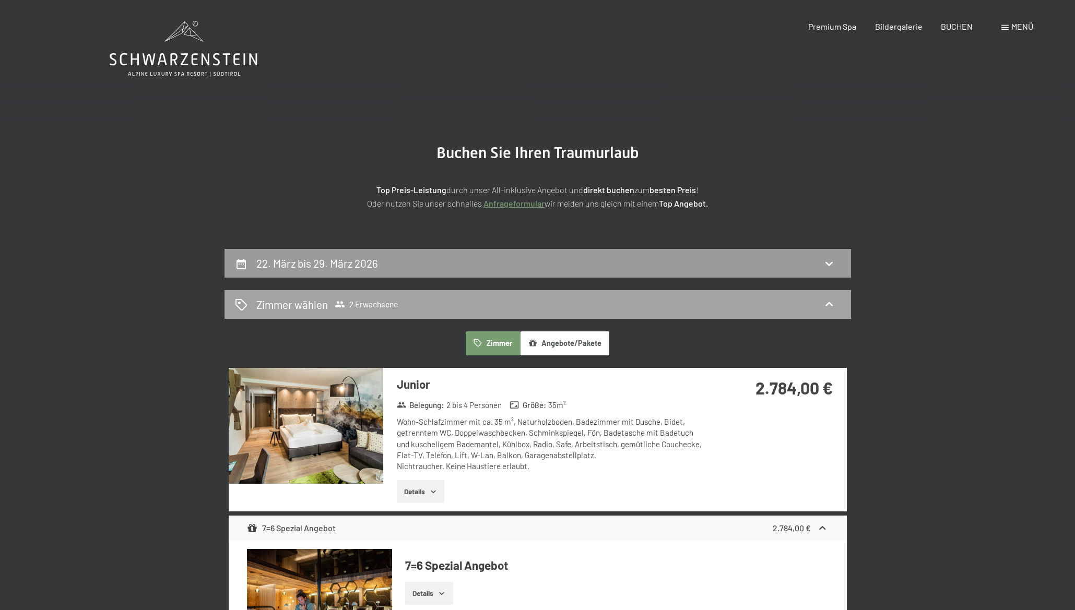
click at [361, 303] on span "2 Erwachsene" at bounding box center [366, 304] width 63 height 10
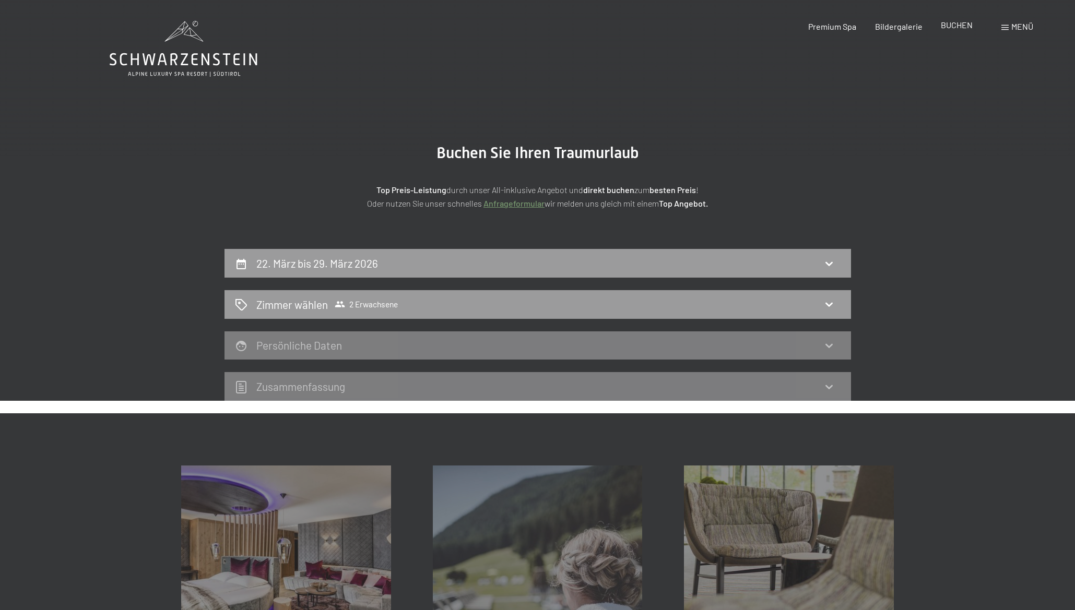
click at [957, 24] on span "BUCHEN" at bounding box center [957, 25] width 32 height 10
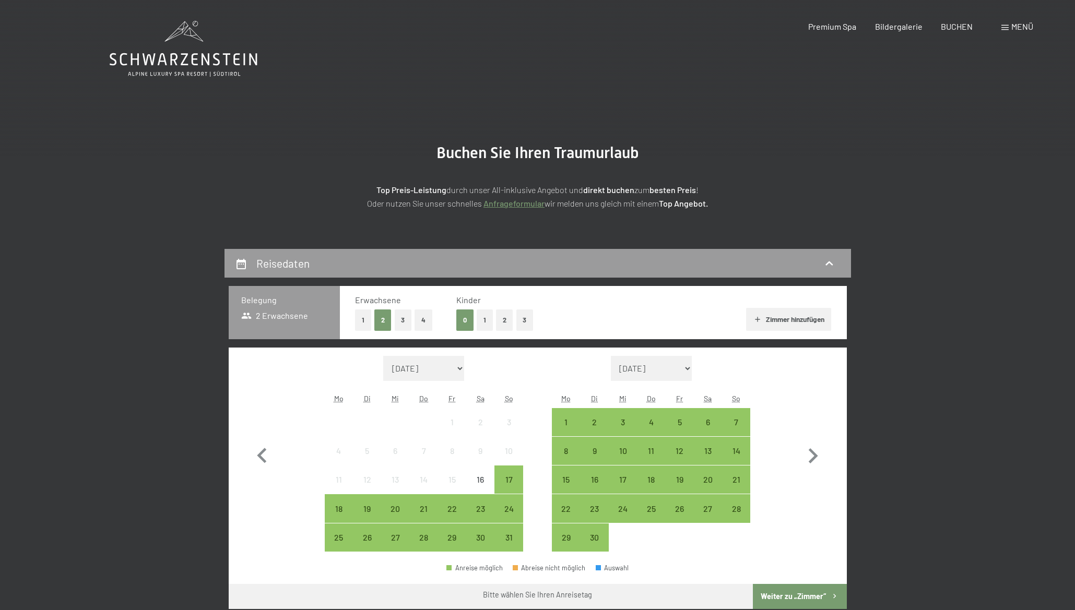
click at [506, 322] on button "2" at bounding box center [504, 320] width 17 height 21
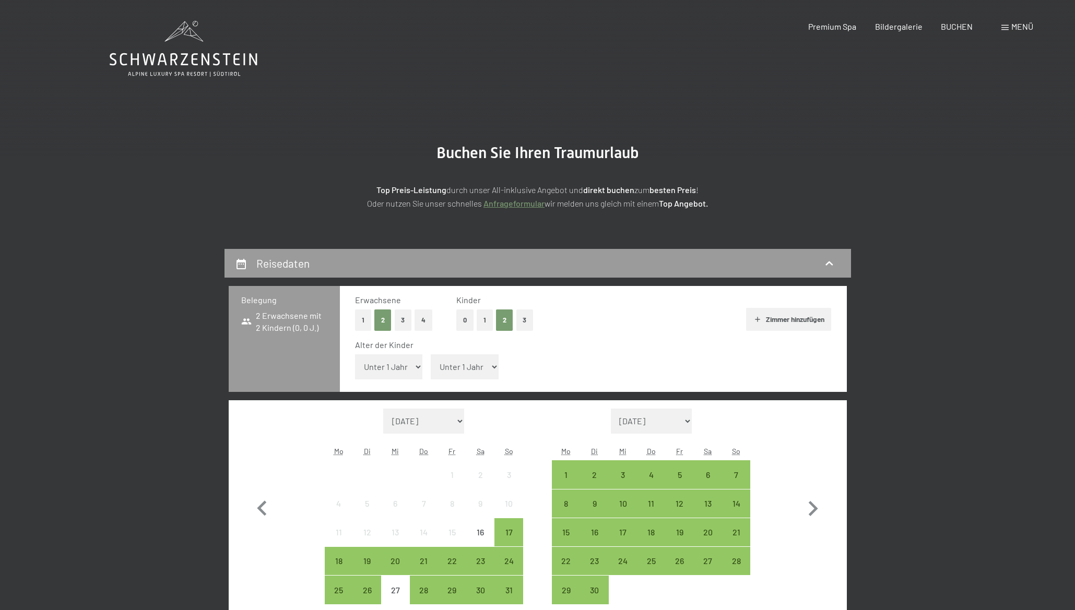
select select "6"
click option "6 Jahre" at bounding box center [0, 0] width 0 height 0
select select "8"
click option "8 Jahre" at bounding box center [0, 0] width 0 height 0
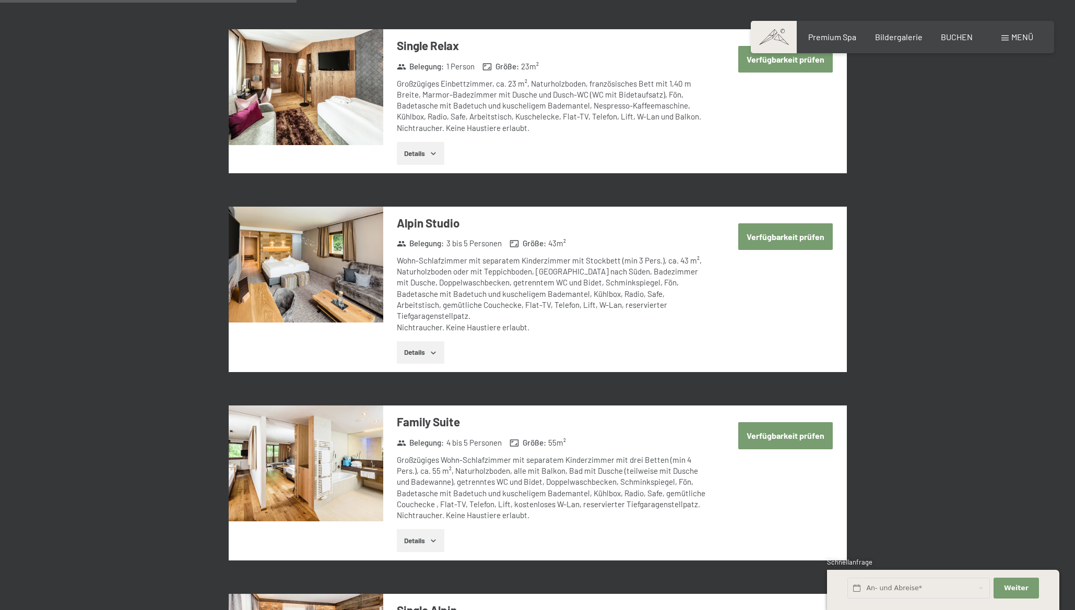
scroll to position [1136, 0]
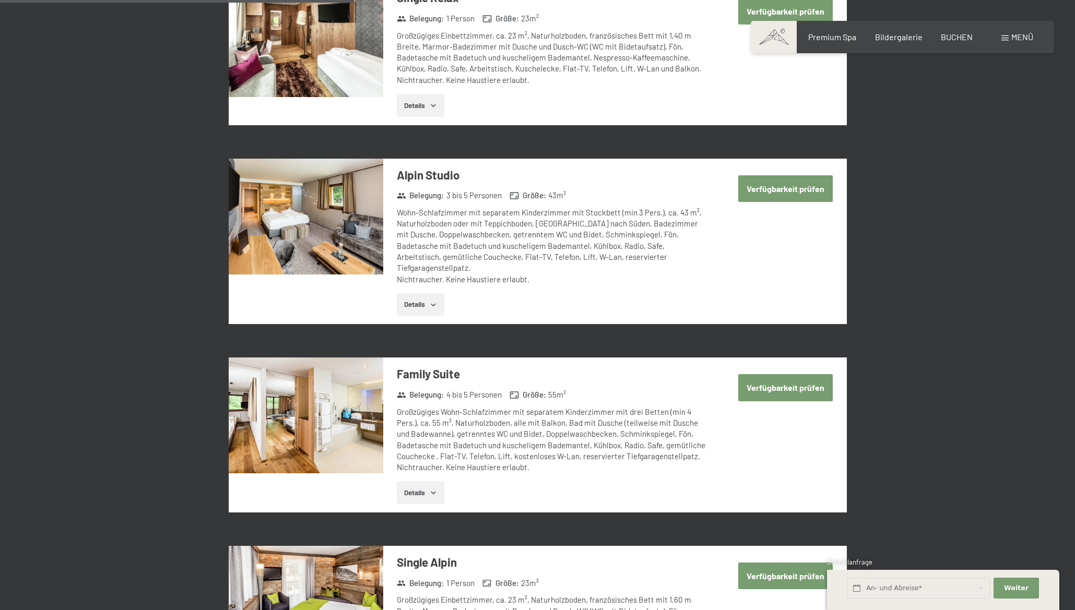
click at [433, 301] on icon "button" at bounding box center [433, 305] width 8 height 8
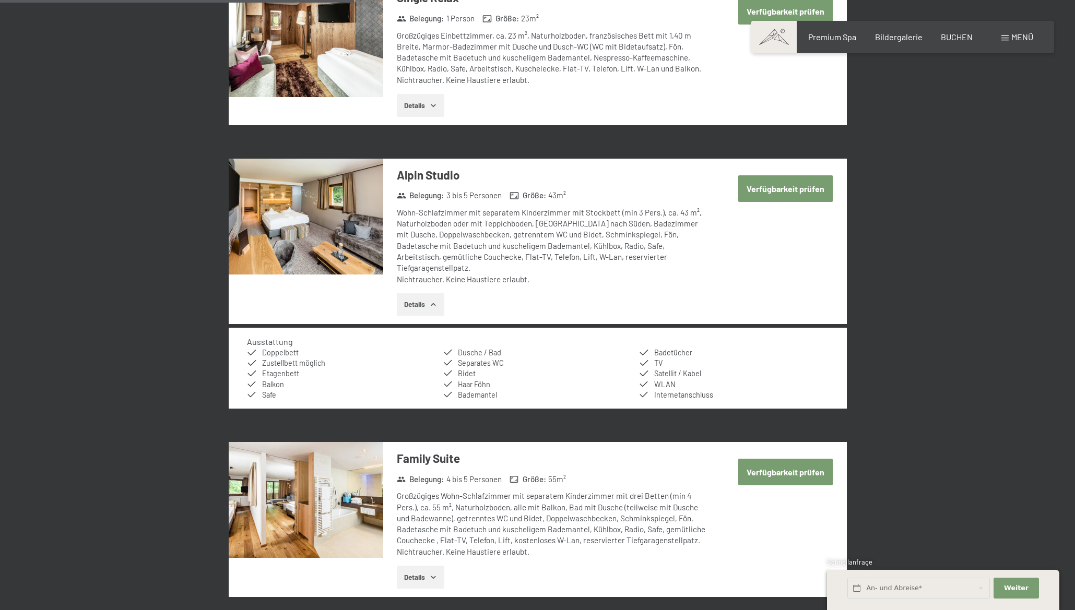
click at [433, 301] on icon "button" at bounding box center [433, 305] width 8 height 8
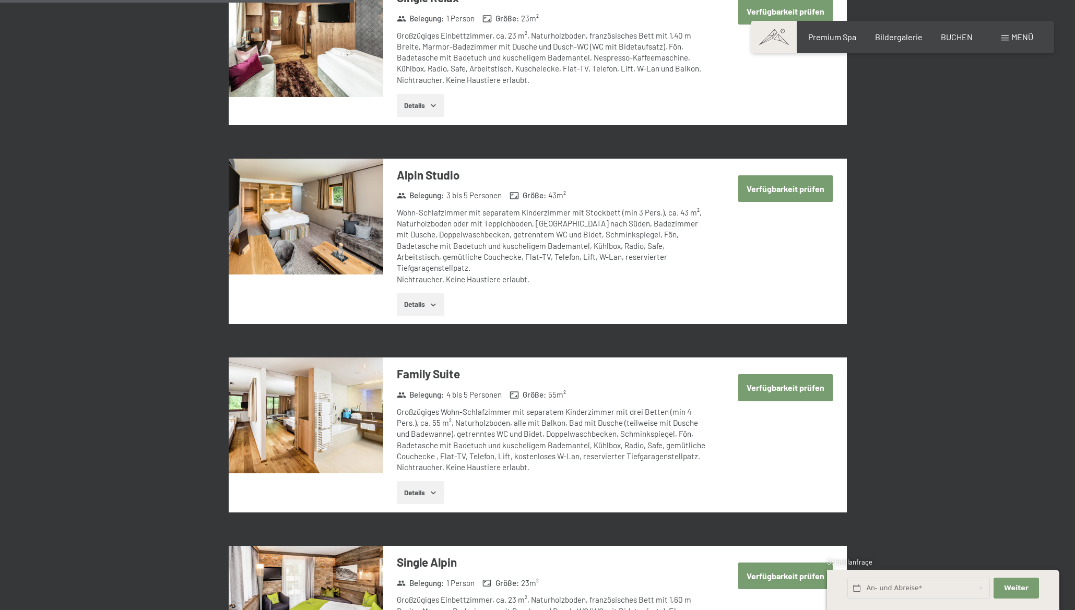
click at [769, 189] on button "Verfügbarkeit prüfen" at bounding box center [785, 188] width 94 height 27
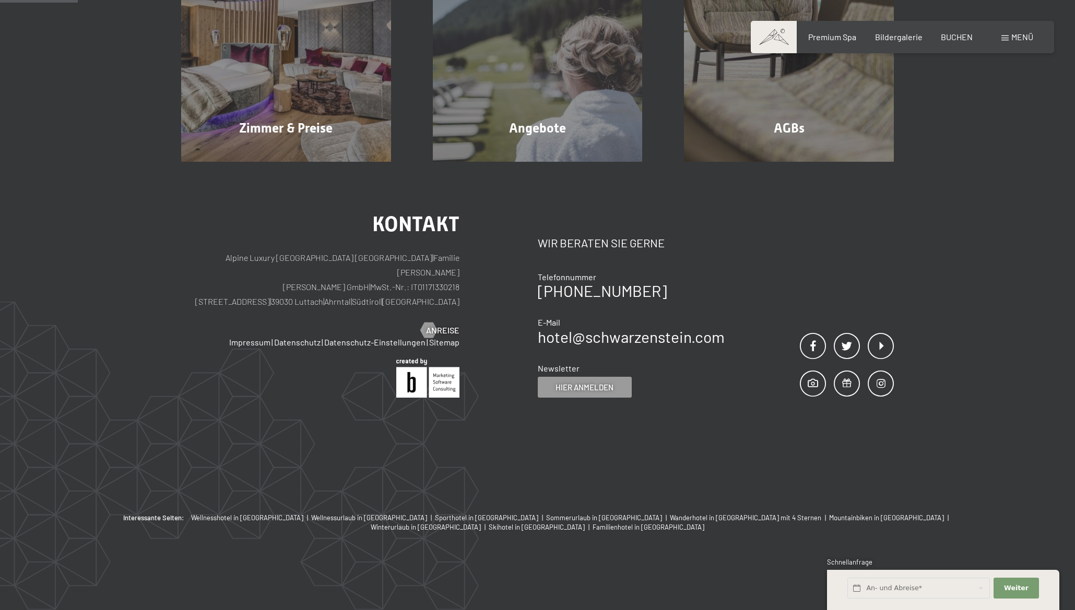
scroll to position [249, 0]
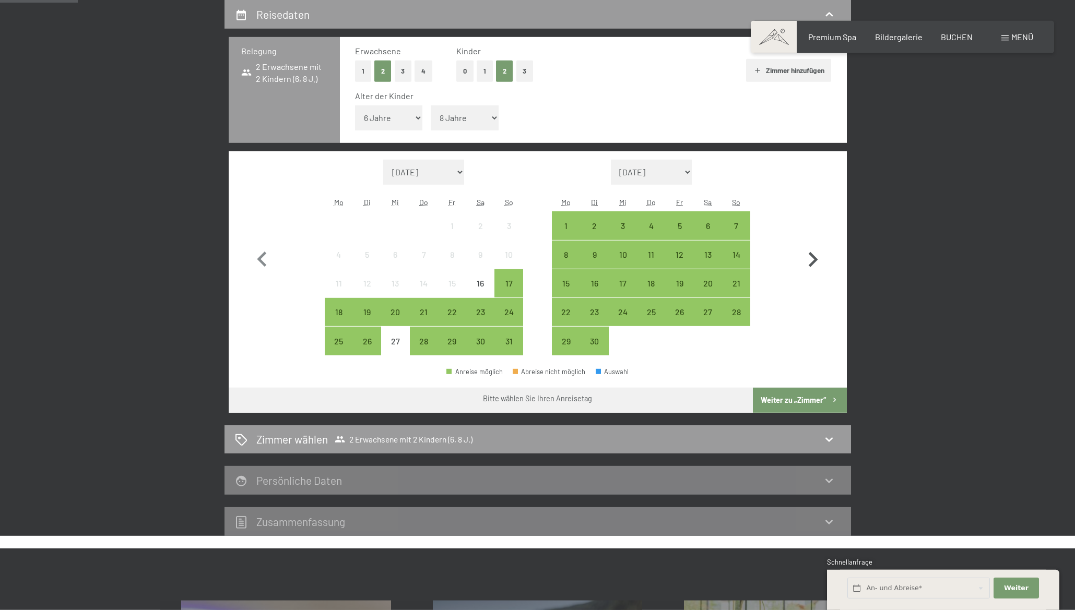
click at [813, 257] on icon "button" at bounding box center [812, 259] width 9 height 15
select select "[DATE]"
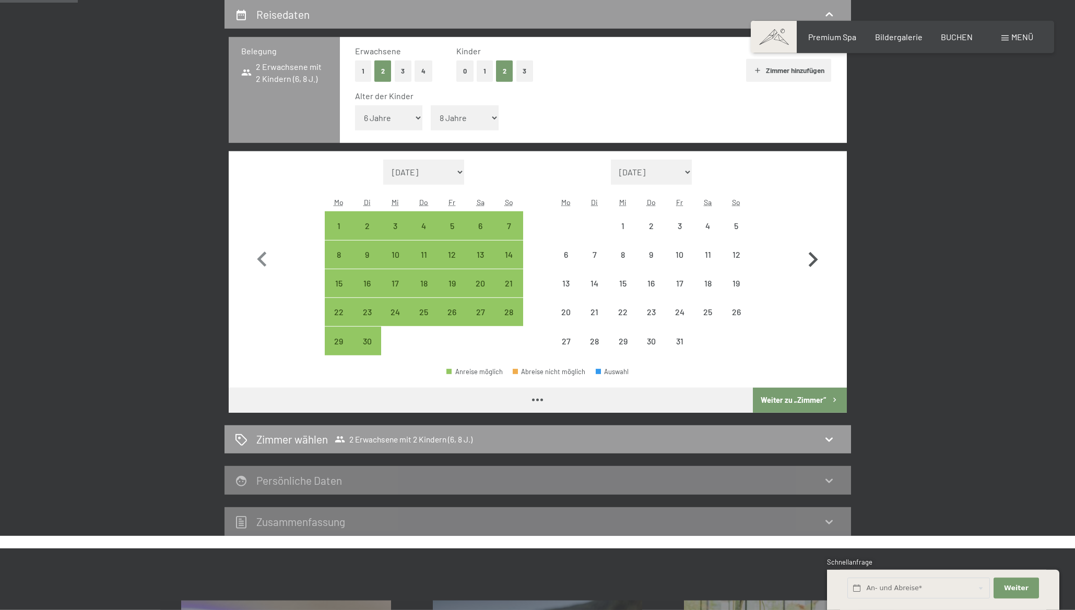
click at [813, 259] on icon "button" at bounding box center [813, 260] width 30 height 30
select select "[DATE]"
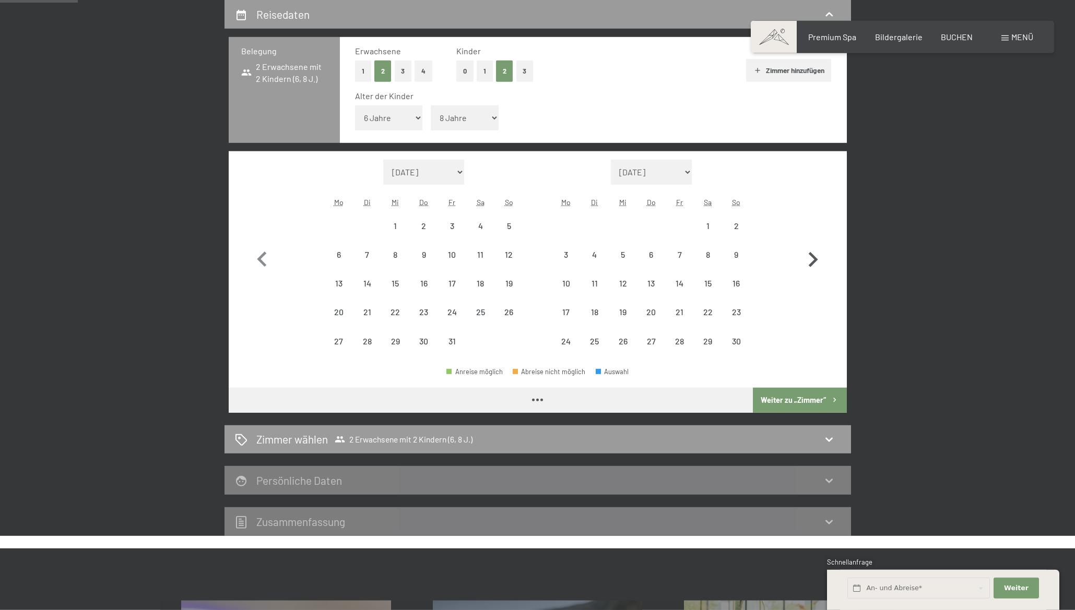
click at [813, 259] on icon "button" at bounding box center [813, 260] width 30 height 30
select select "[DATE]"
click at [813, 259] on icon "button" at bounding box center [813, 260] width 30 height 30
select select "[DATE]"
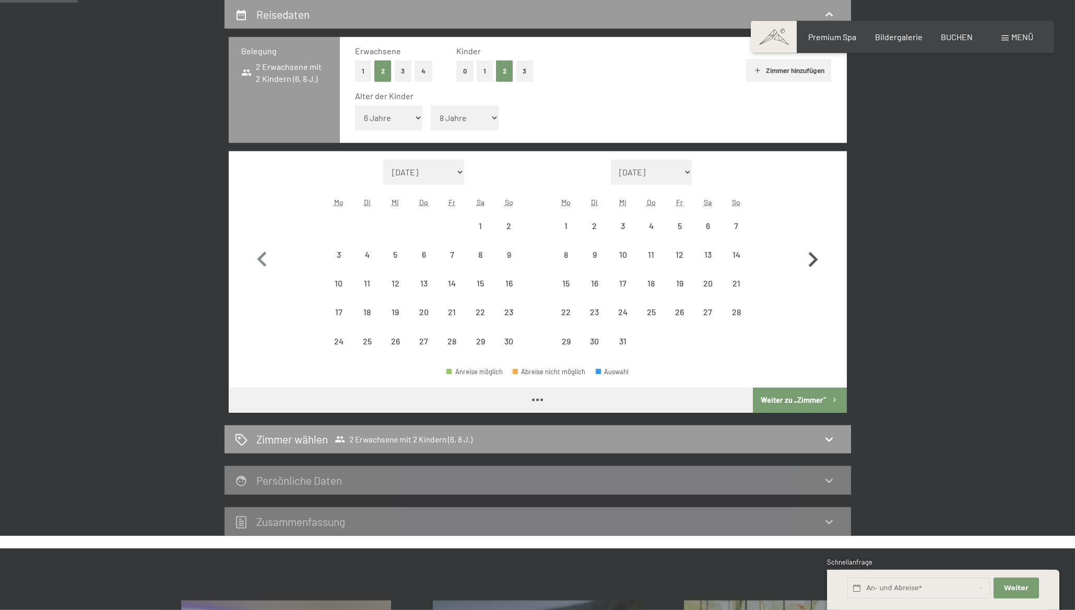
select select "[DATE]"
click at [813, 259] on icon "button" at bounding box center [813, 260] width 30 height 30
select select "[DATE]"
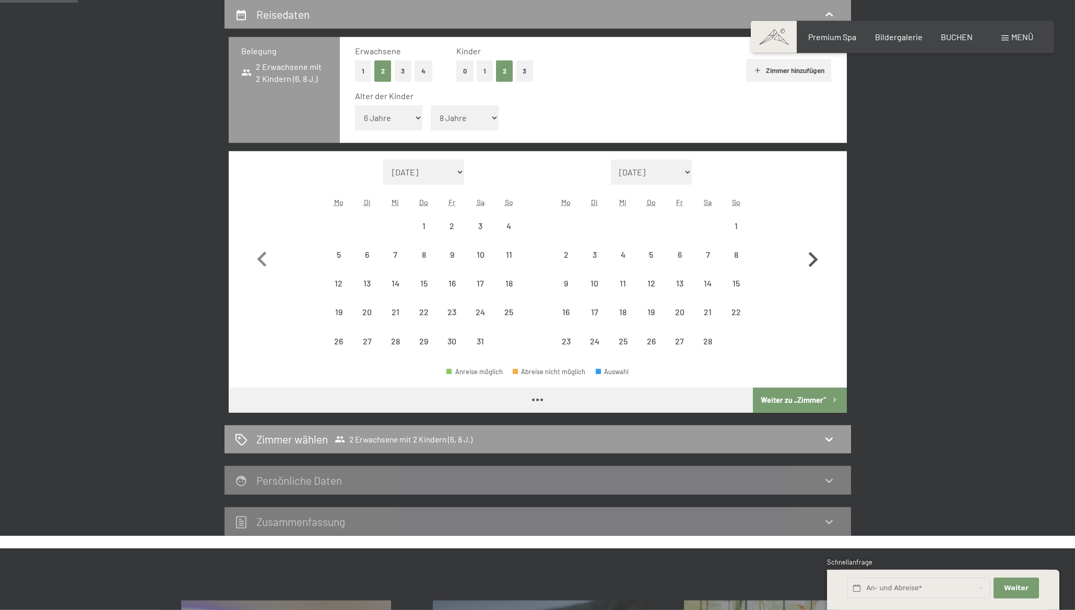
select select "[DATE]"
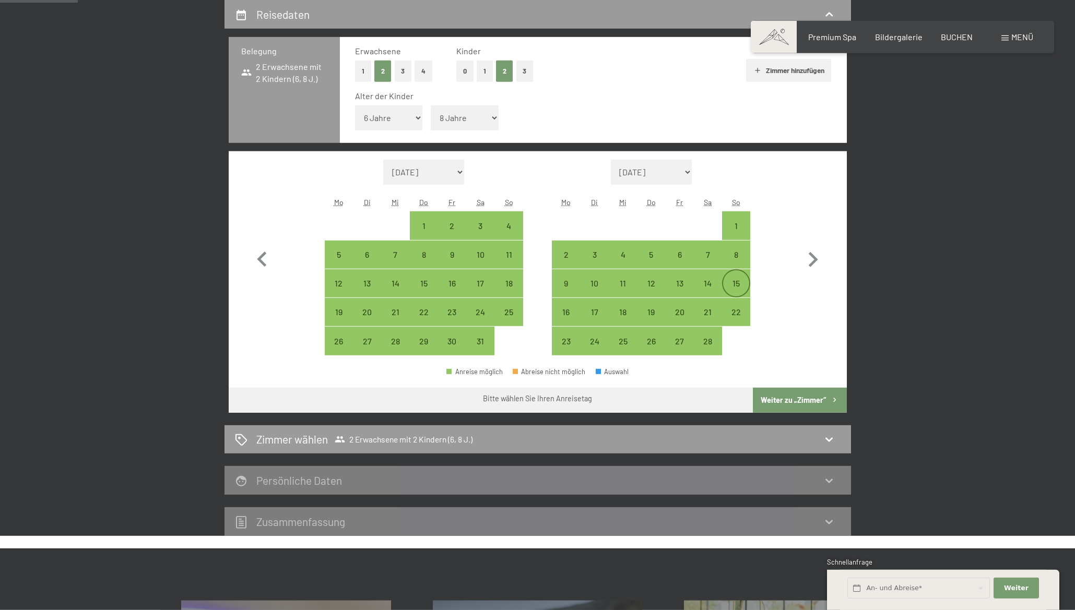
click at [737, 285] on div "15" at bounding box center [736, 292] width 26 height 26
select select "[DATE]"
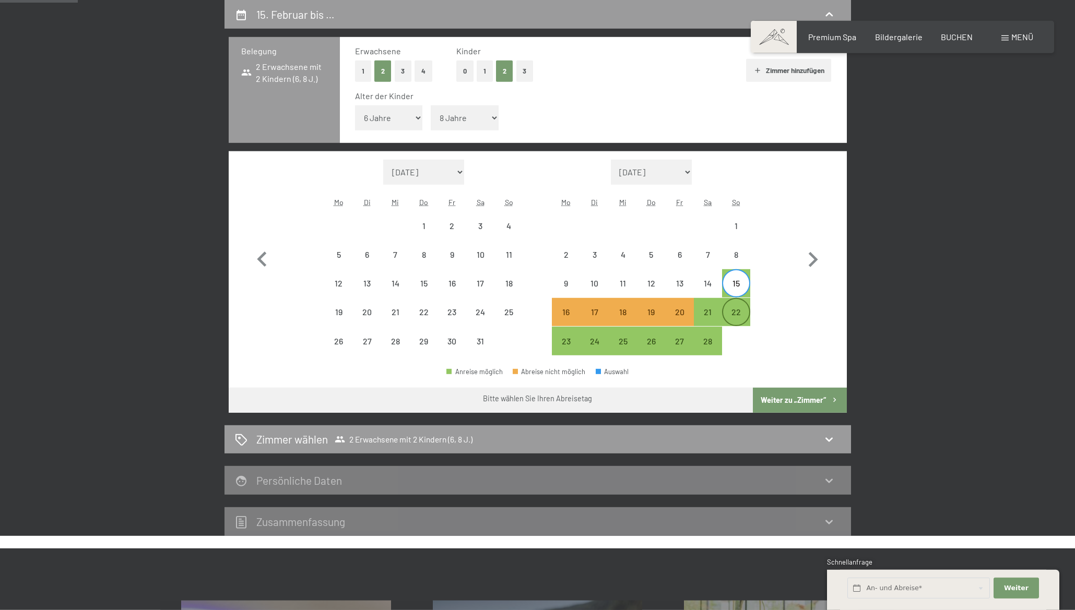
click at [738, 314] on div "22" at bounding box center [736, 321] width 26 height 26
select select "[DATE]"
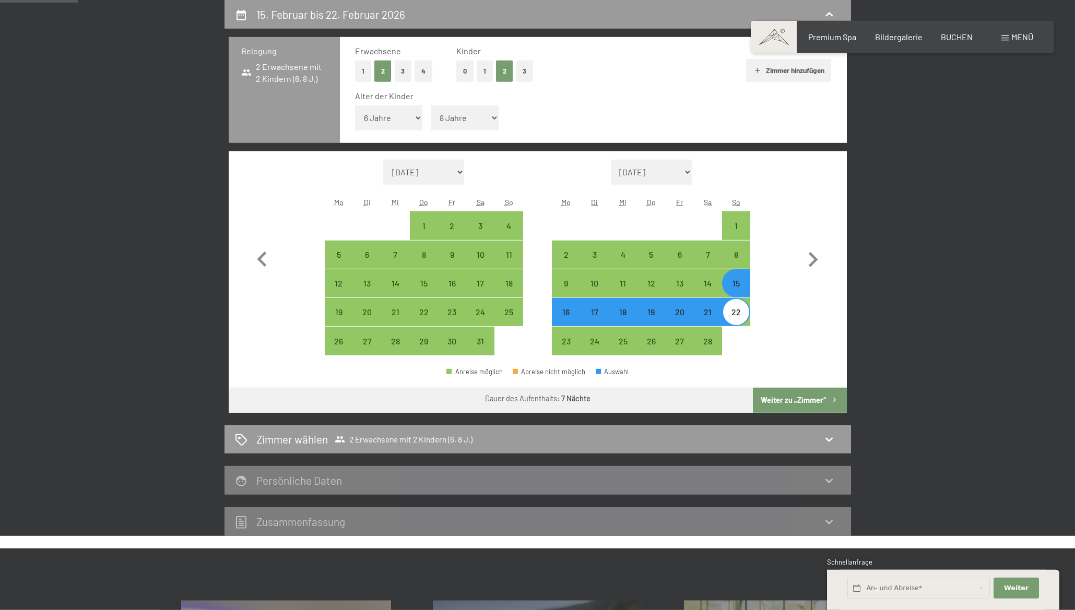
click at [792, 396] on button "Weiter zu „Zimmer“" at bounding box center [799, 400] width 93 height 25
select select "[DATE]"
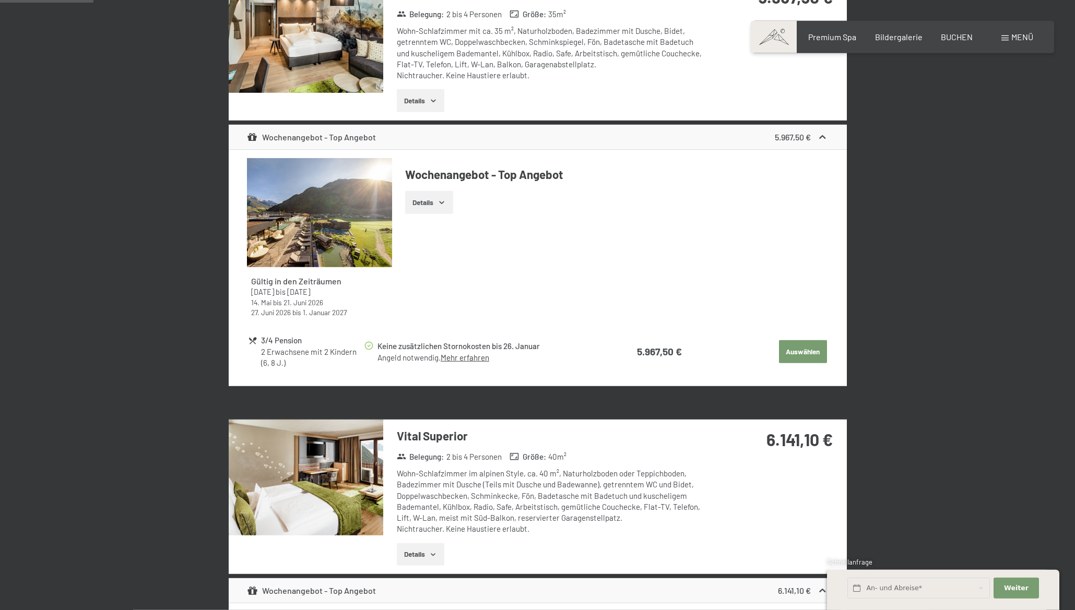
scroll to position [0, 0]
